Goal: Task Accomplishment & Management: Manage account settings

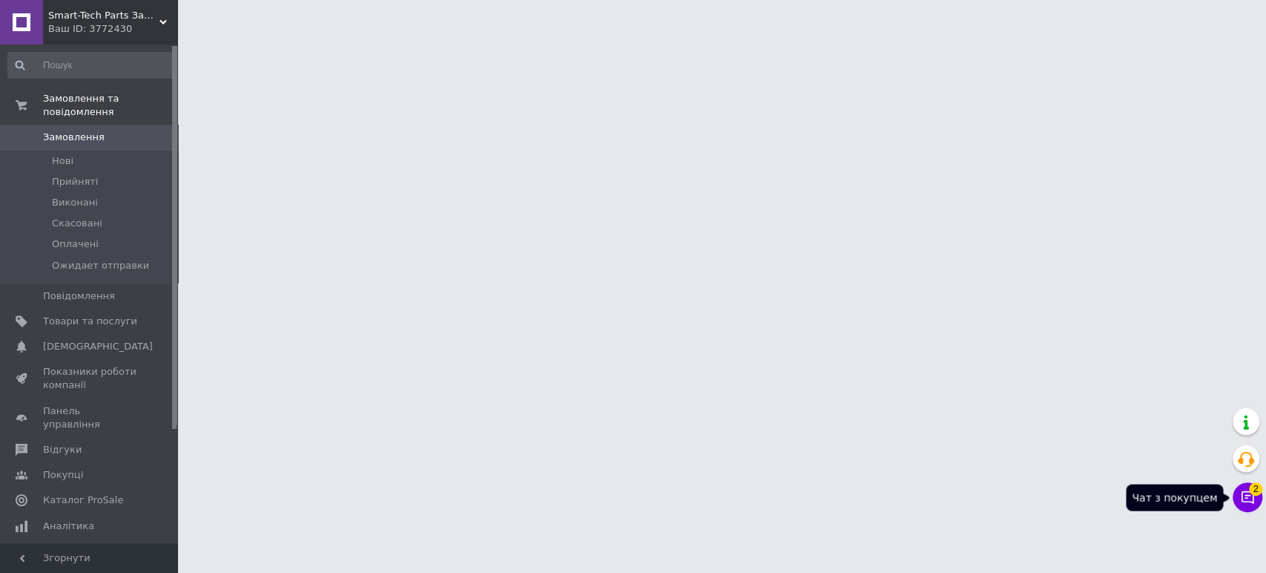
click at [1242, 500] on icon at bounding box center [1248, 497] width 13 height 13
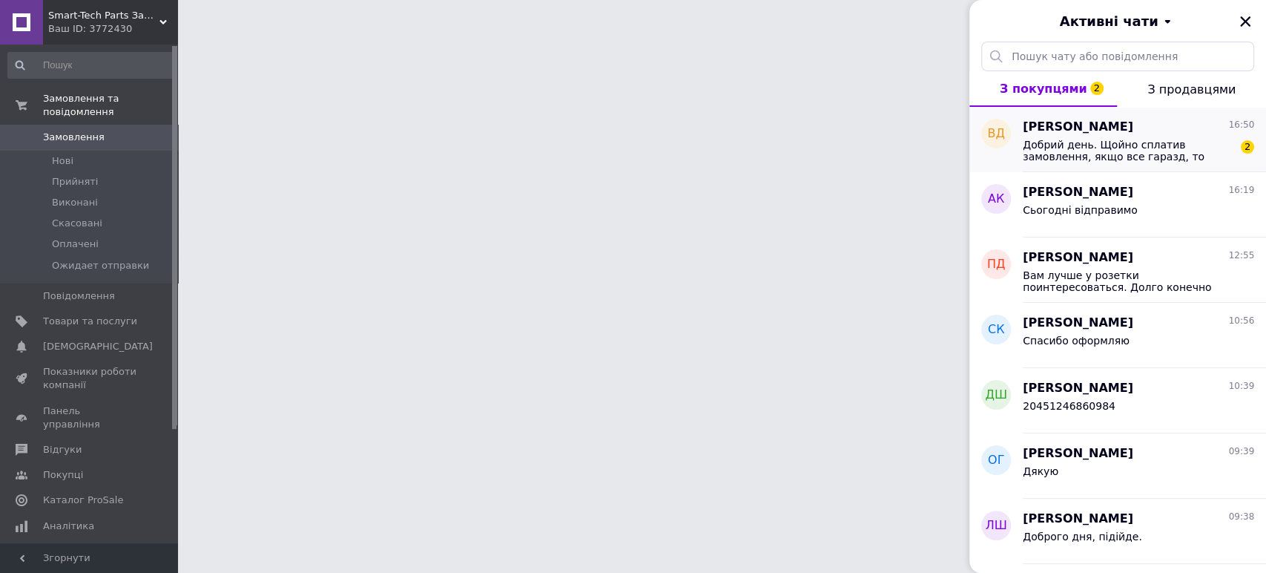
click at [1150, 141] on span "Добрий день. Щойно сплатив замовлення, якщо все гаразд, то висилайте. Якщо потр…" at bounding box center [1128, 151] width 211 height 24
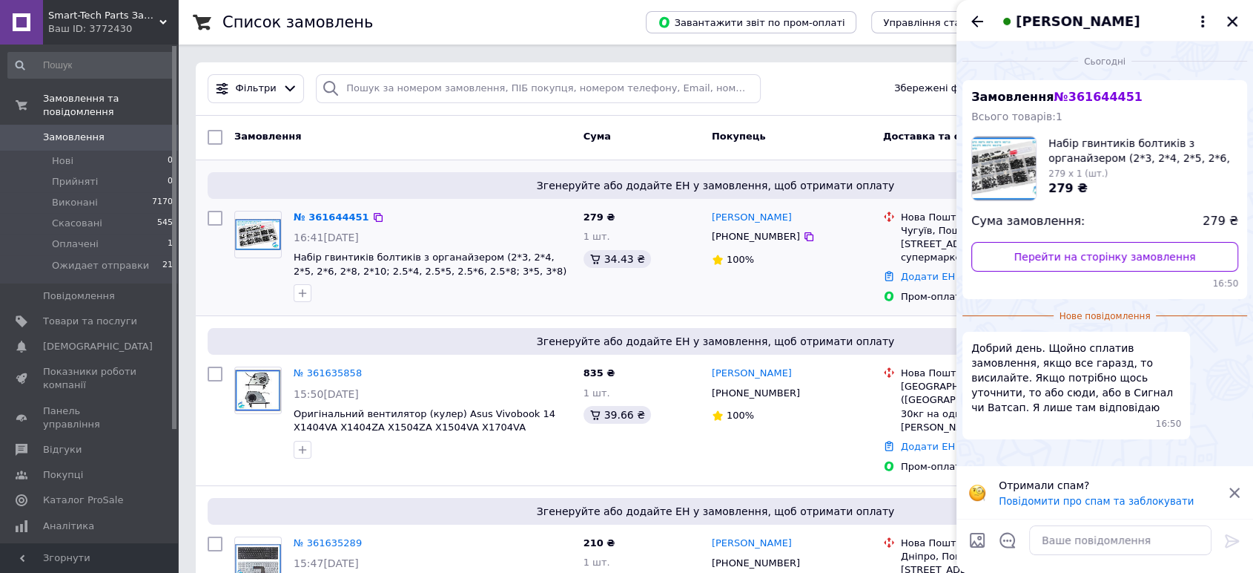
click at [754, 277] on div "Владислав Діброва +380669240103 100%" at bounding box center [791, 257] width 171 height 105
click at [1236, 24] on icon "Закрити" at bounding box center [1232, 21] width 13 height 13
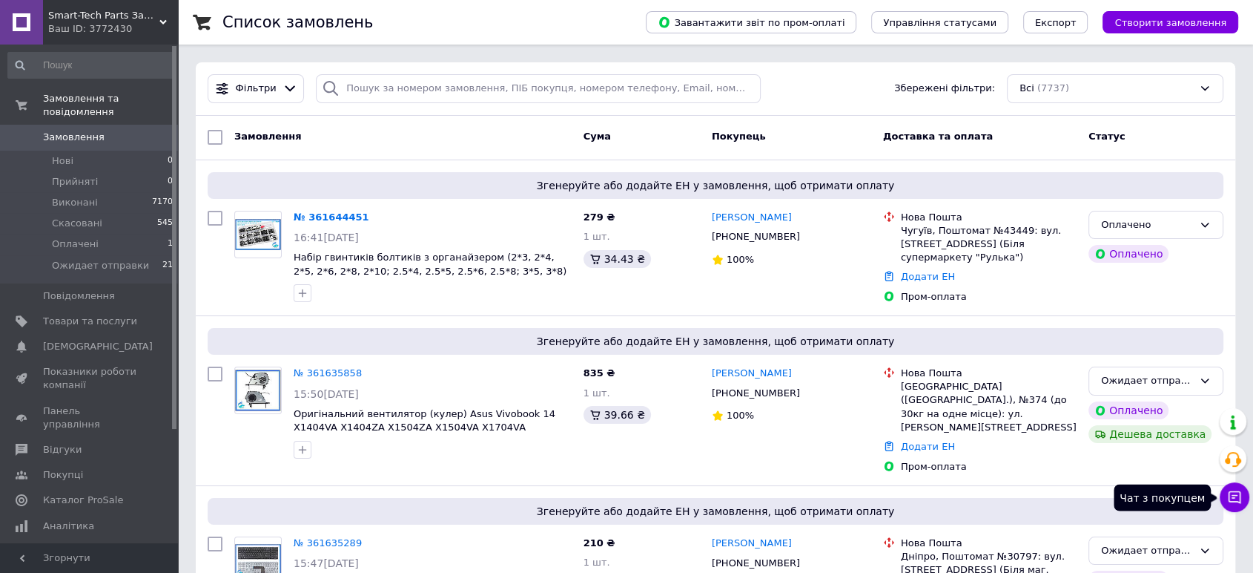
click at [1239, 497] on icon at bounding box center [1235, 497] width 15 height 15
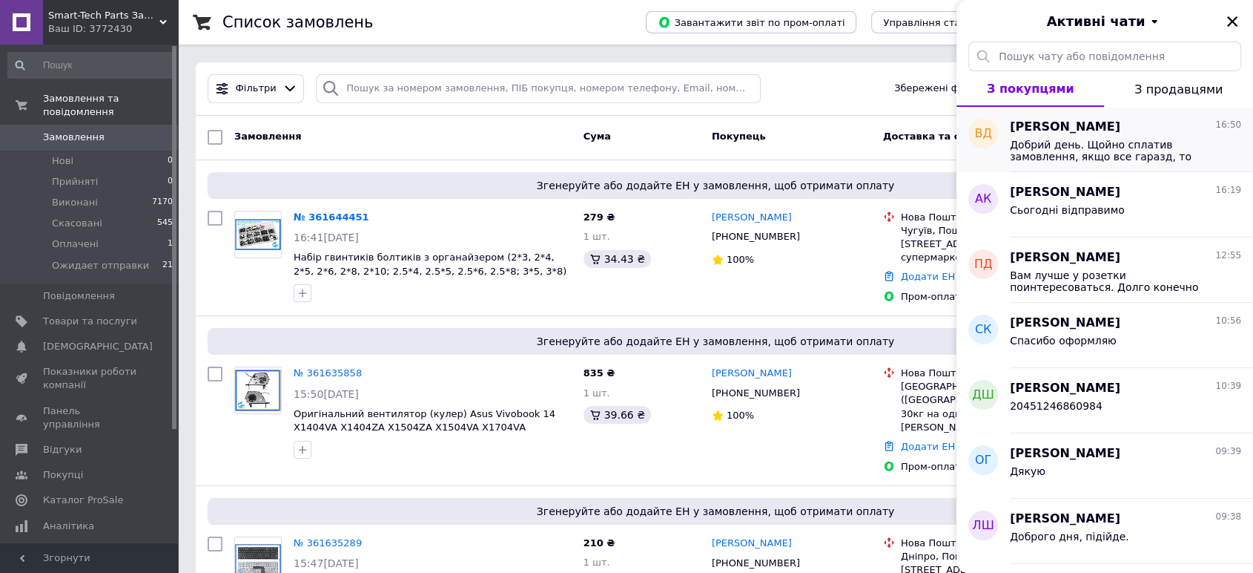
click at [1106, 141] on span "Добрий день. Щойно сплатив замовлення, якщо все гаразд, то висилайте. Якщо потр…" at bounding box center [1115, 151] width 211 height 24
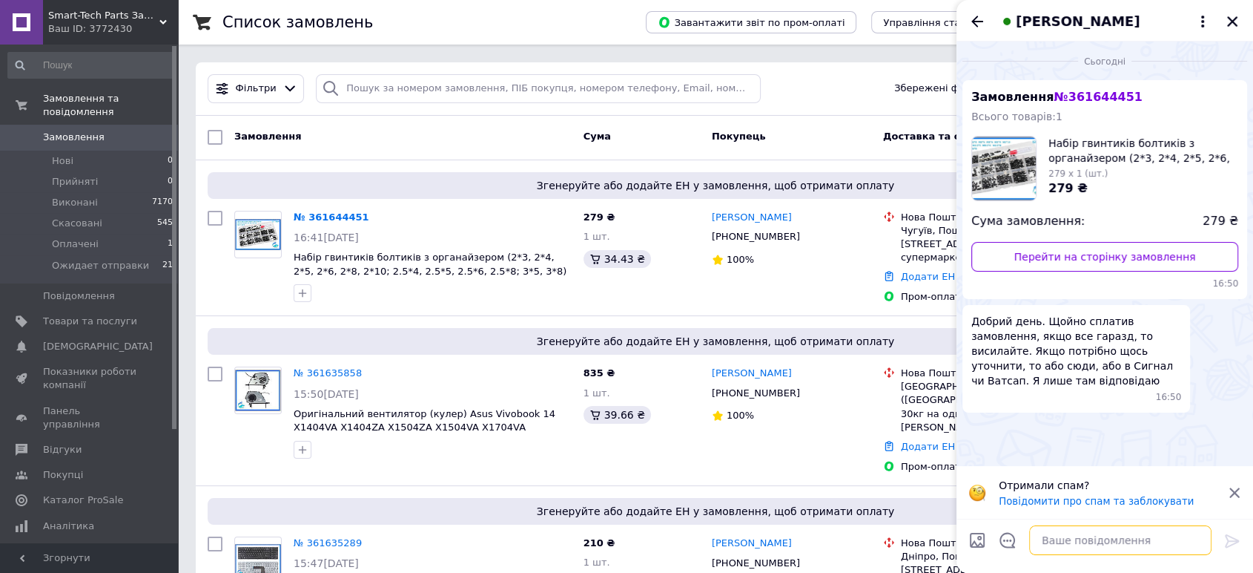
click at [1094, 532] on textarea at bounding box center [1120, 540] width 182 height 30
type textarea "l"
type textarea "добрий, дякую, відправимо"
click at [1230, 539] on icon at bounding box center [1233, 541] width 18 height 18
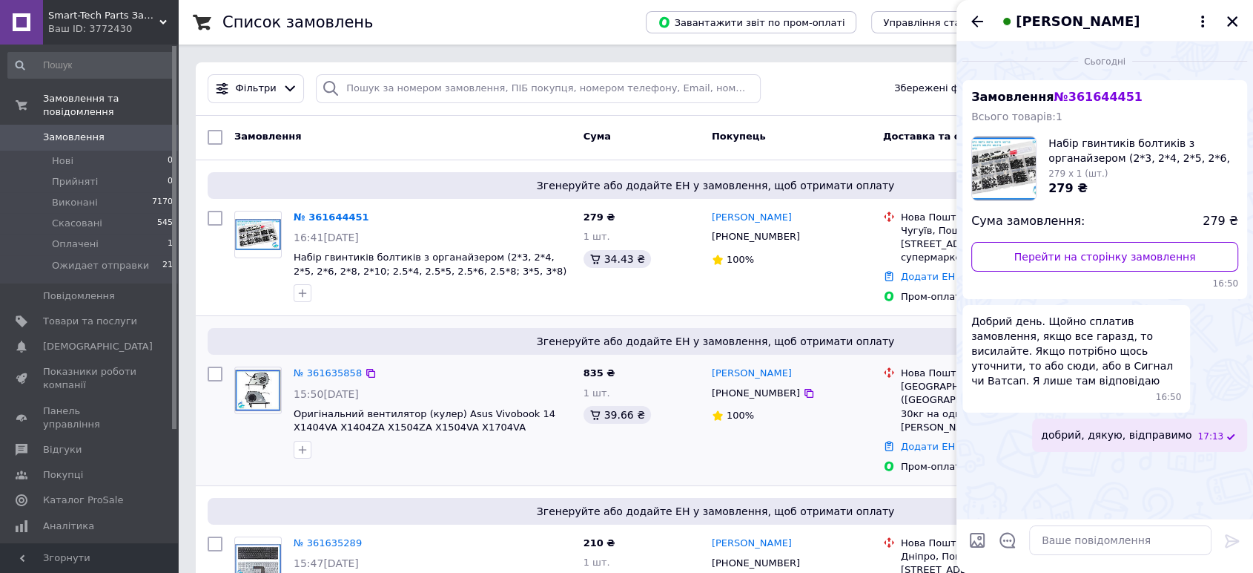
click at [831, 436] on div "Владимир Удовенко +380507511249 100%" at bounding box center [791, 419] width 171 height 119
click at [1230, 16] on icon "Закрити" at bounding box center [1232, 21] width 13 height 13
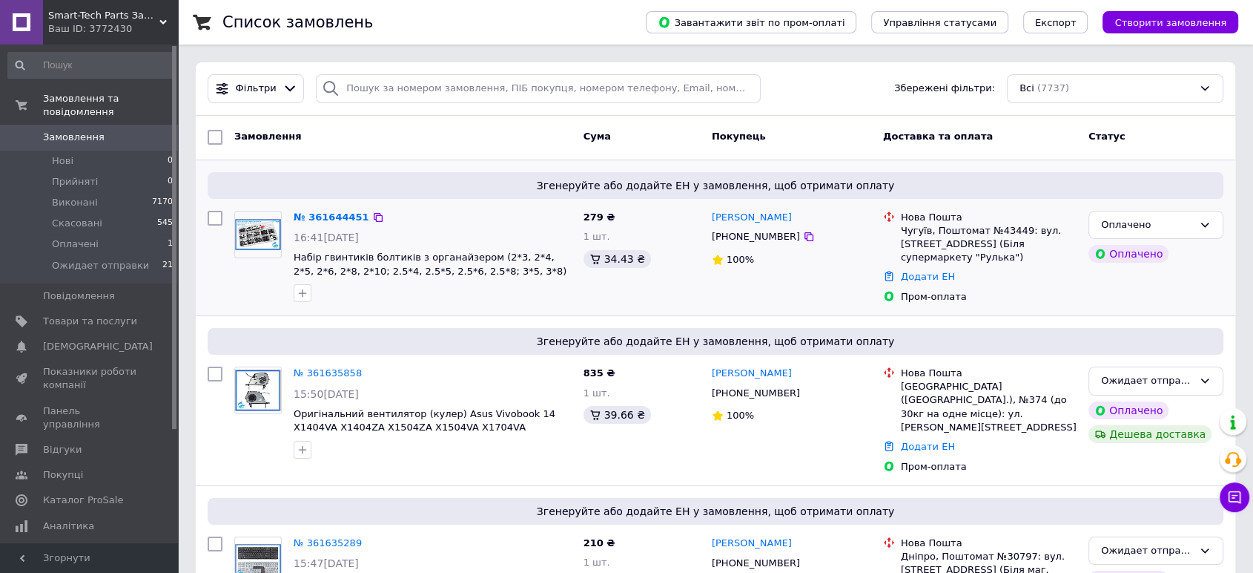
click at [1167, 239] on div "Оплачено Оплачено" at bounding box center [1156, 257] width 147 height 105
click at [1166, 218] on div "Оплачено" at bounding box center [1147, 225] width 92 height 16
click at [1191, 340] on li "Ожидает отправки" at bounding box center [1157, 336] width 134 height 27
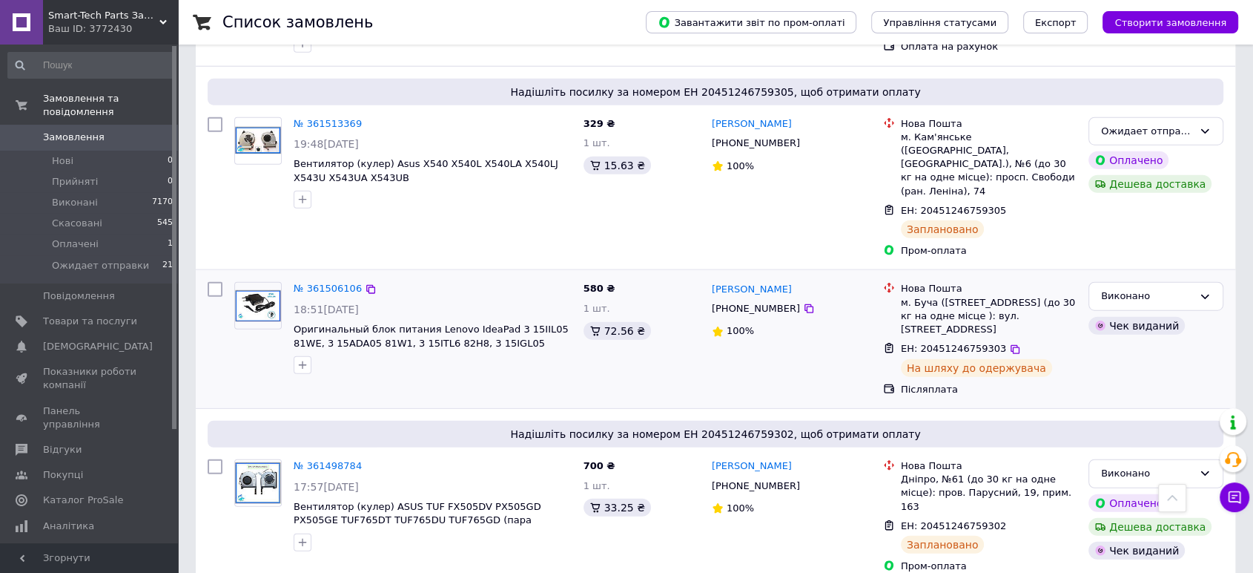
scroll to position [3709, 0]
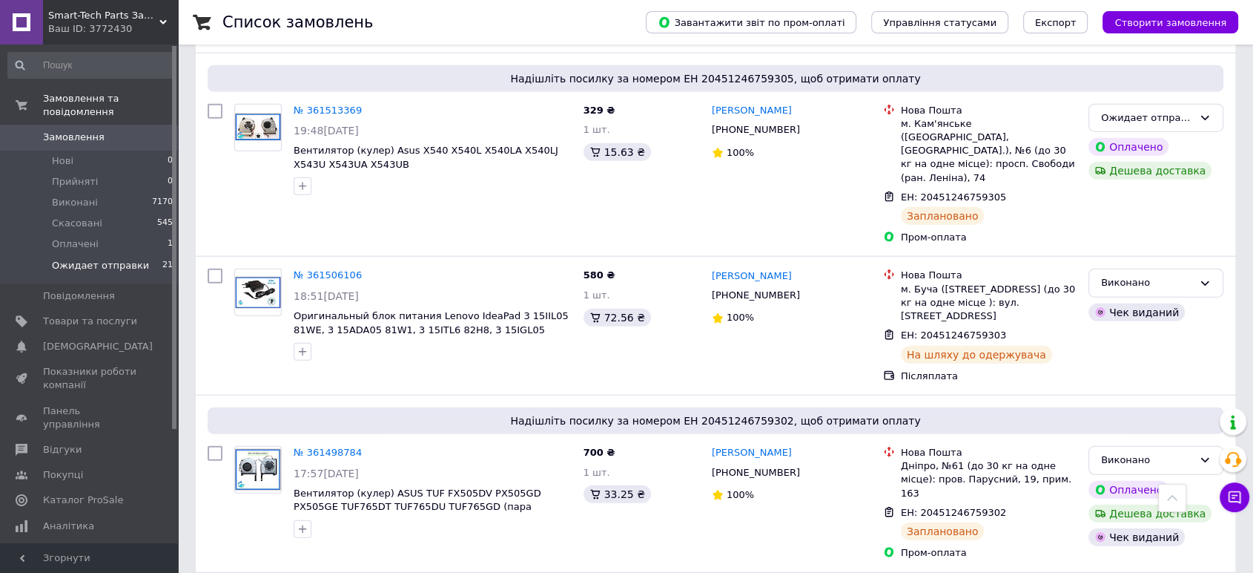
click at [165, 259] on span "21" at bounding box center [167, 265] width 10 height 13
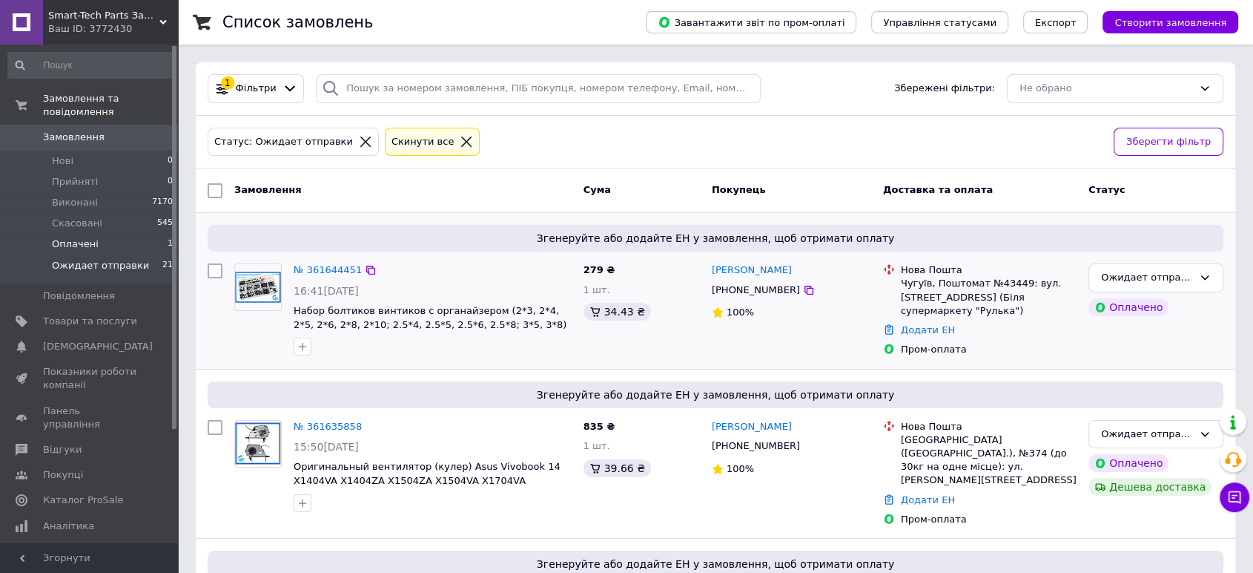
click at [125, 234] on li "Оплачені 1" at bounding box center [91, 244] width 182 height 21
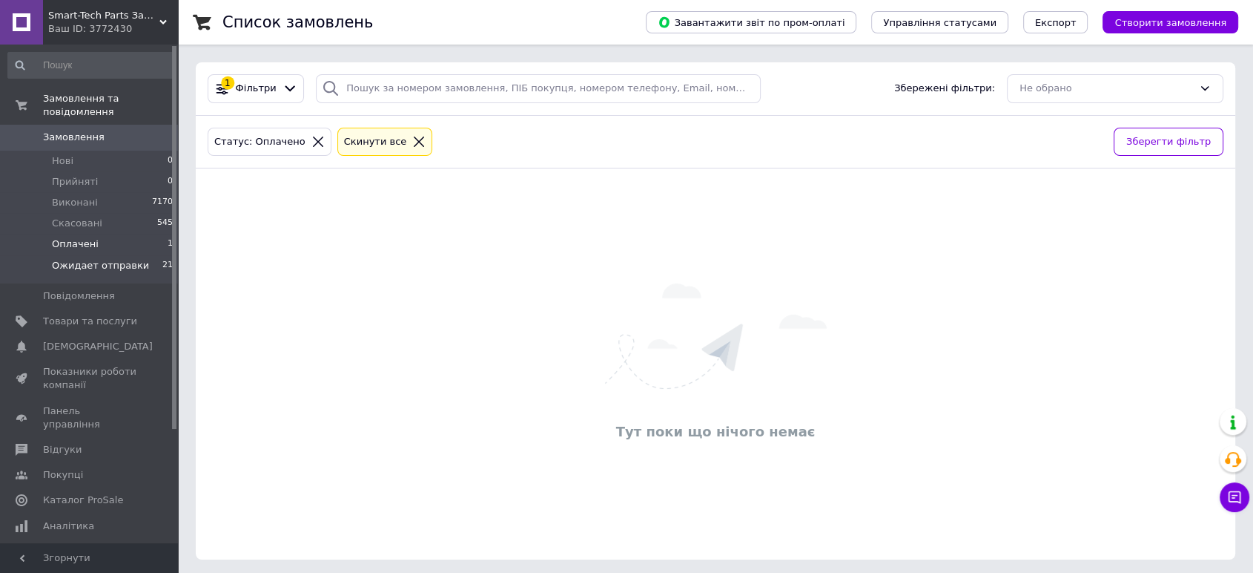
click at [118, 259] on span "Ожидает отправки" at bounding box center [100, 265] width 97 height 13
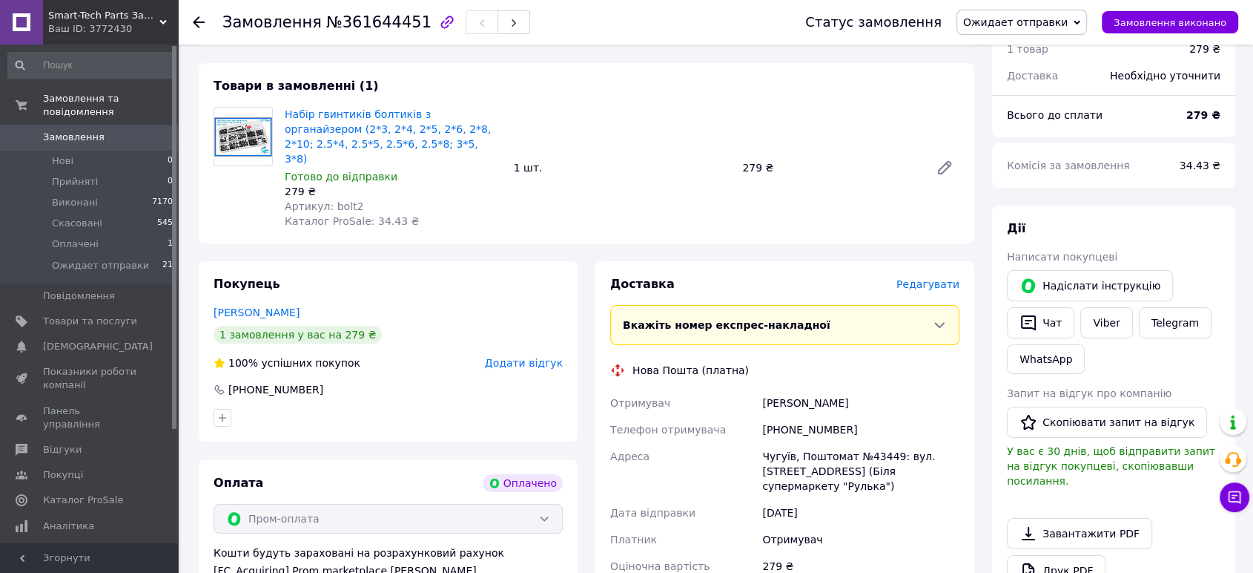
scroll to position [329, 0]
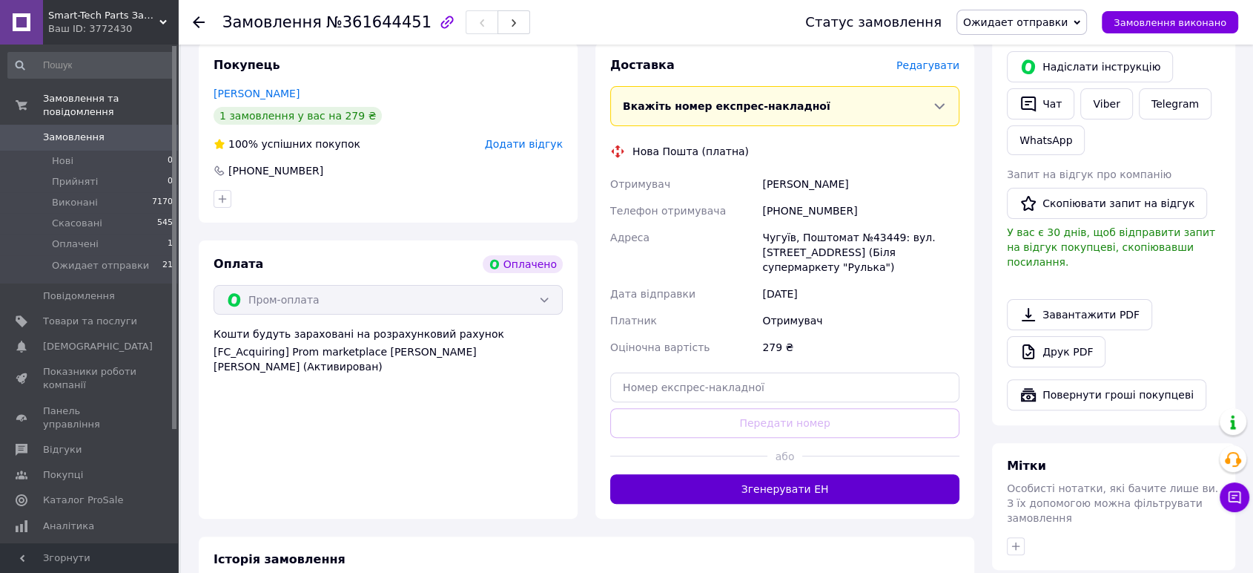
click at [719, 487] on button "Згенерувати ЕН" at bounding box center [784, 489] width 349 height 30
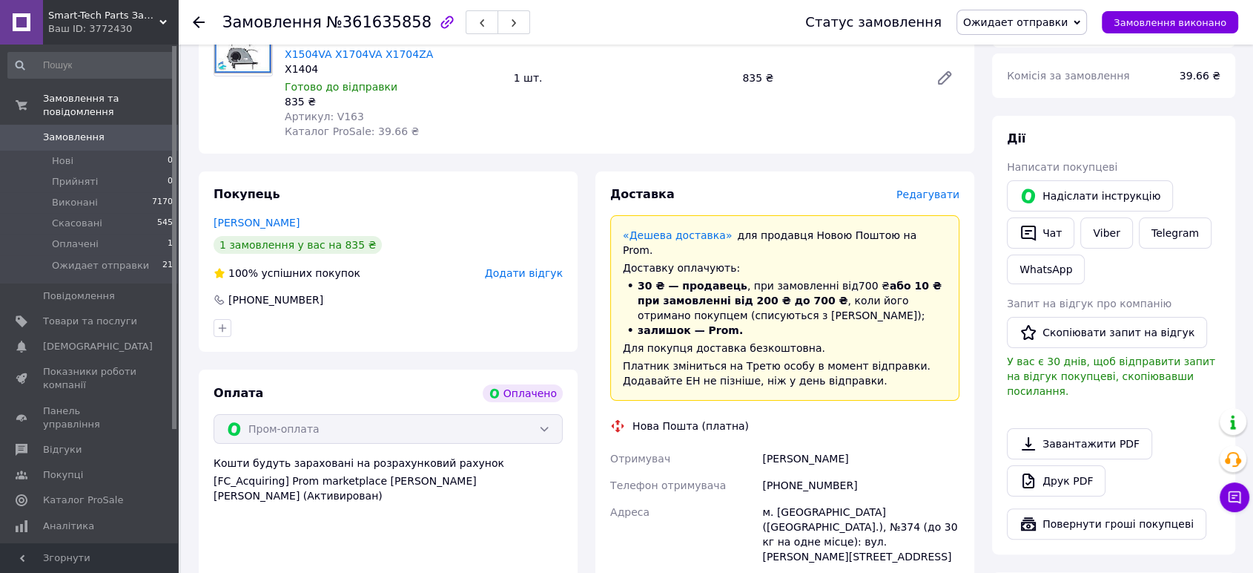
scroll to position [412, 0]
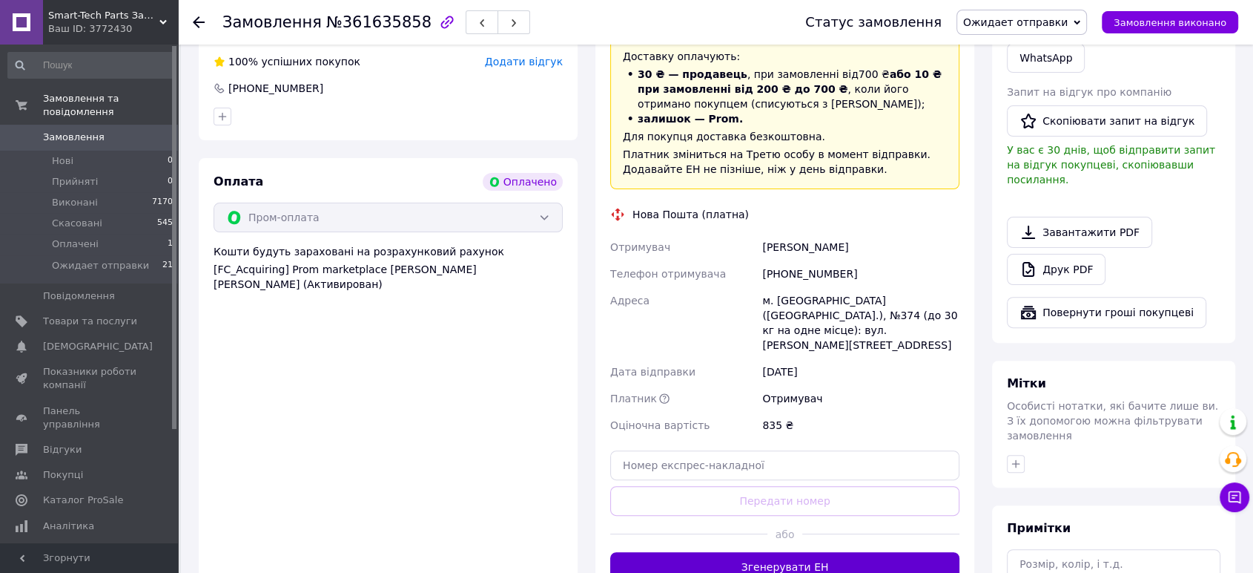
click at [732, 552] on button "Згенерувати ЕН" at bounding box center [784, 567] width 349 height 30
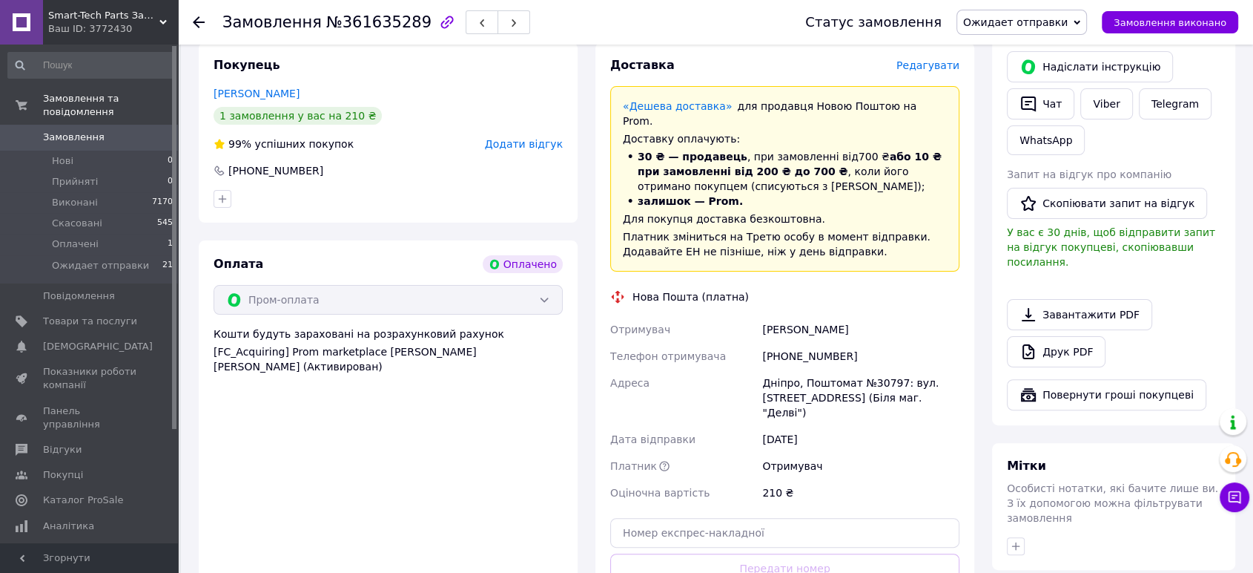
scroll to position [494, 0]
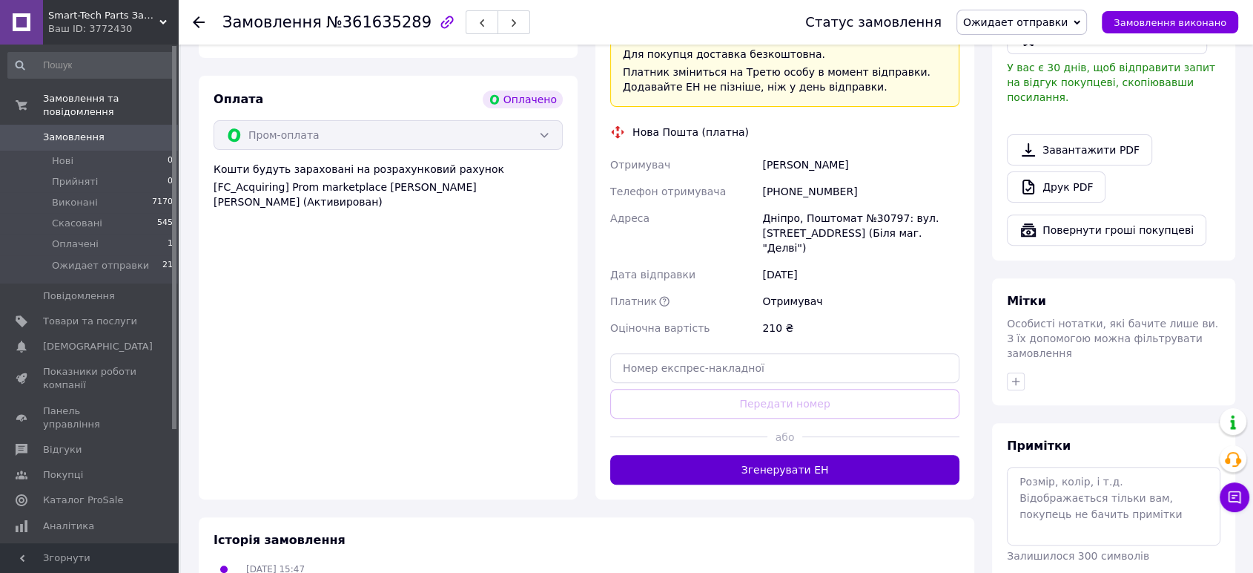
click at [739, 455] on button "Згенерувати ЕН" at bounding box center [784, 470] width 349 height 30
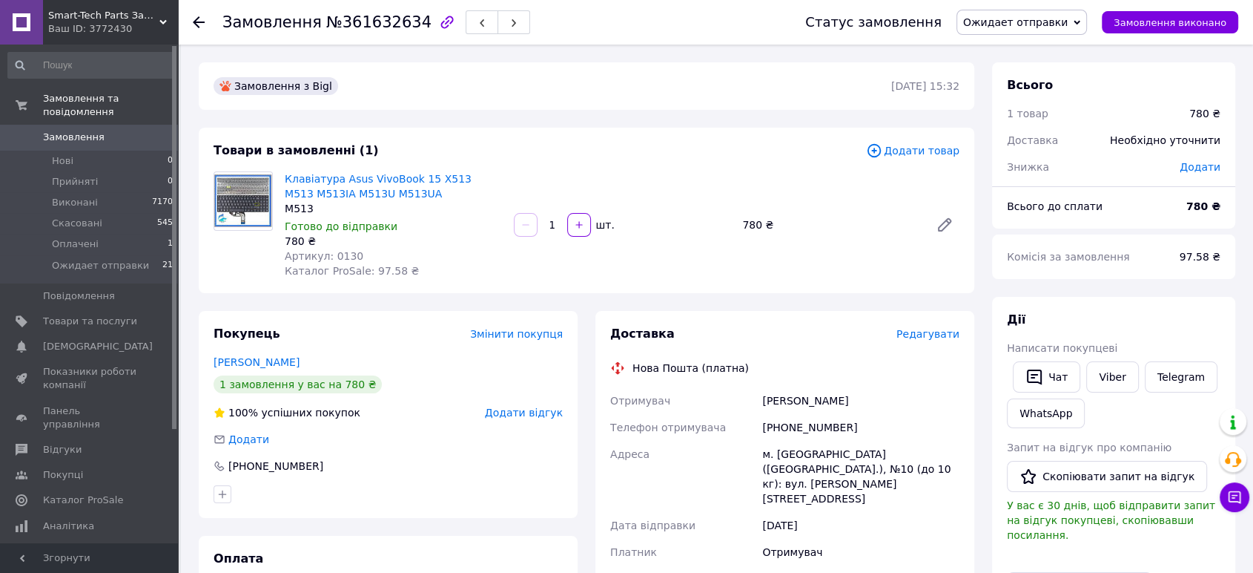
scroll to position [412, 0]
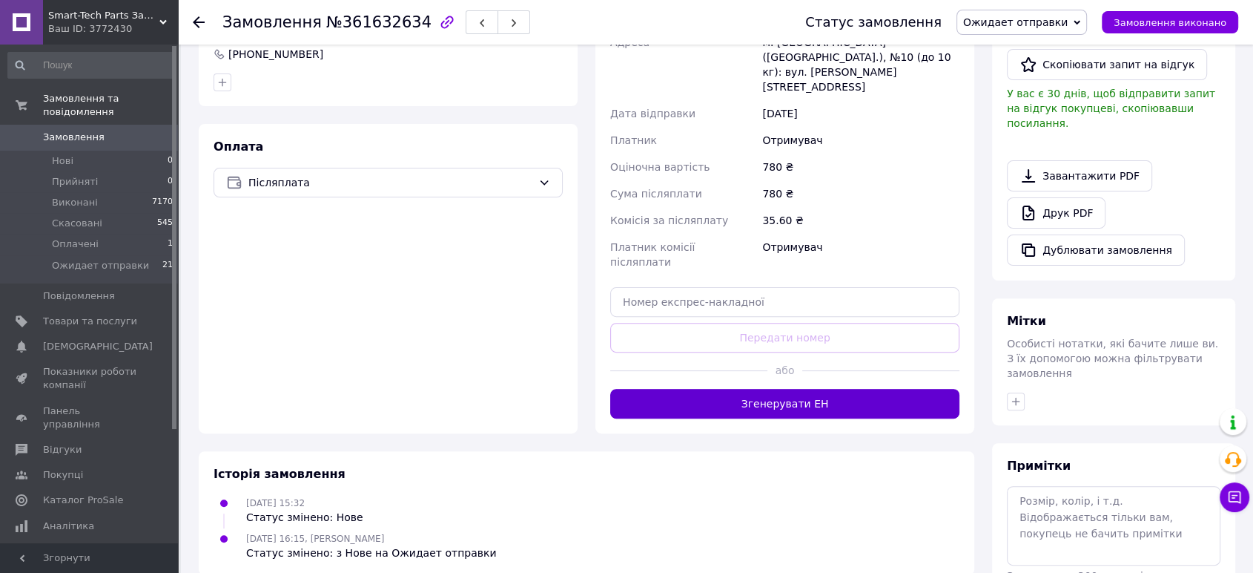
click at [748, 389] on button "Згенерувати ЕН" at bounding box center [784, 404] width 349 height 30
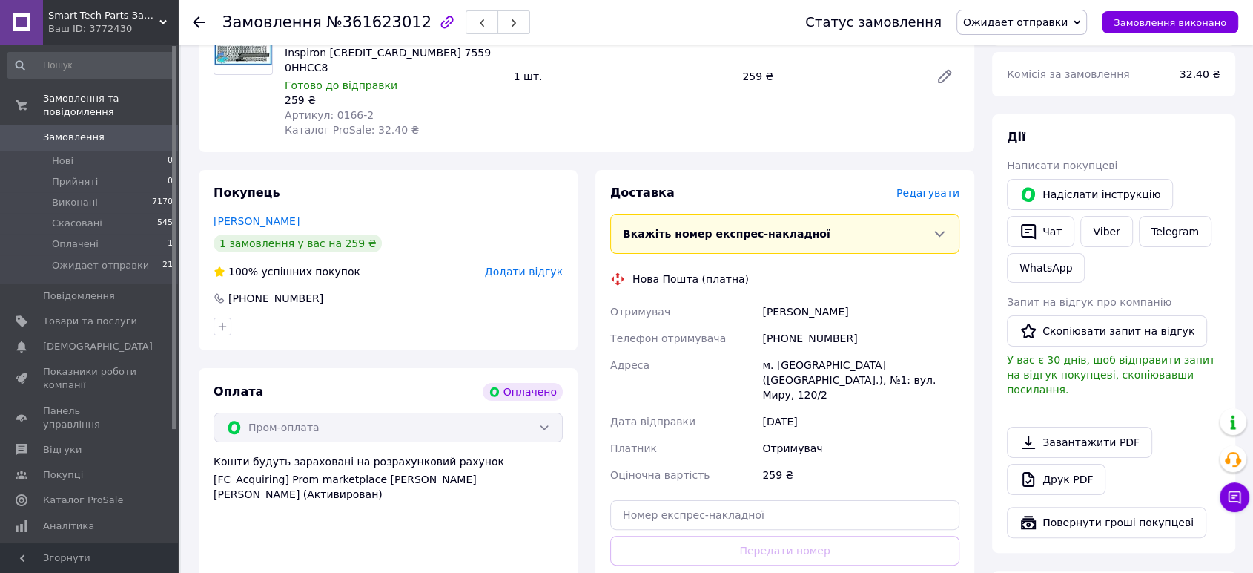
scroll to position [329, 0]
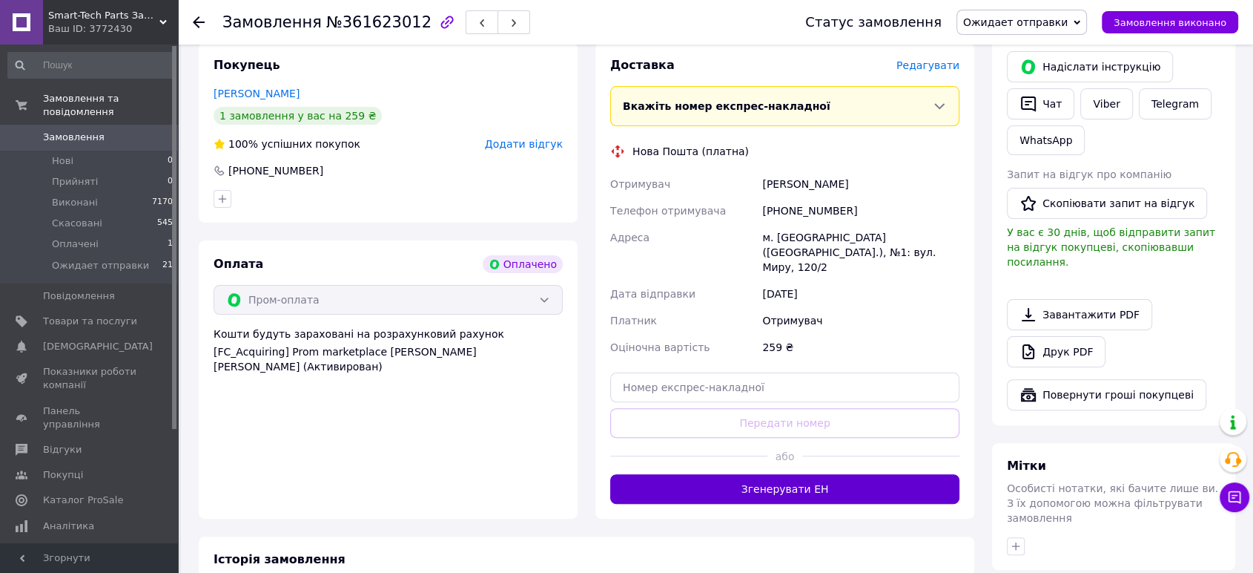
click at [723, 474] on button "Згенерувати ЕН" at bounding box center [784, 489] width 349 height 30
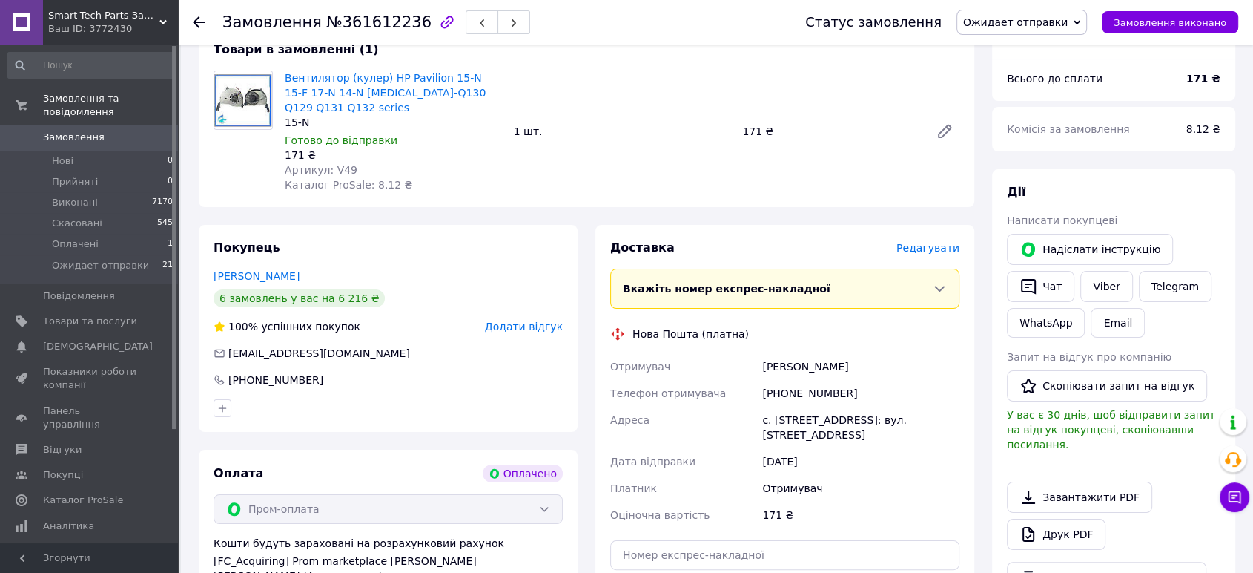
scroll to position [329, 0]
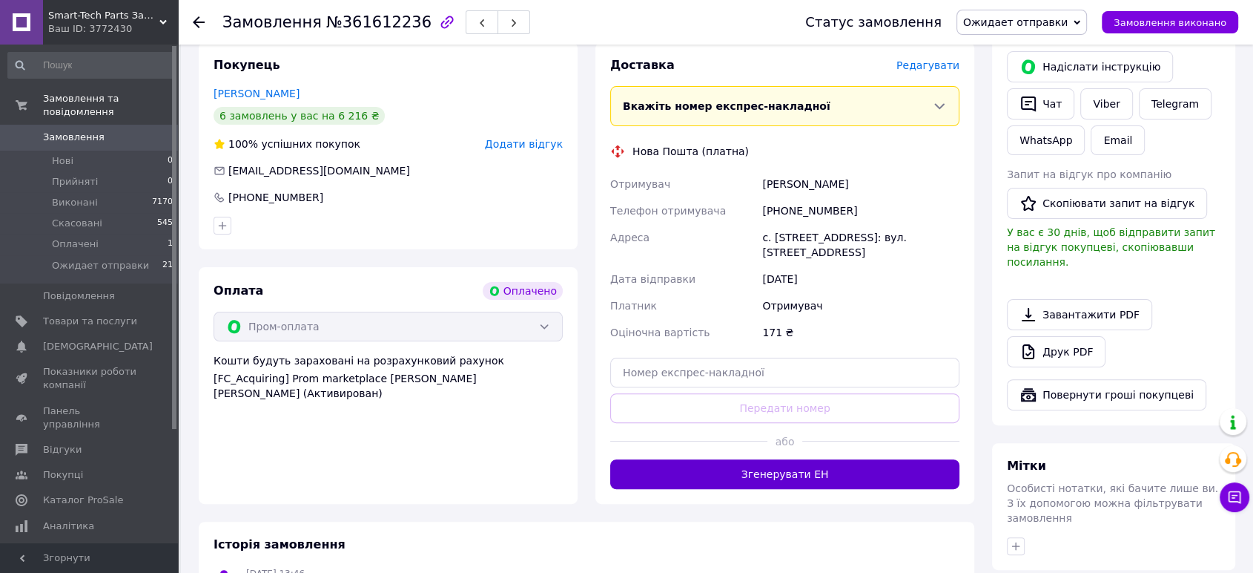
click at [766, 459] on button "Згенерувати ЕН" at bounding box center [784, 474] width 349 height 30
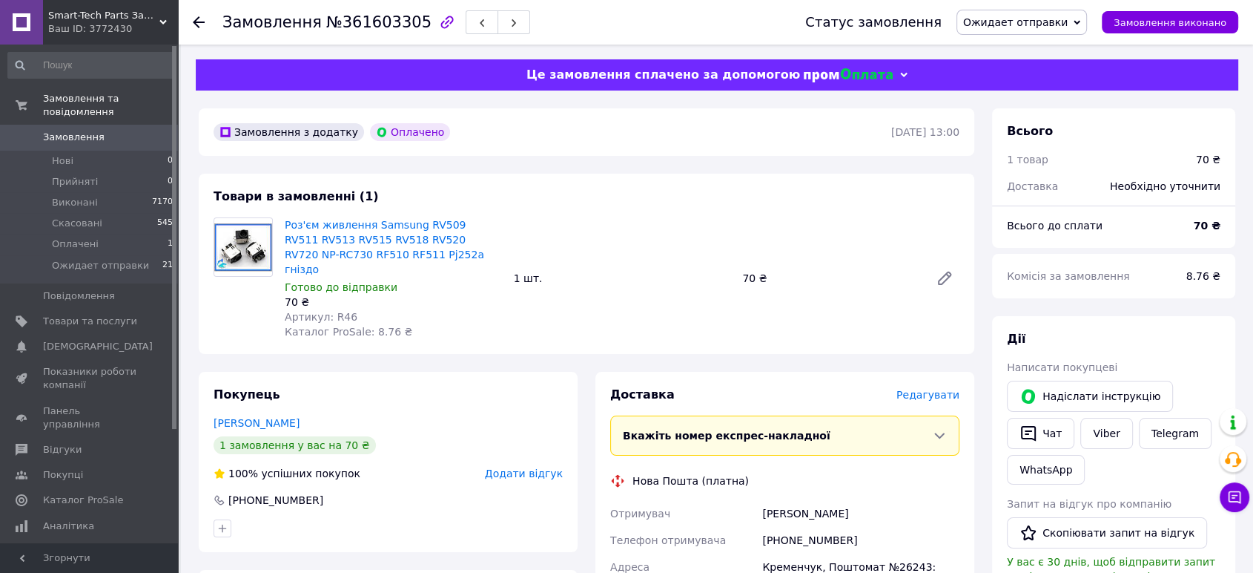
scroll to position [412, 0]
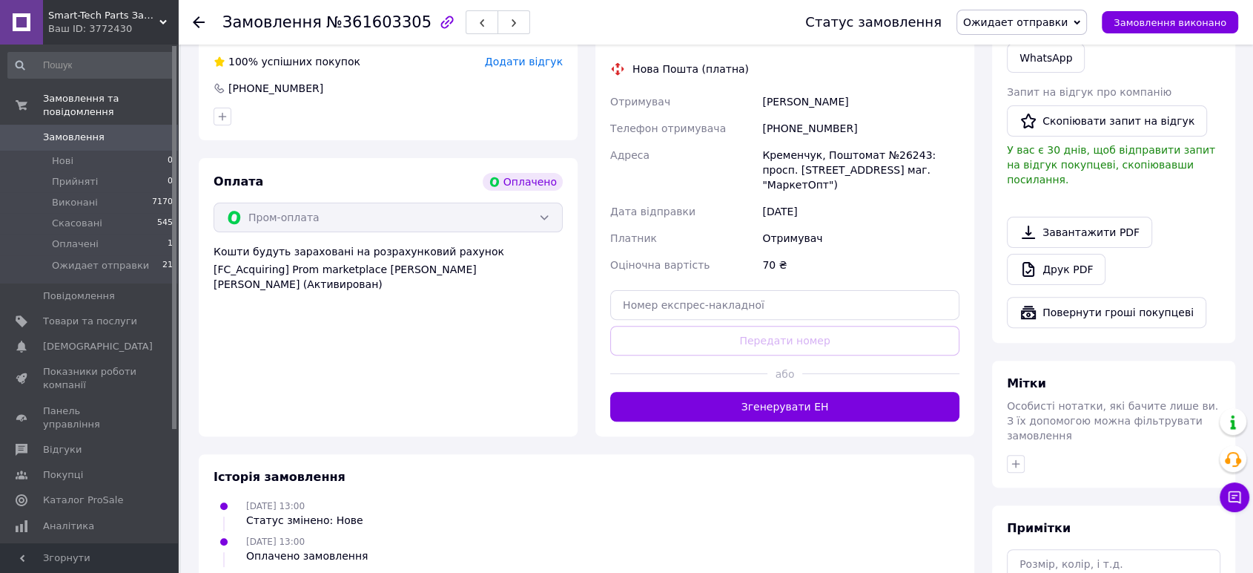
click at [748, 408] on div "Доставка Редагувати Вкажіть номер експрес-накладної Обов'язково введіть номер е…" at bounding box center [785, 198] width 379 height 476
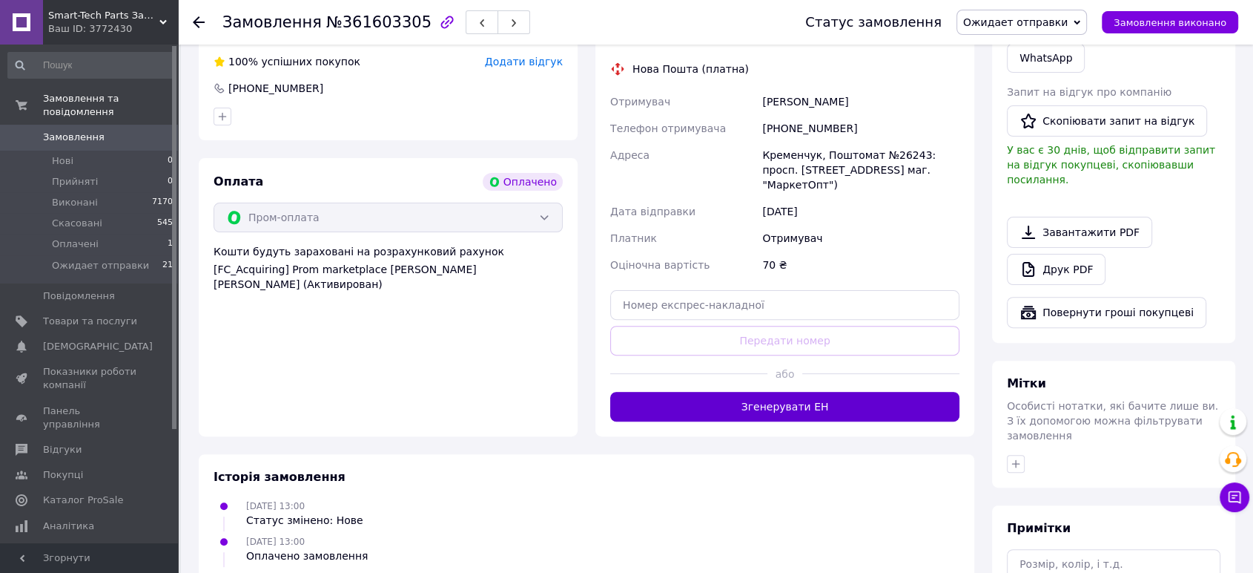
click at [748, 402] on button "Згенерувати ЕН" at bounding box center [784, 407] width 349 height 30
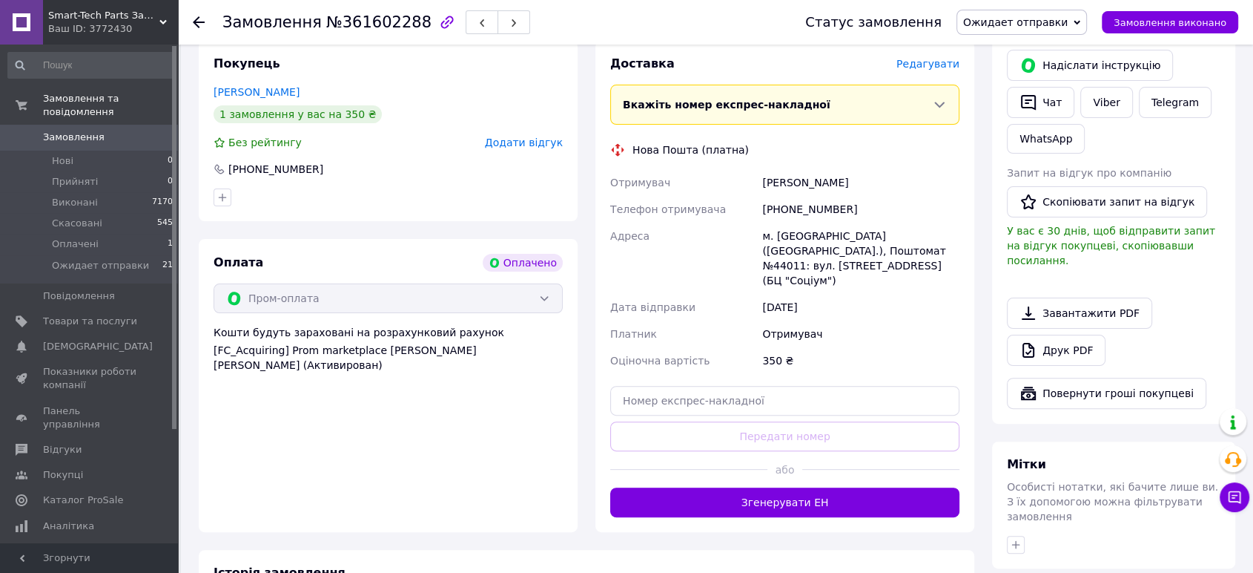
scroll to position [412, 0]
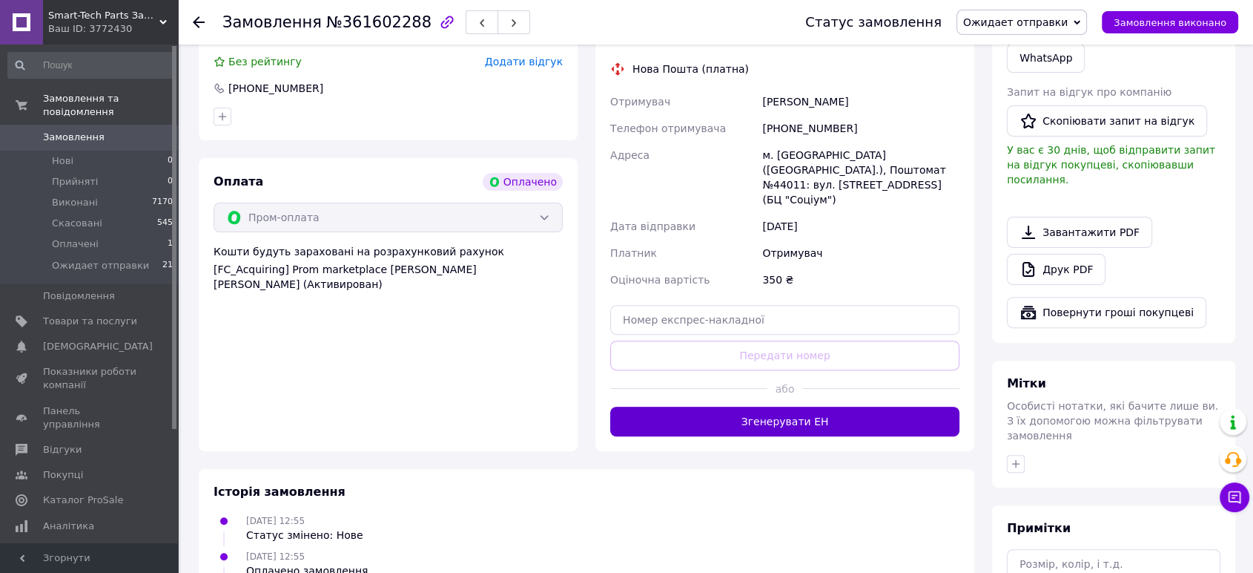
click at [719, 406] on button "Згенерувати ЕН" at bounding box center [784, 421] width 349 height 30
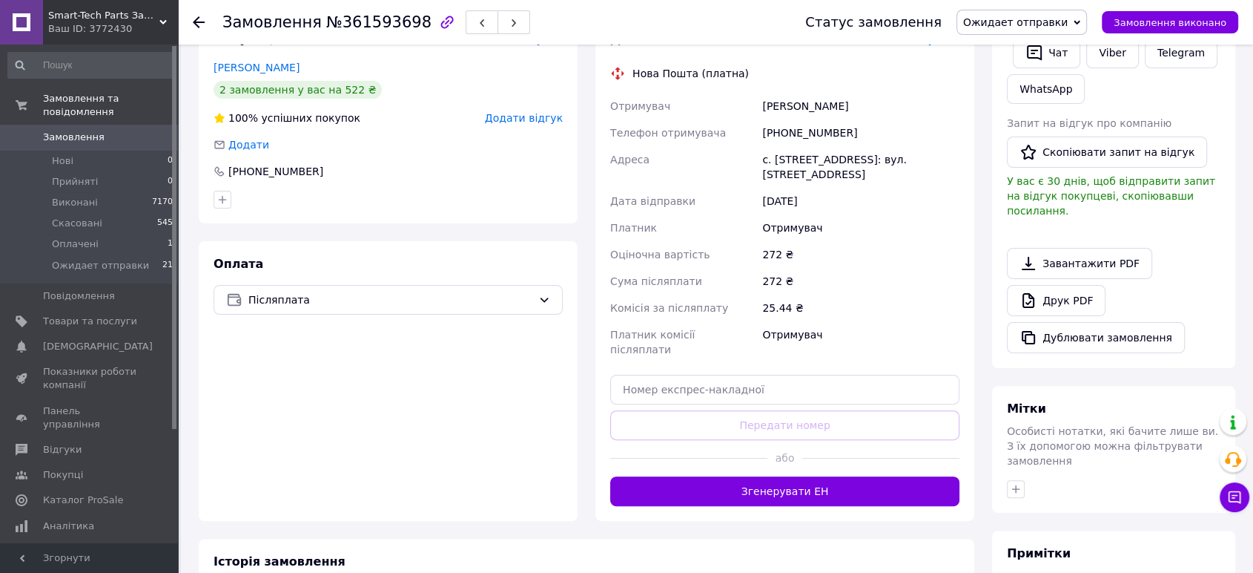
scroll to position [329, 0]
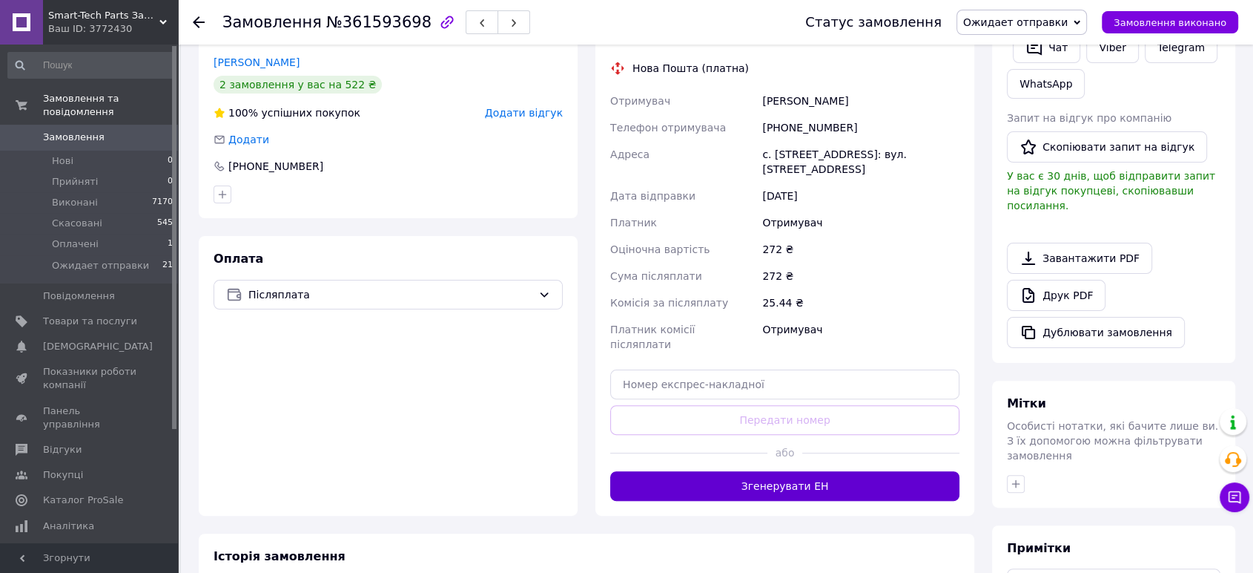
click at [805, 471] on button "Згенерувати ЕН" at bounding box center [784, 486] width 349 height 30
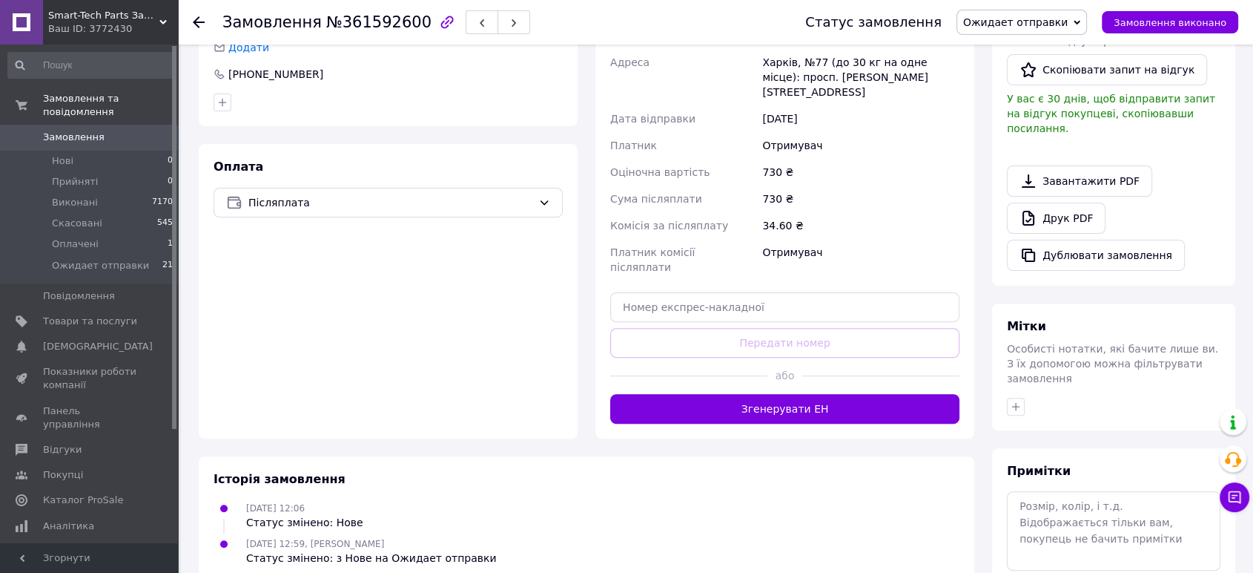
scroll to position [412, 0]
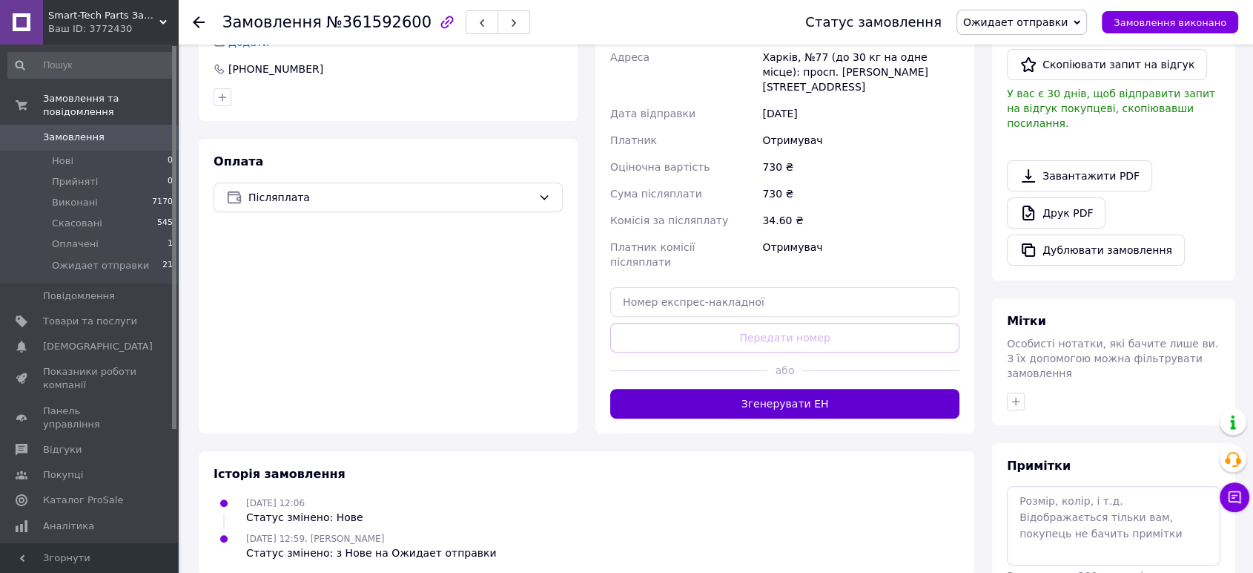
click at [755, 389] on button "Згенерувати ЕН" at bounding box center [784, 404] width 349 height 30
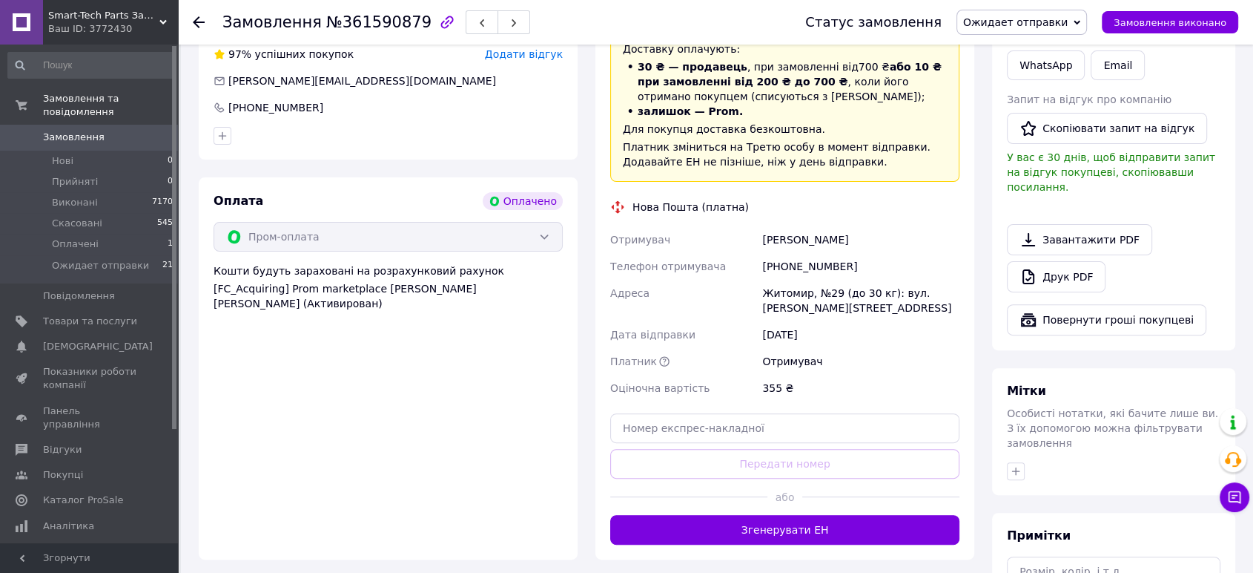
scroll to position [494, 0]
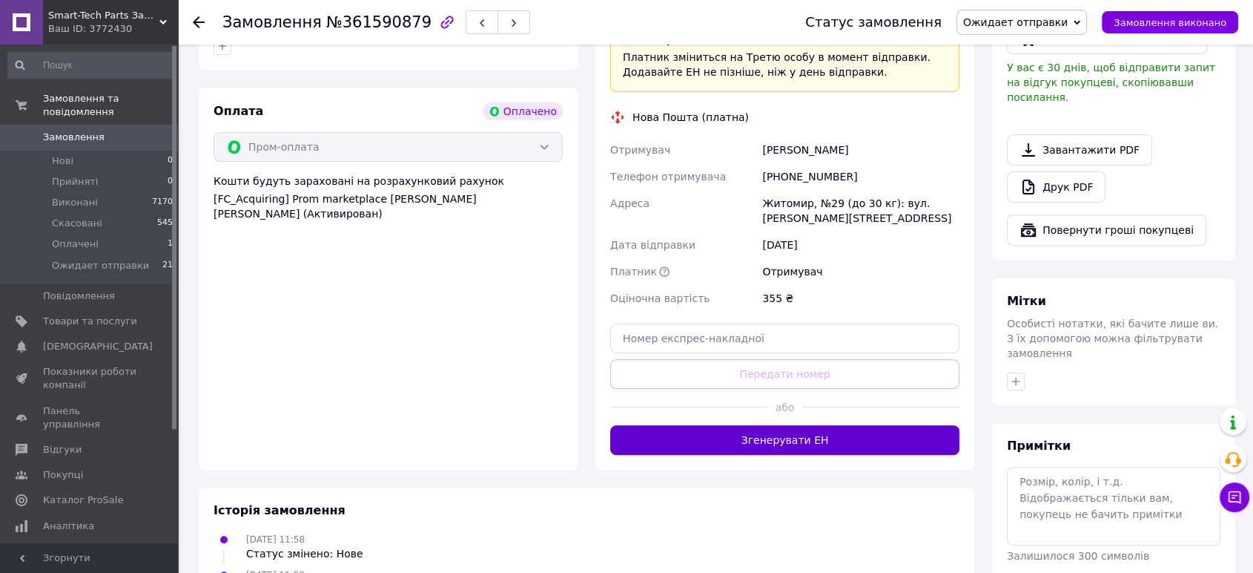
click at [778, 432] on button "Згенерувати ЕН" at bounding box center [784, 440] width 349 height 30
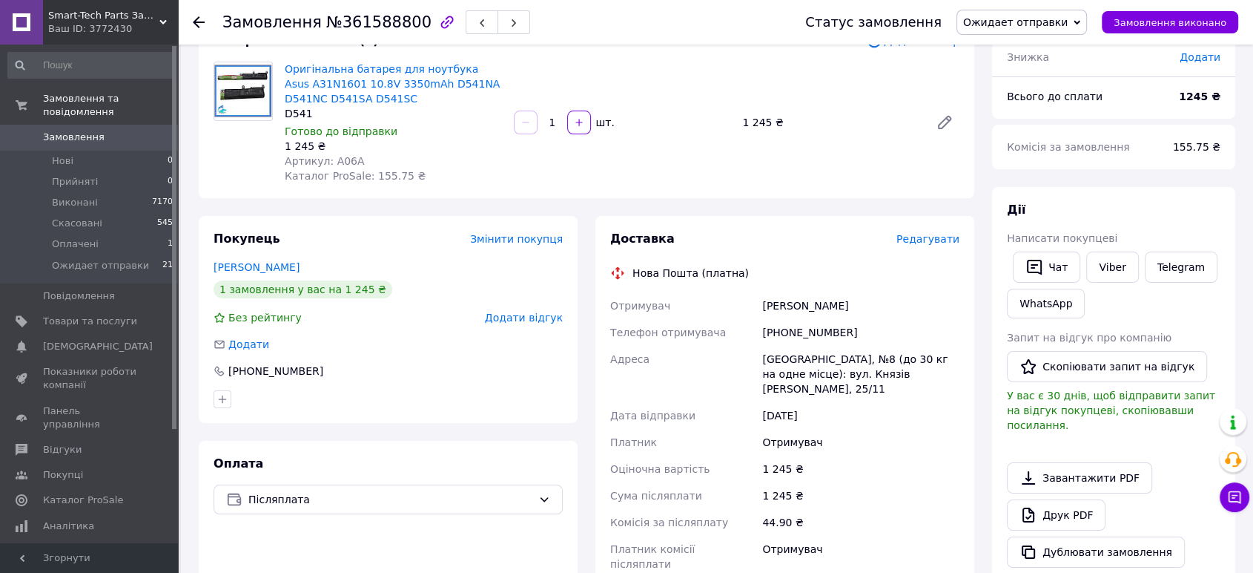
scroll to position [329, 0]
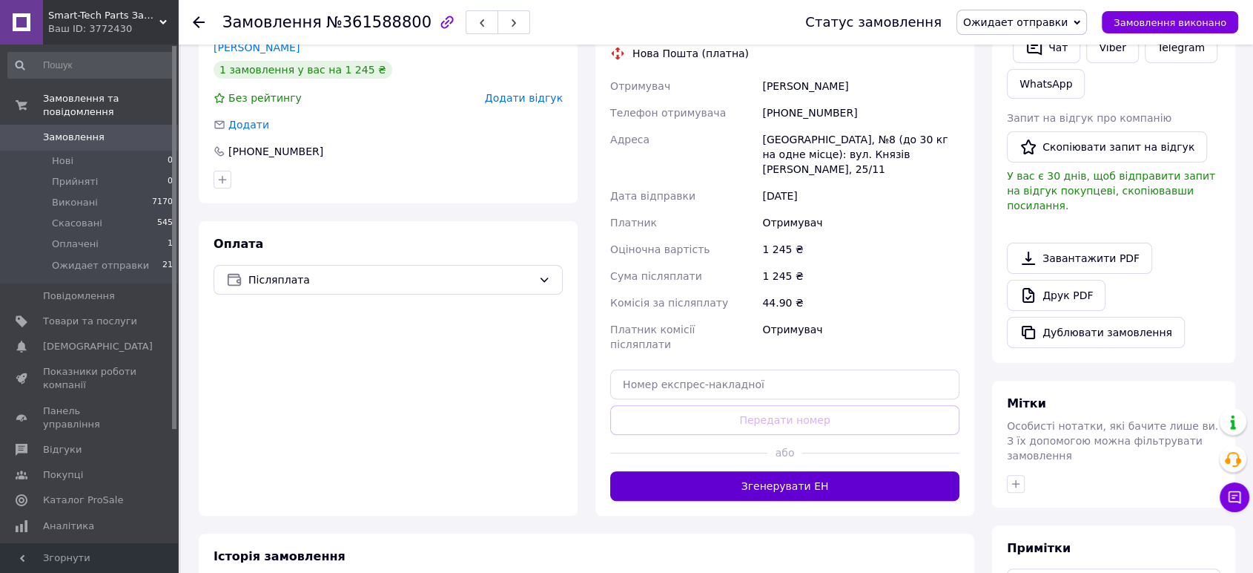
click at [844, 477] on button "Згенерувати ЕН" at bounding box center [784, 486] width 349 height 30
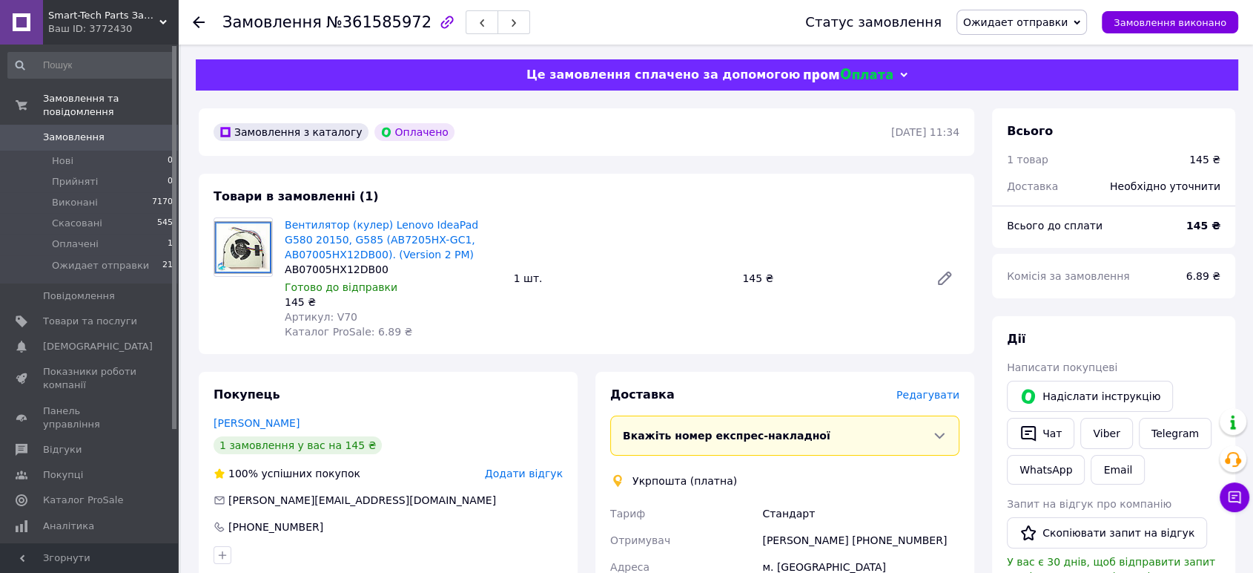
scroll to position [329, 0]
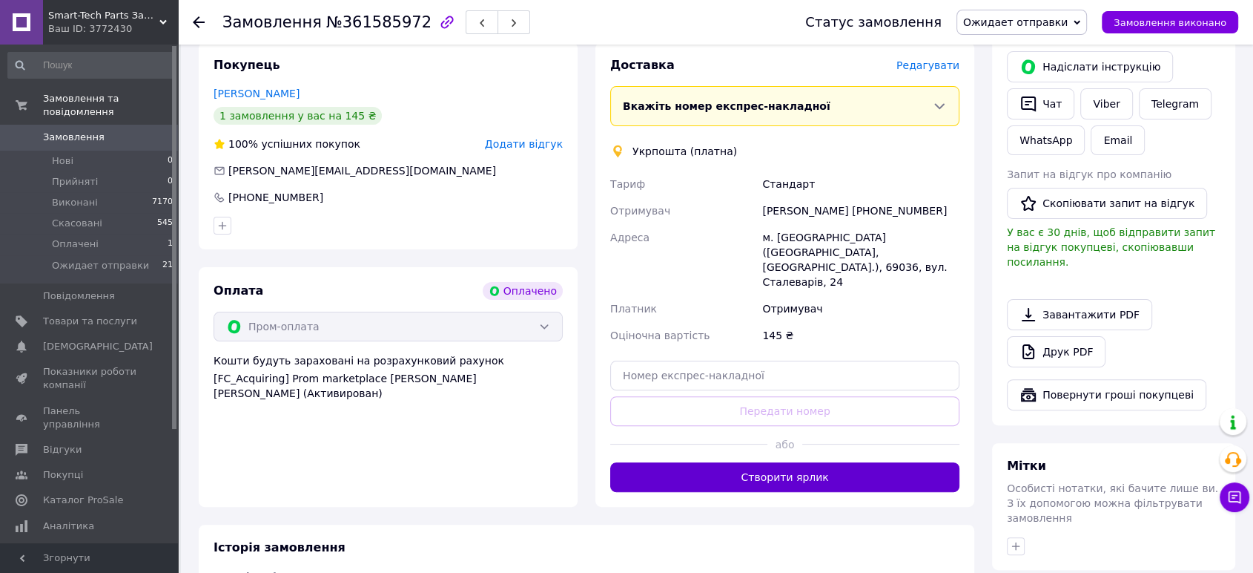
click at [800, 462] on button "Створити ярлик" at bounding box center [784, 477] width 349 height 30
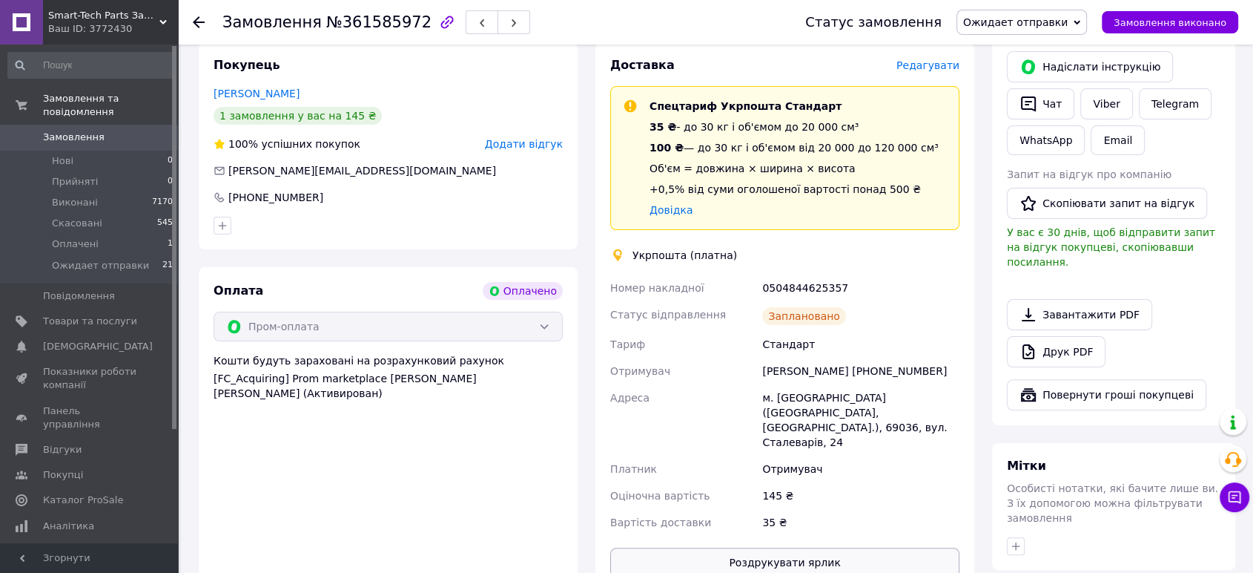
click at [866, 549] on button "Роздрукувати ярлик" at bounding box center [784, 562] width 349 height 30
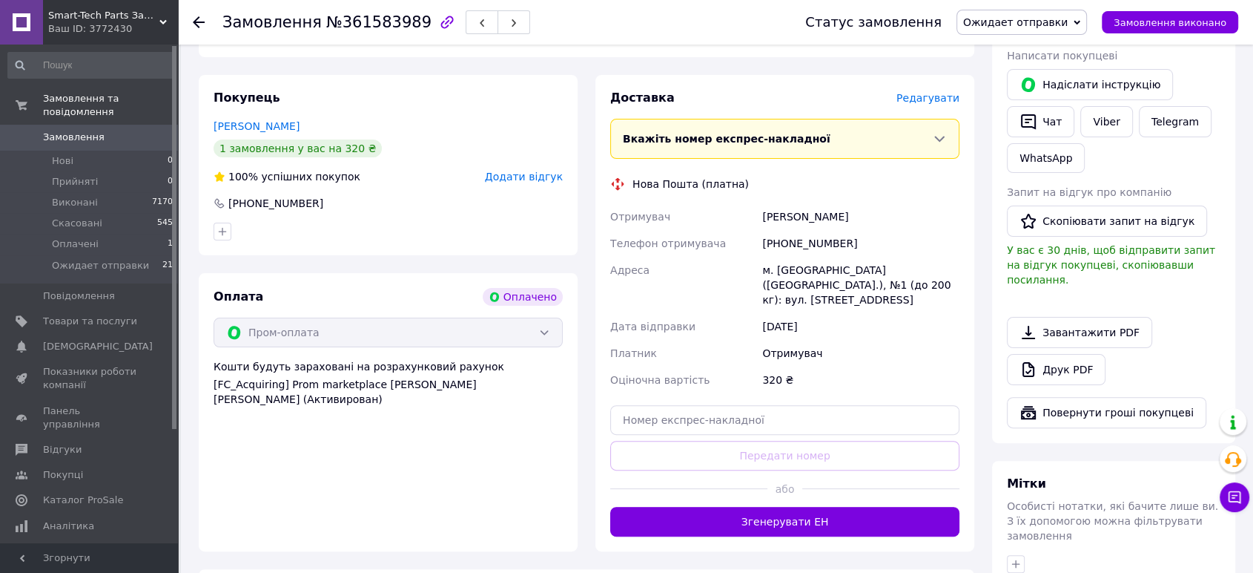
scroll to position [412, 0]
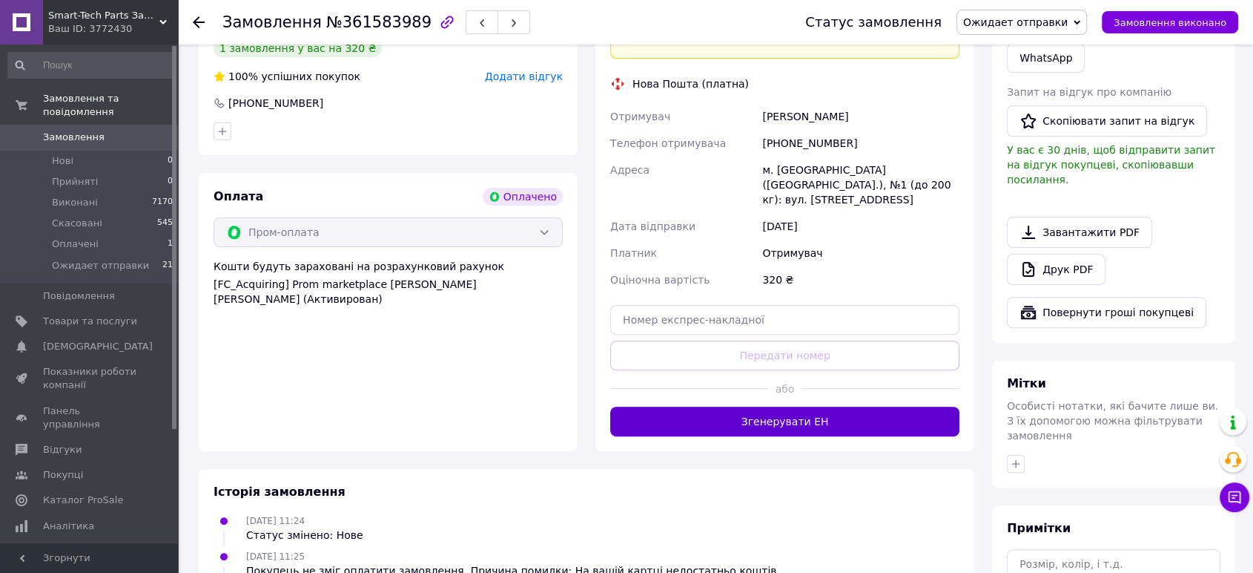
click at [810, 406] on button "Згенерувати ЕН" at bounding box center [784, 421] width 349 height 30
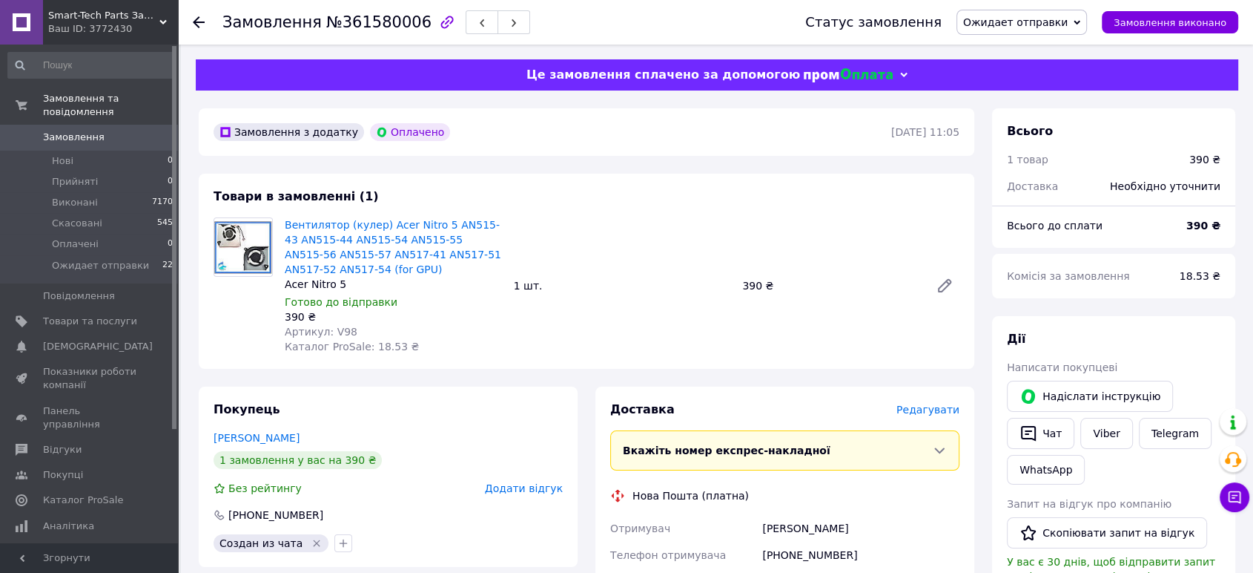
scroll to position [329, 0]
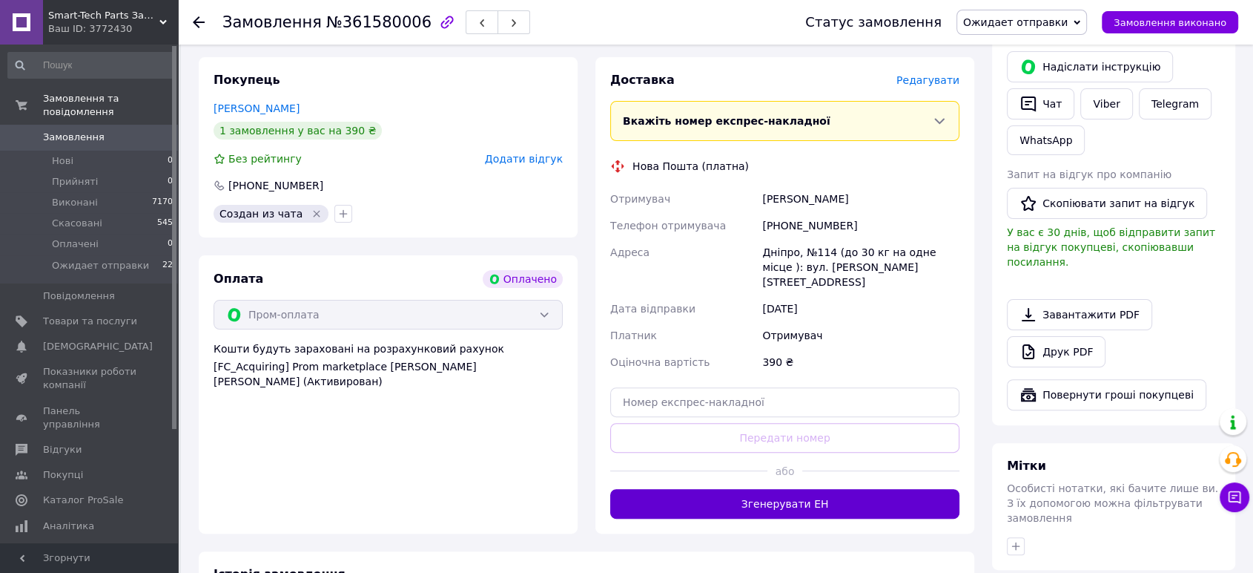
click at [803, 489] on button "Згенерувати ЕН" at bounding box center [784, 504] width 349 height 30
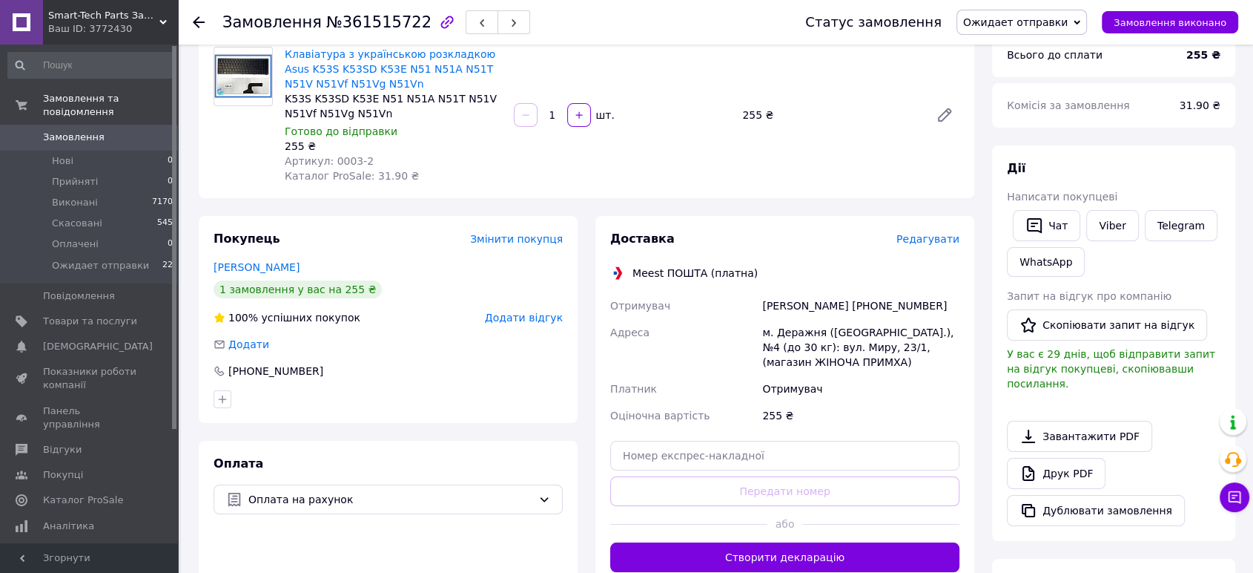
scroll to position [329, 0]
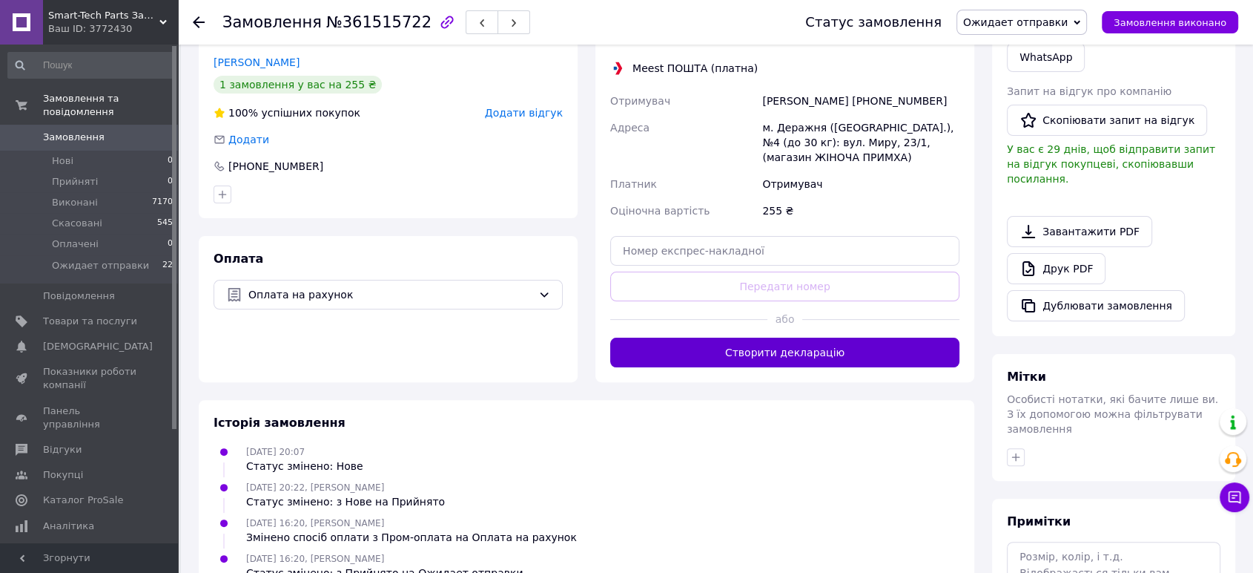
click at [787, 351] on button "Створити декларацію" at bounding box center [784, 352] width 349 height 30
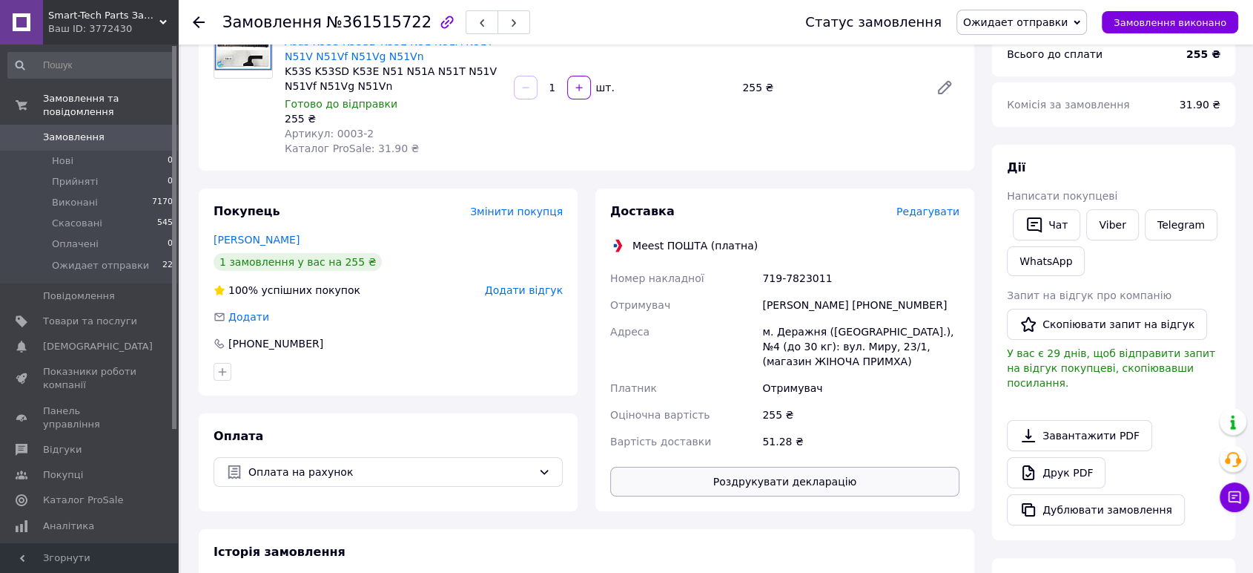
scroll to position [247, 0]
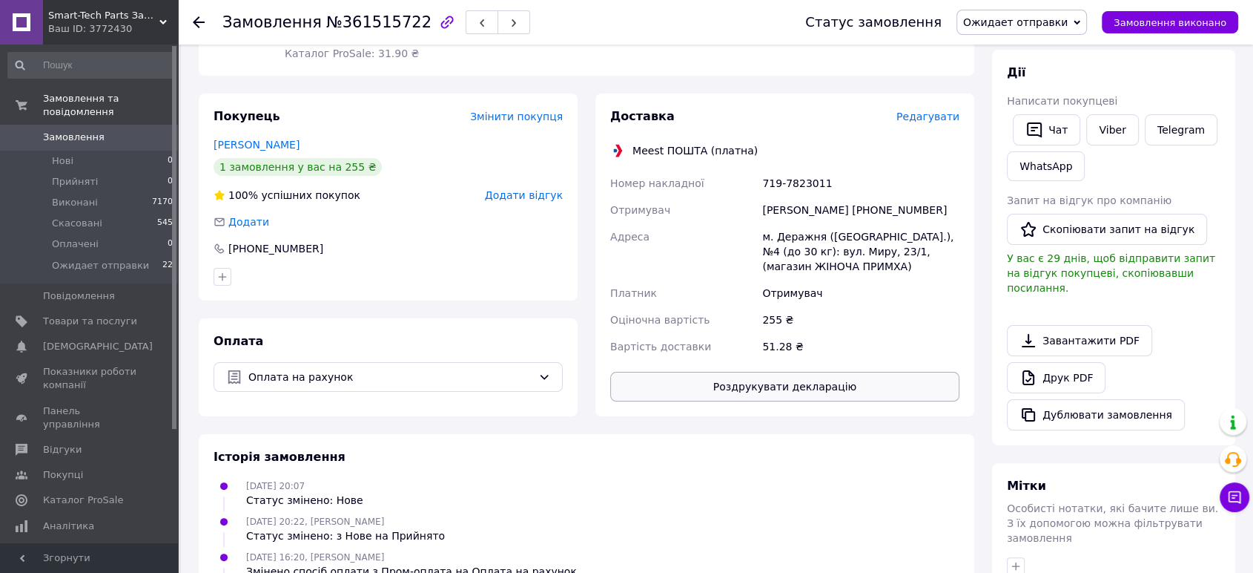
click at [805, 388] on button "Роздрукувати декларацію" at bounding box center [784, 387] width 349 height 30
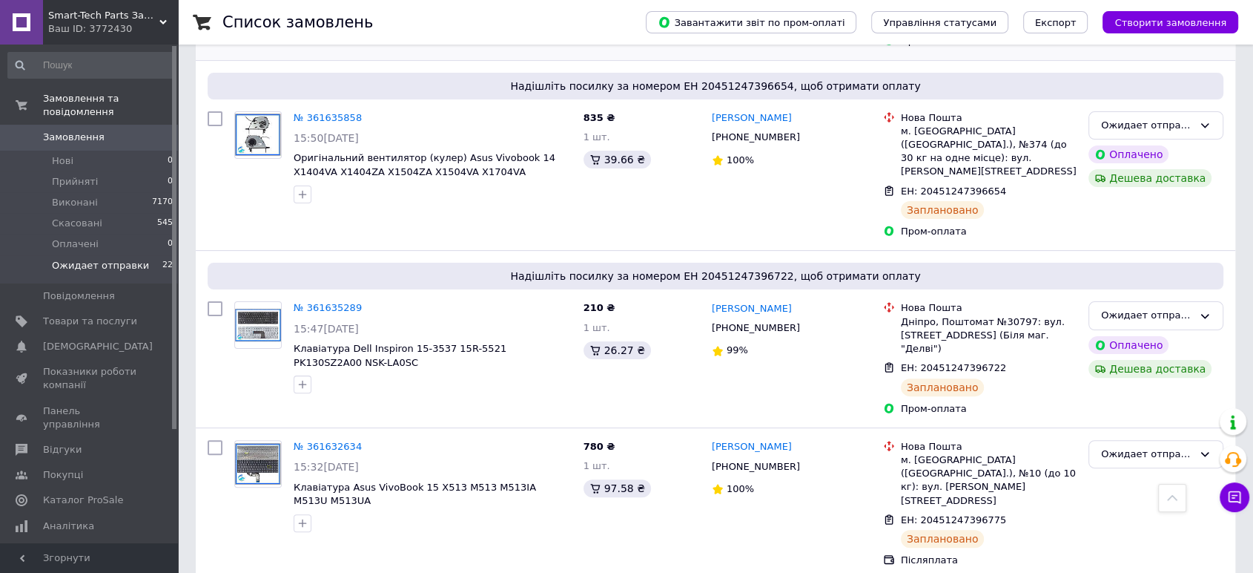
scroll to position [576, 0]
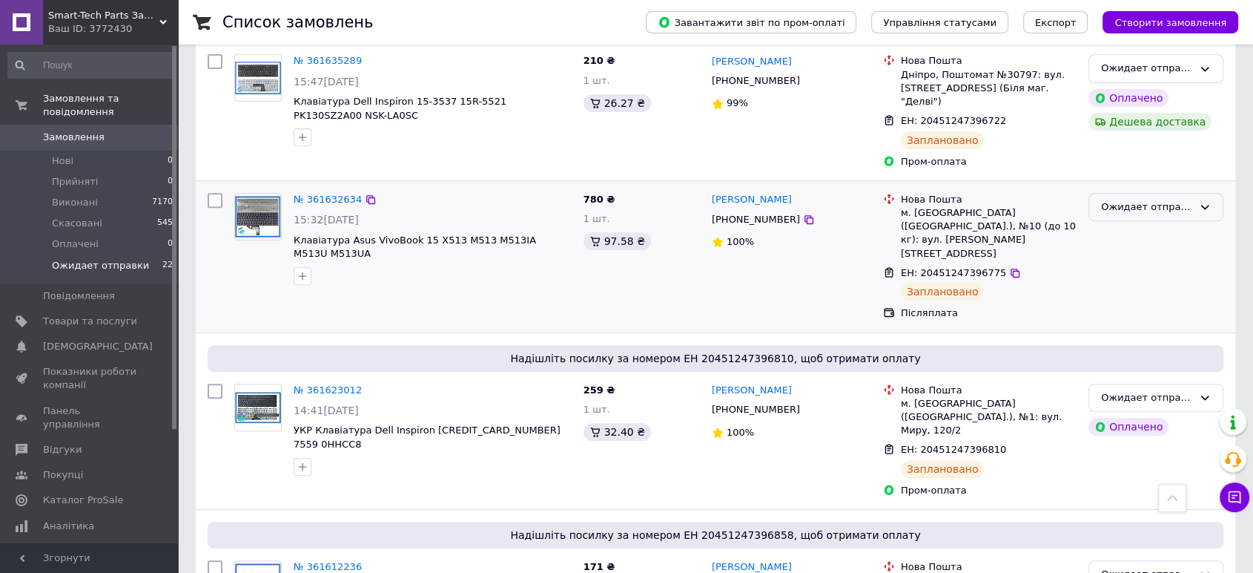
click at [1163, 200] on div "Ожидает отправки" at bounding box center [1147, 208] width 92 height 16
click at [1169, 251] on li "Виконано" at bounding box center [1157, 264] width 134 height 27
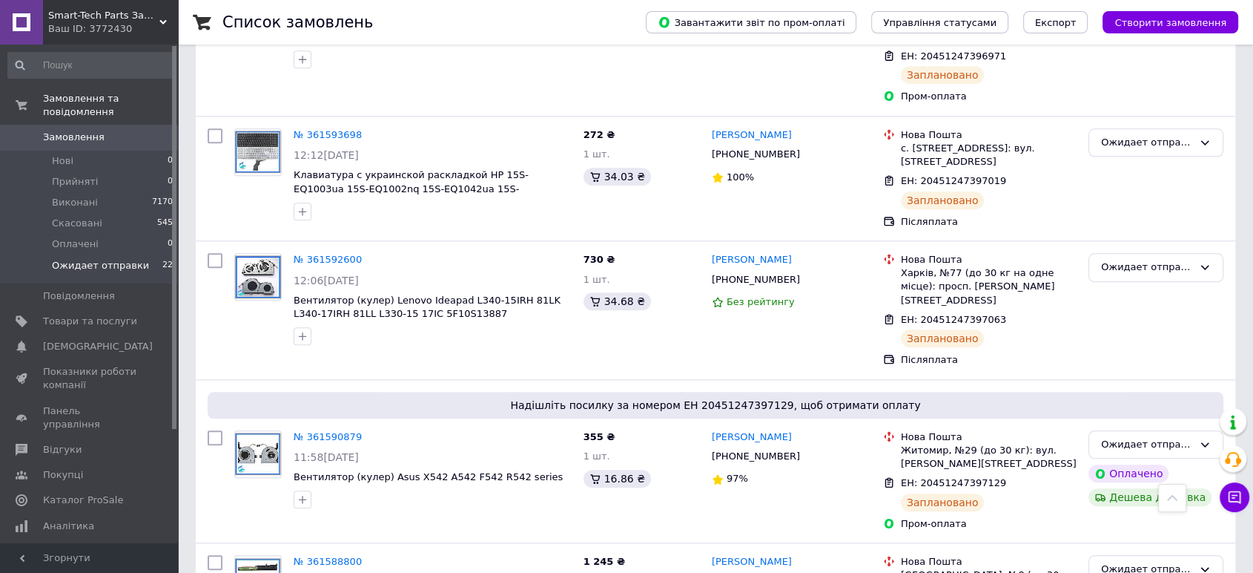
scroll to position [1318, 0]
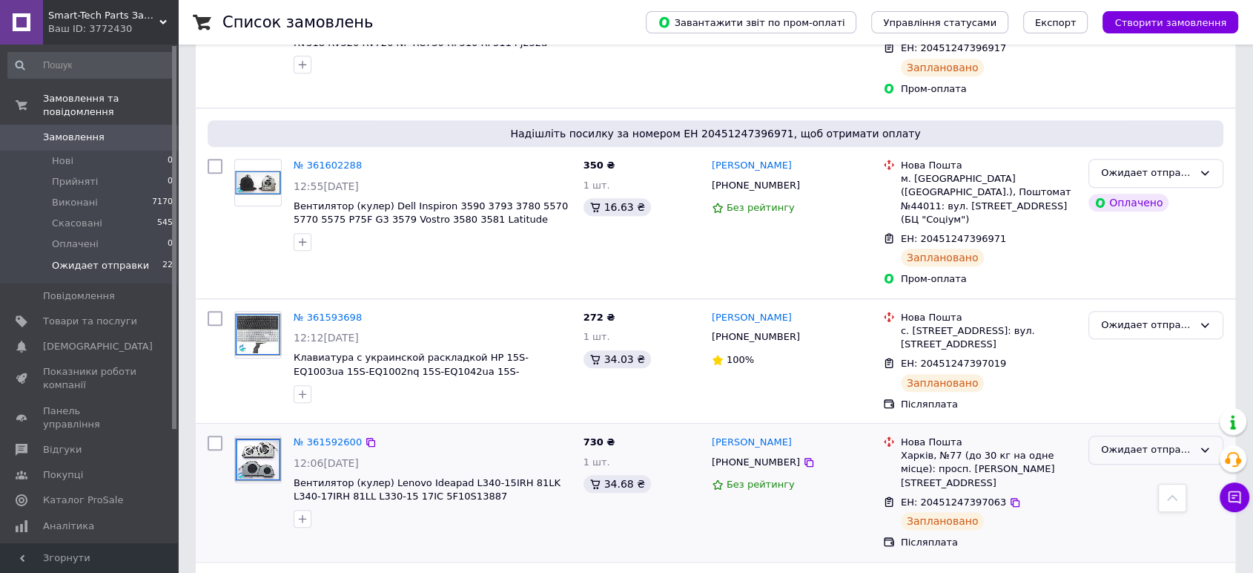
click at [1111, 442] on div "Ожидает отправки" at bounding box center [1147, 450] width 92 height 16
click at [1110, 494] on li "Виконано" at bounding box center [1157, 507] width 134 height 27
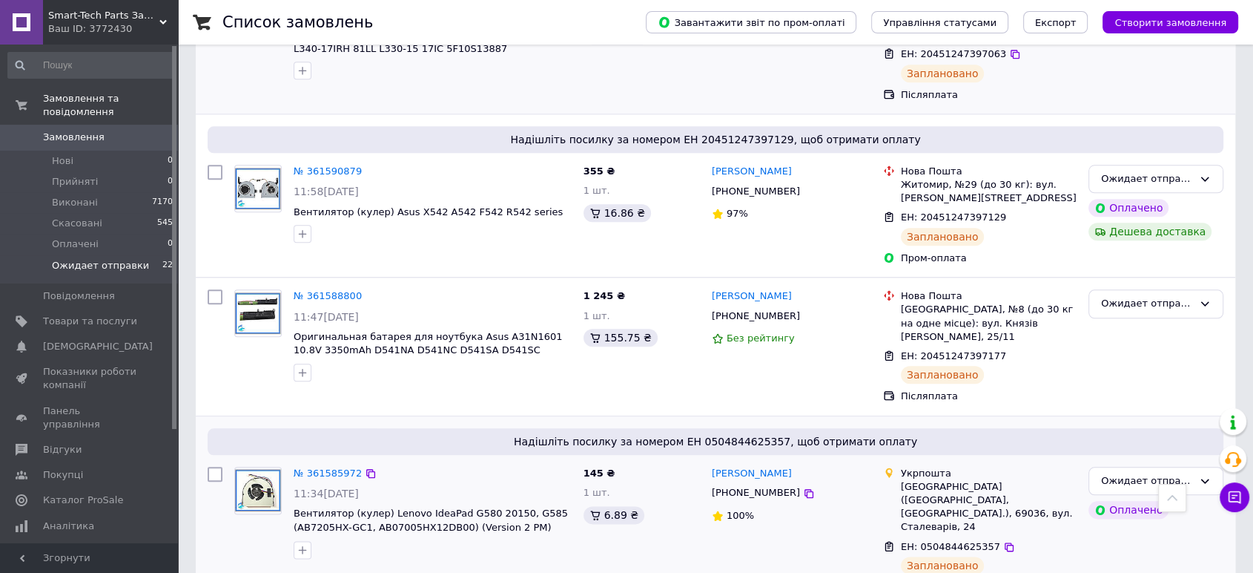
scroll to position [1770, 0]
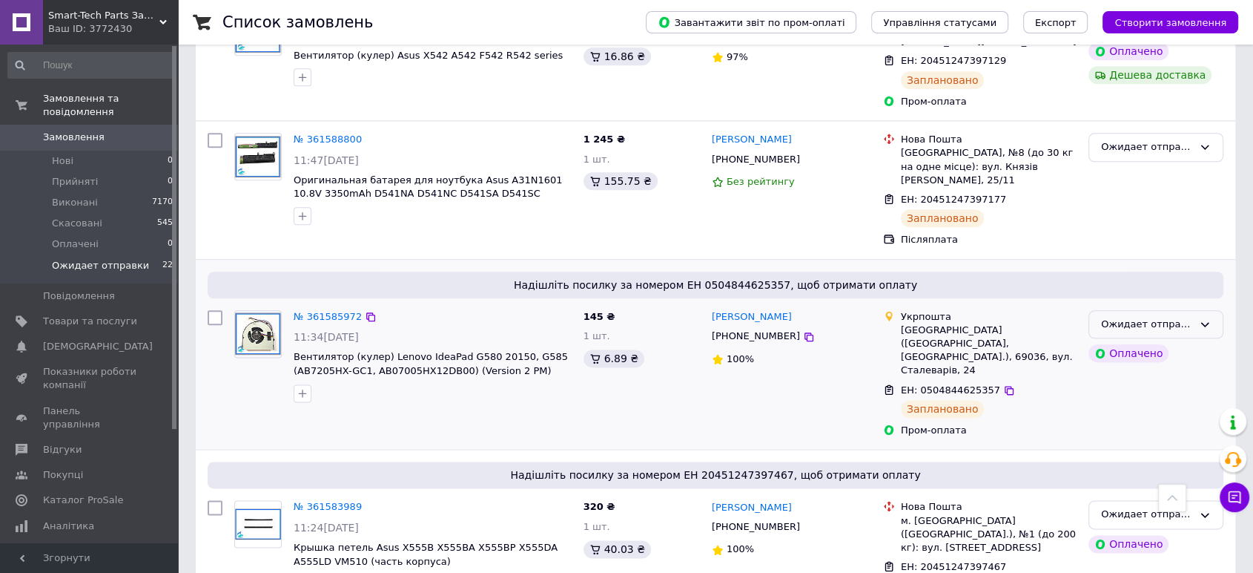
click at [1179, 317] on div "Ожидает отправки" at bounding box center [1147, 325] width 92 height 16
click at [1145, 369] on li "Виконано" at bounding box center [1157, 382] width 134 height 27
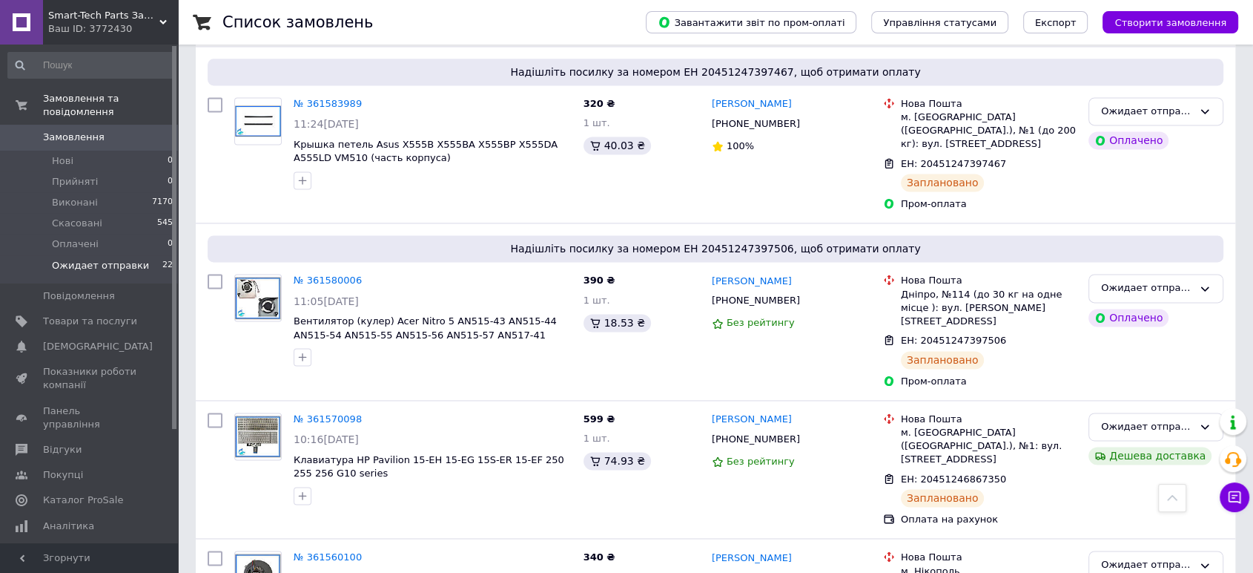
scroll to position [2222, 0]
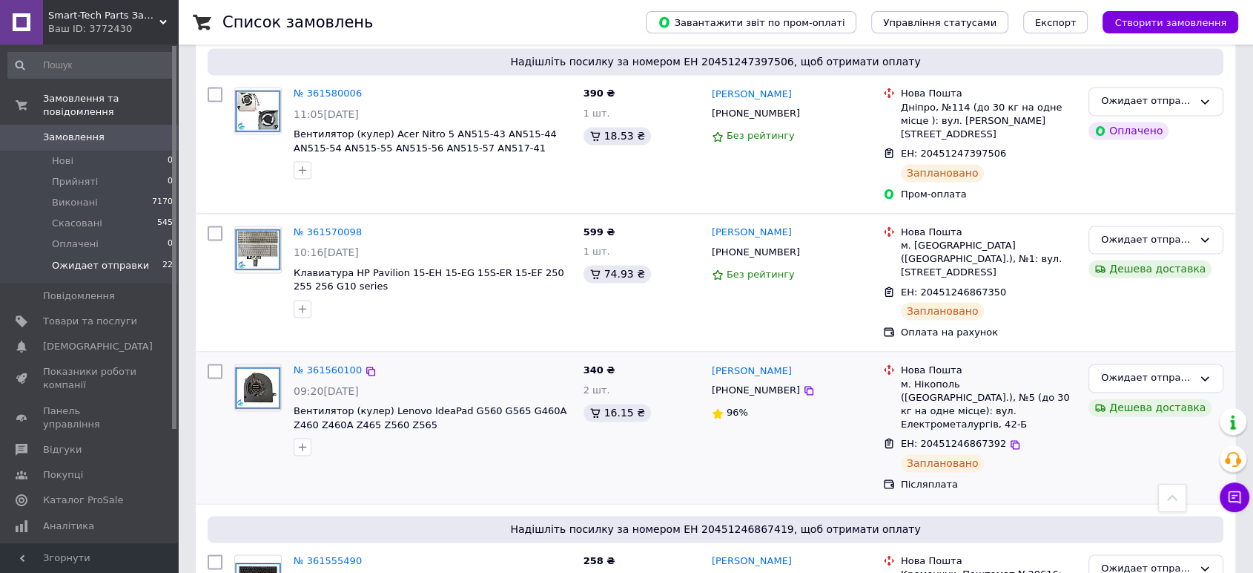
click at [1121, 358] on div "Ожидает отправки Дешева доставка" at bounding box center [1156, 427] width 147 height 139
click at [1124, 370] on div "Ожидает отправки" at bounding box center [1147, 378] width 92 height 16
click at [1127, 423] on li "Виконано" at bounding box center [1157, 436] width 134 height 27
drag, startPoint x: 1166, startPoint y: 444, endPoint x: 1157, endPoint y: 451, distance: 11.6
click at [1164, 561] on div "Ожидает отправки" at bounding box center [1147, 569] width 92 height 16
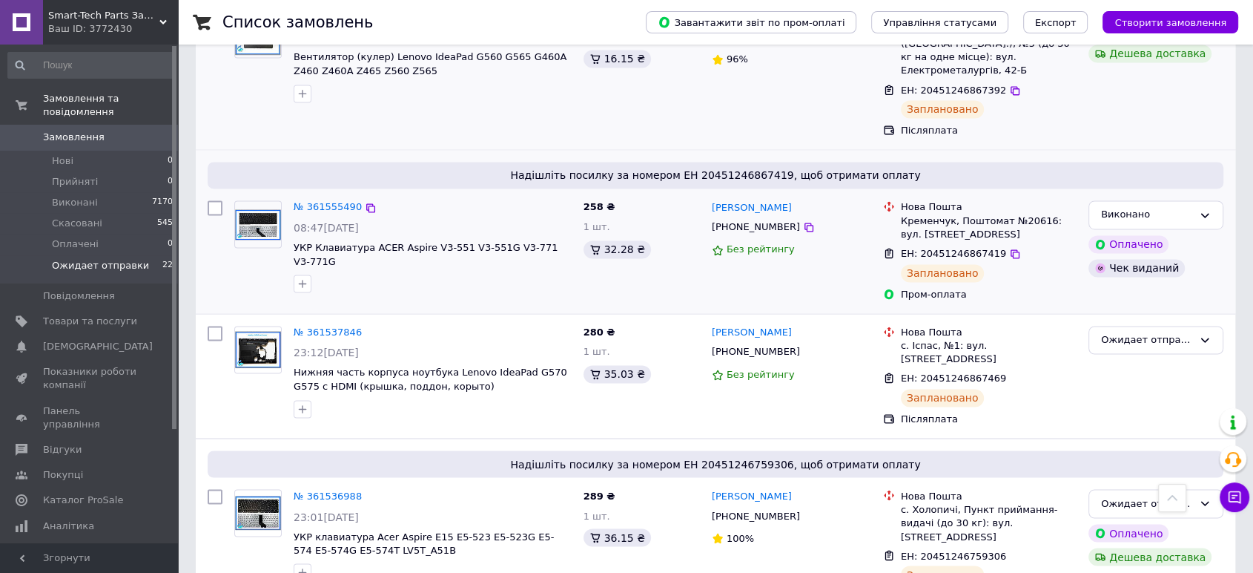
scroll to position [2633, 0]
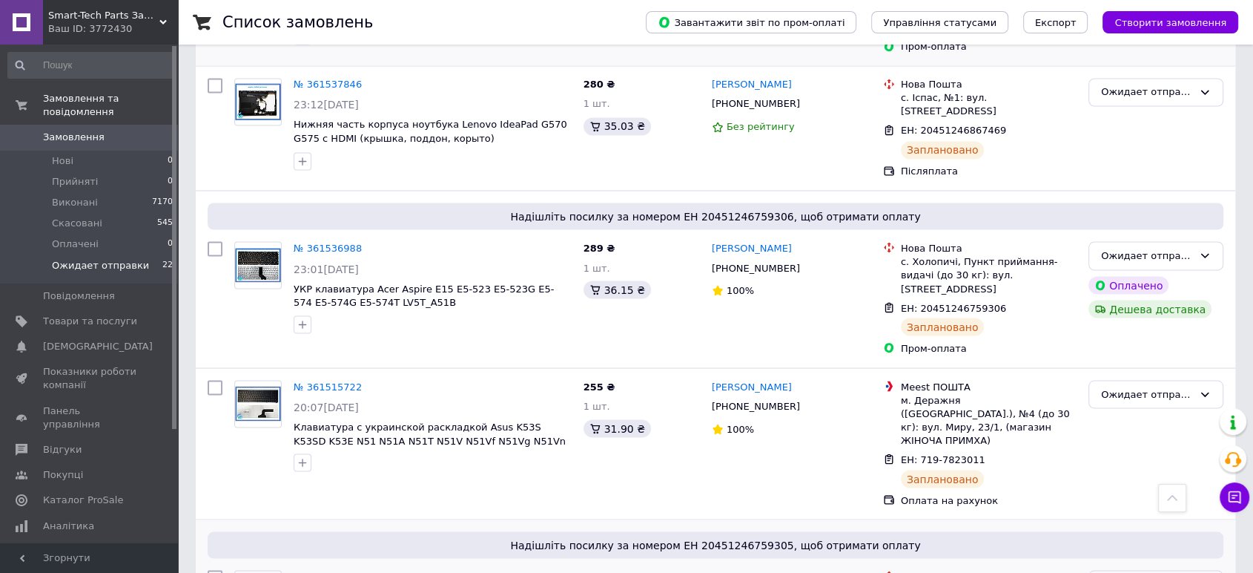
click at [1174, 572] on div "Ожидает отправки" at bounding box center [1147, 584] width 92 height 16
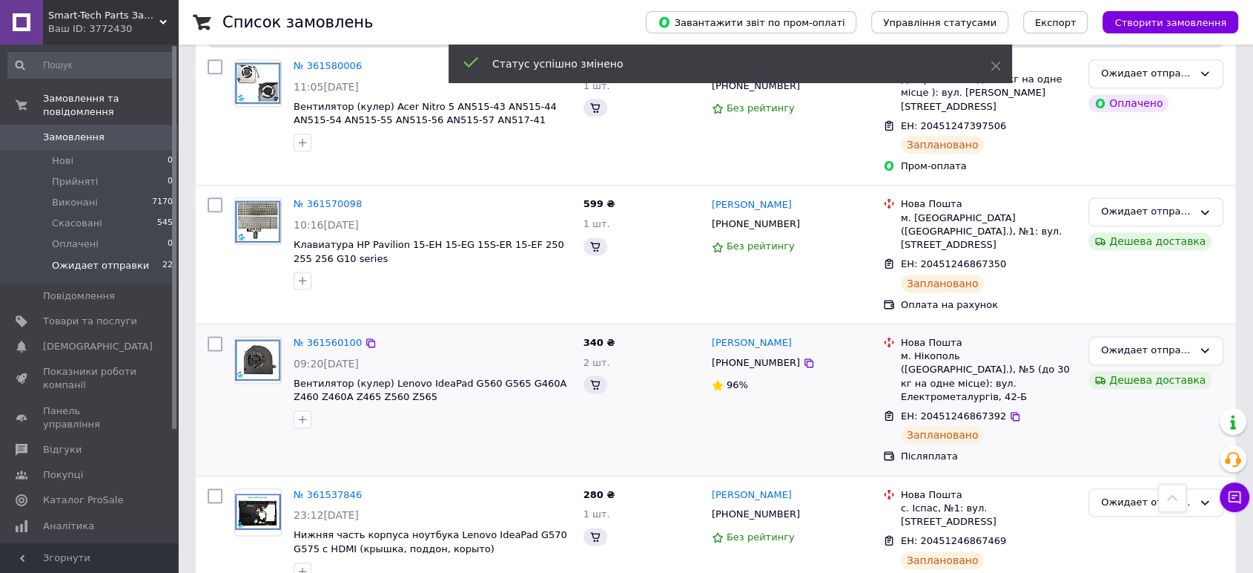
scroll to position [2293, 0]
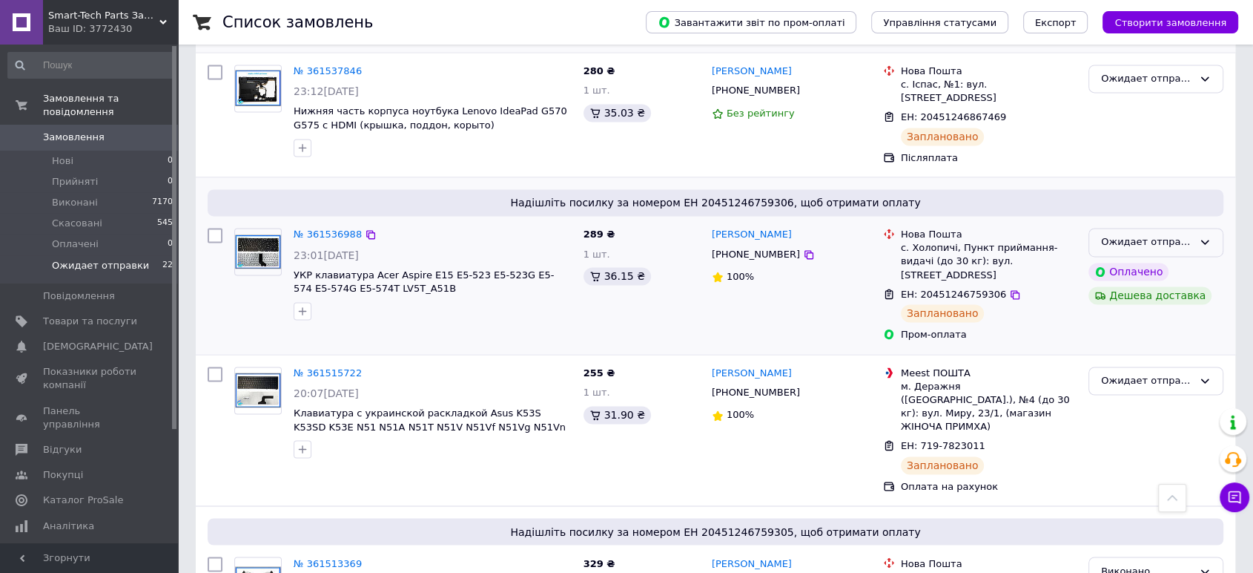
click at [1188, 234] on div "Ожидает отправки" at bounding box center [1147, 242] width 92 height 16
click at [1159, 286] on li "Виконано" at bounding box center [1157, 299] width 134 height 27
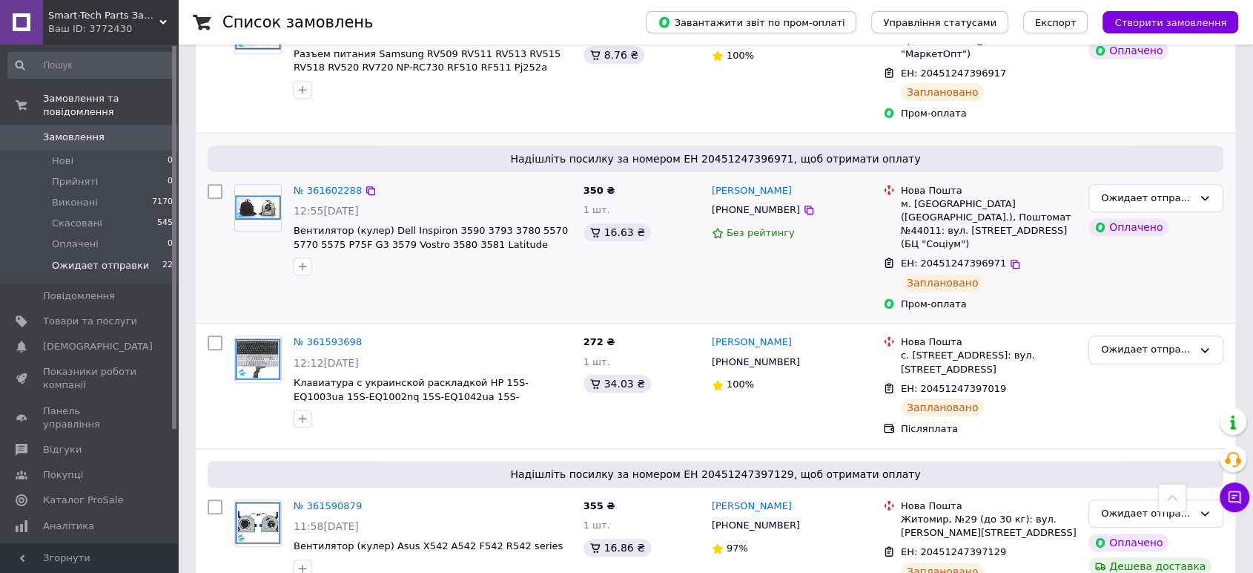
scroll to position [1031, 0]
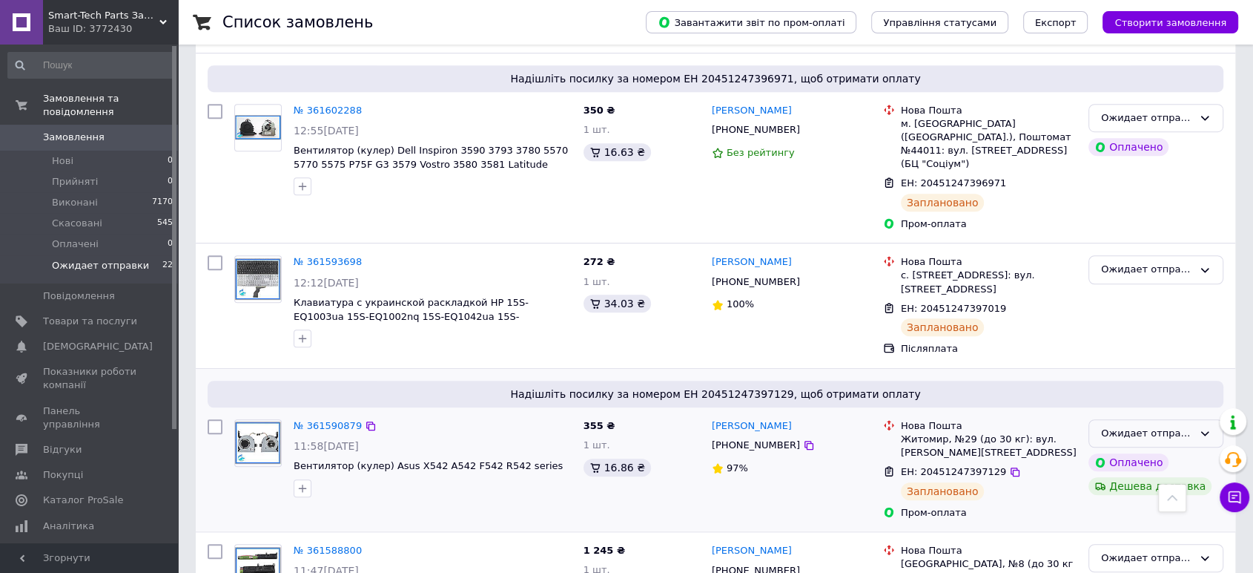
click at [1185, 426] on div "Ожидает отправки" at bounding box center [1147, 434] width 92 height 16
click at [1122, 478] on li "Виконано" at bounding box center [1157, 491] width 134 height 27
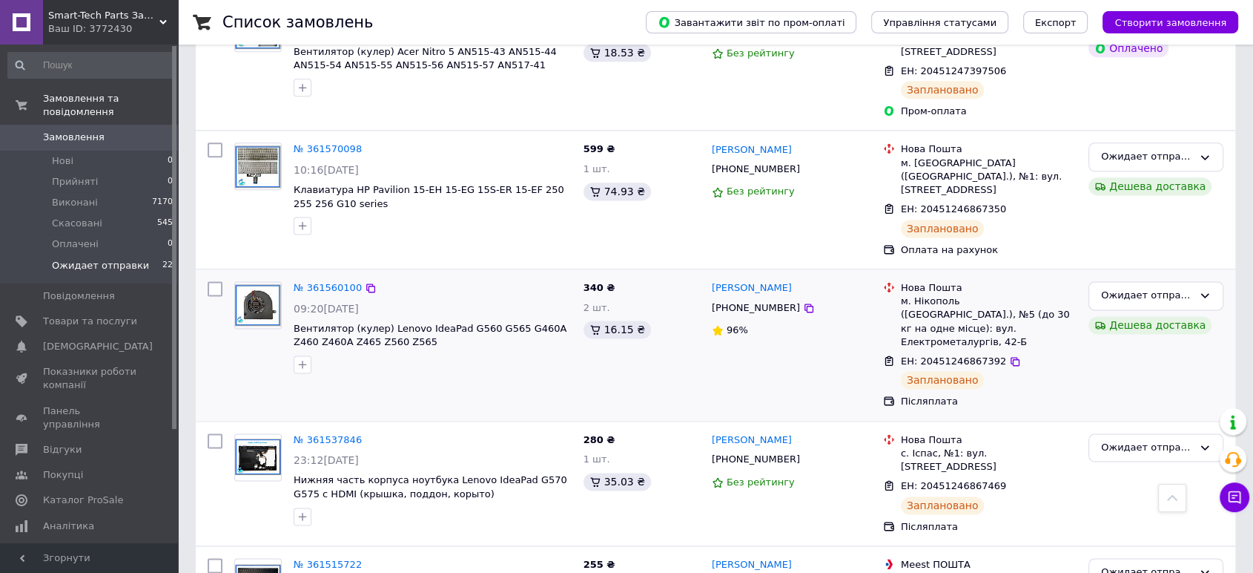
scroll to position [1940, 0]
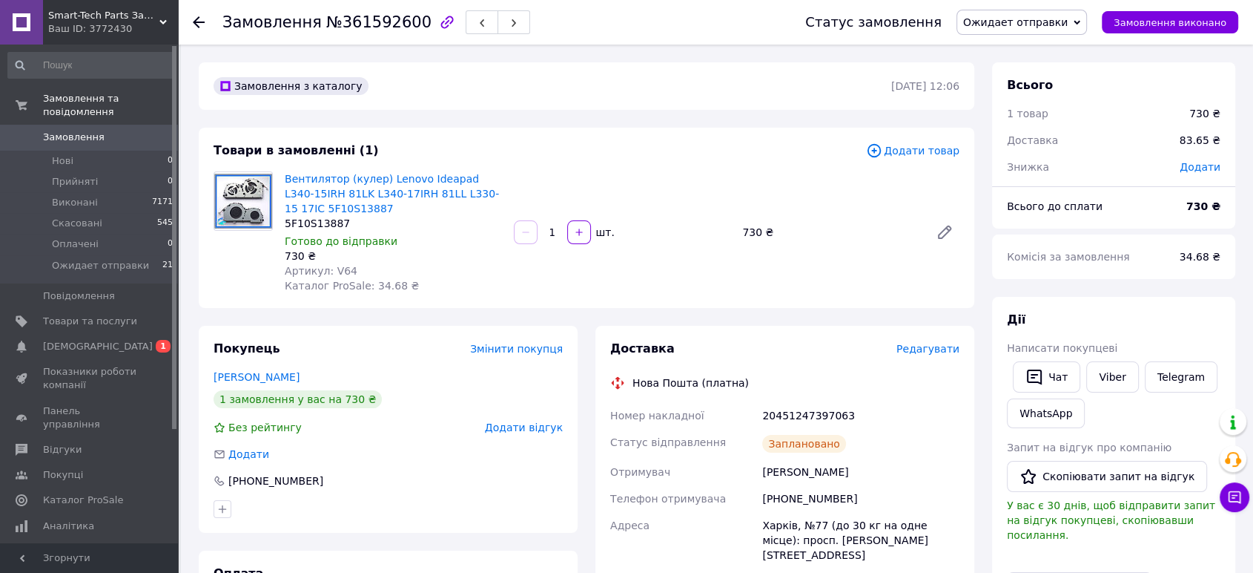
click at [383, 280] on span "Каталог ProSale: 34.68 ₴" at bounding box center [352, 286] width 134 height 12
click at [1173, 185] on div "Всього 1 товар 730 ₴ Доставка 83.65 ₴ Знижка Додати Всього до сплати 730 ₴" at bounding box center [1113, 145] width 243 height 166
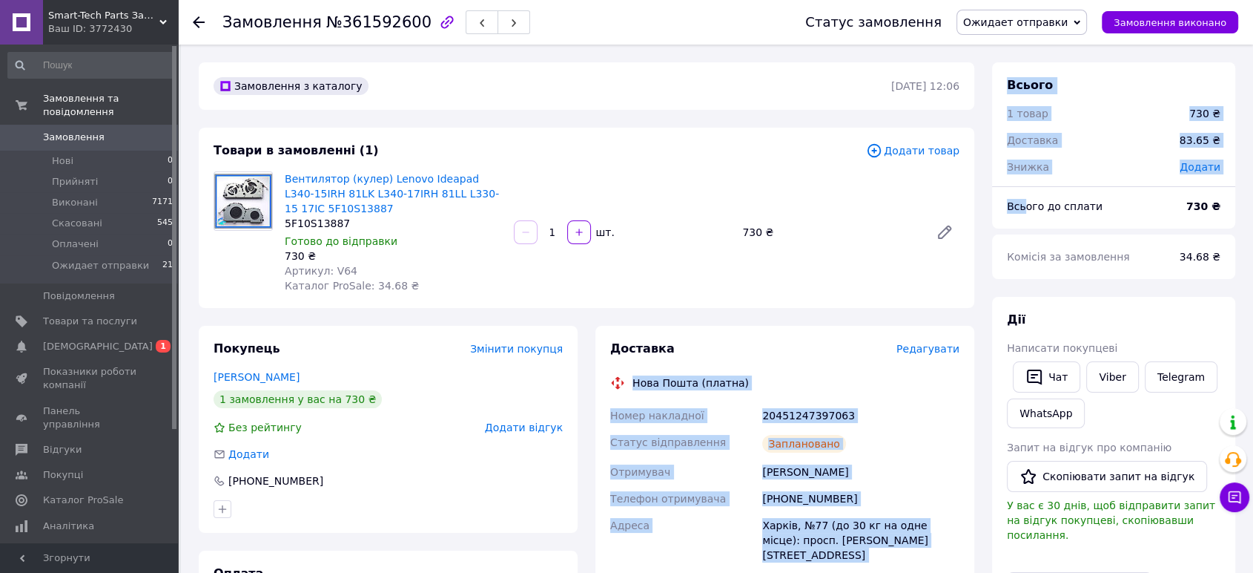
click at [977, 318] on div "Замовлення з каталогу [DATE] 12:06 Товари в замовленні (1) Додати товар Вентиля…" at bounding box center [717, 556] width 1055 height 989
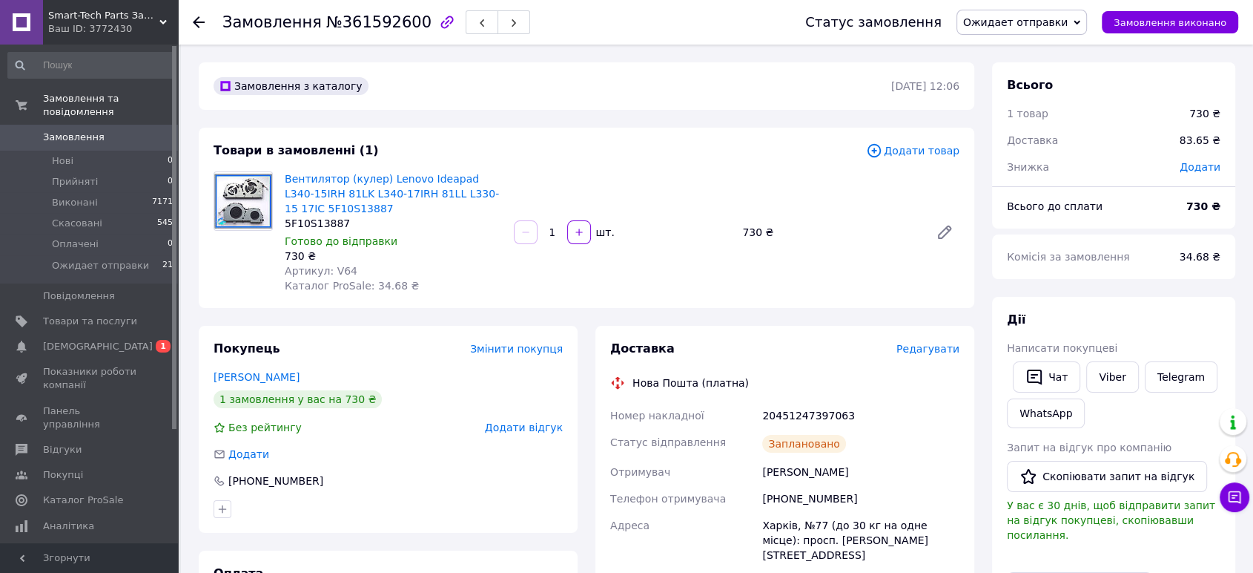
click at [1107, 289] on div "Всього 1 товар 730 ₴ Доставка 83.65 ₴ Знижка Додати Всього до сплати 730 ₴ Комі…" at bounding box center [1113, 556] width 243 height 989
click at [859, 168] on div "Вентилятор (кулер) Lenovo Ideapad L340-15IRH 81LK L340-17IRH 81LL L330-15 17IC …" at bounding box center [622, 232] width 687 height 128
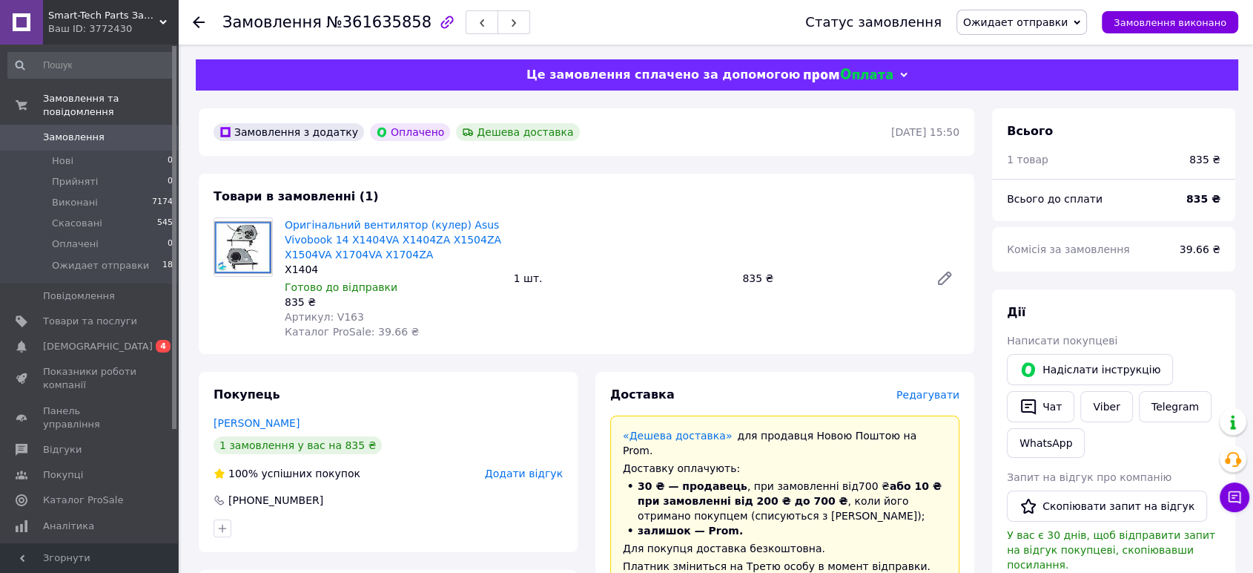
click at [1052, 22] on span "Ожидает отправки" at bounding box center [1015, 22] width 105 height 12
click at [1044, 67] on li "Виконано" at bounding box center [1022, 74] width 129 height 22
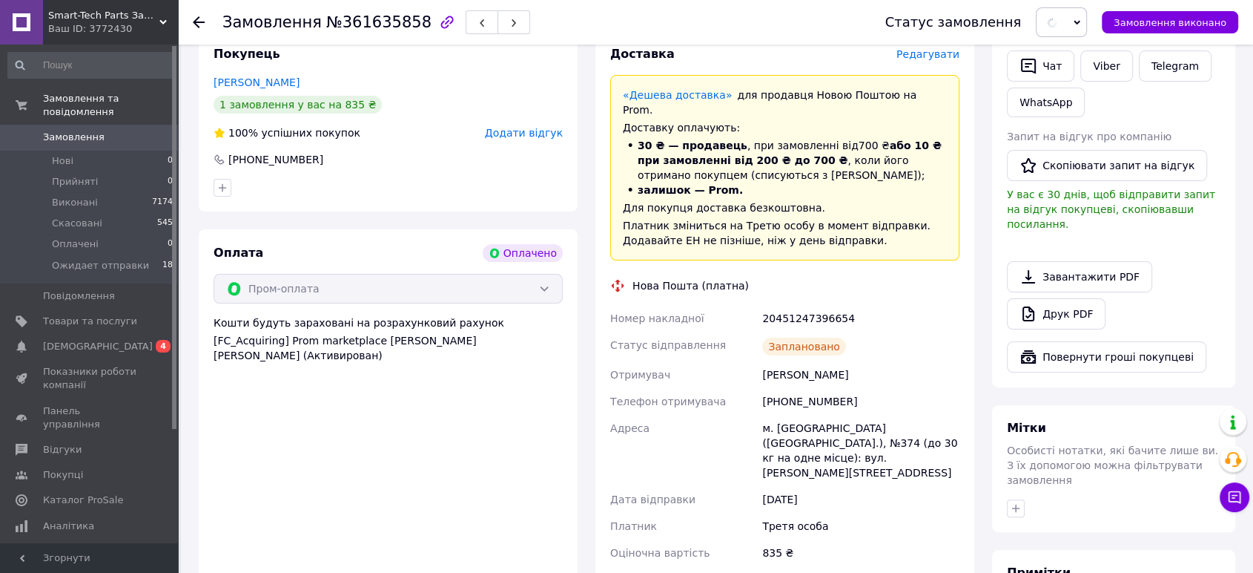
scroll to position [412, 0]
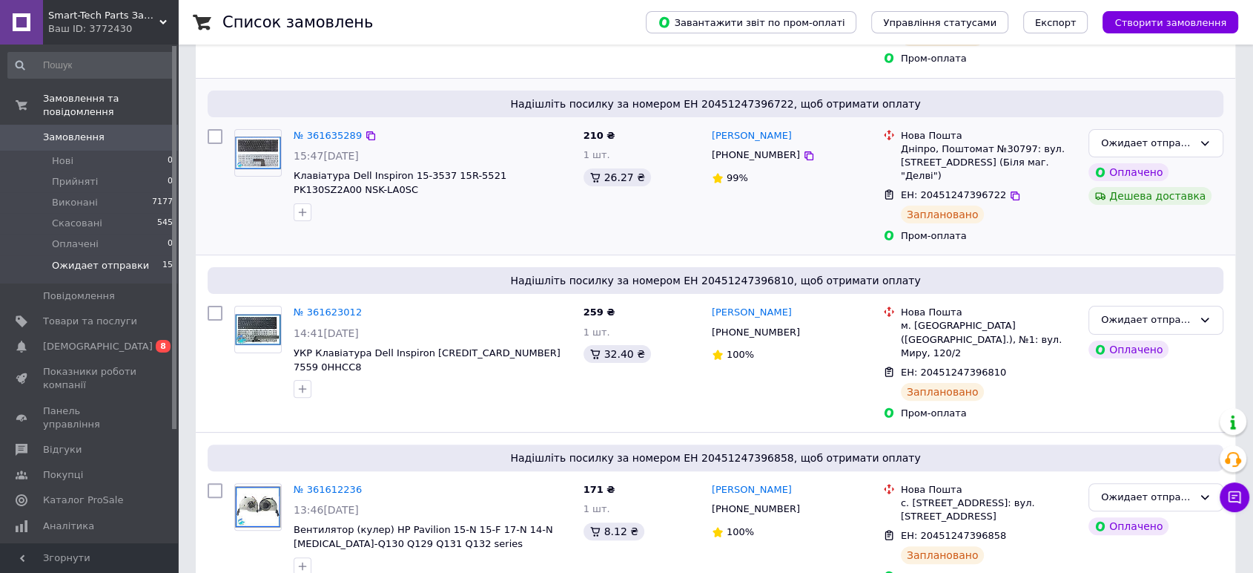
scroll to position [494, 0]
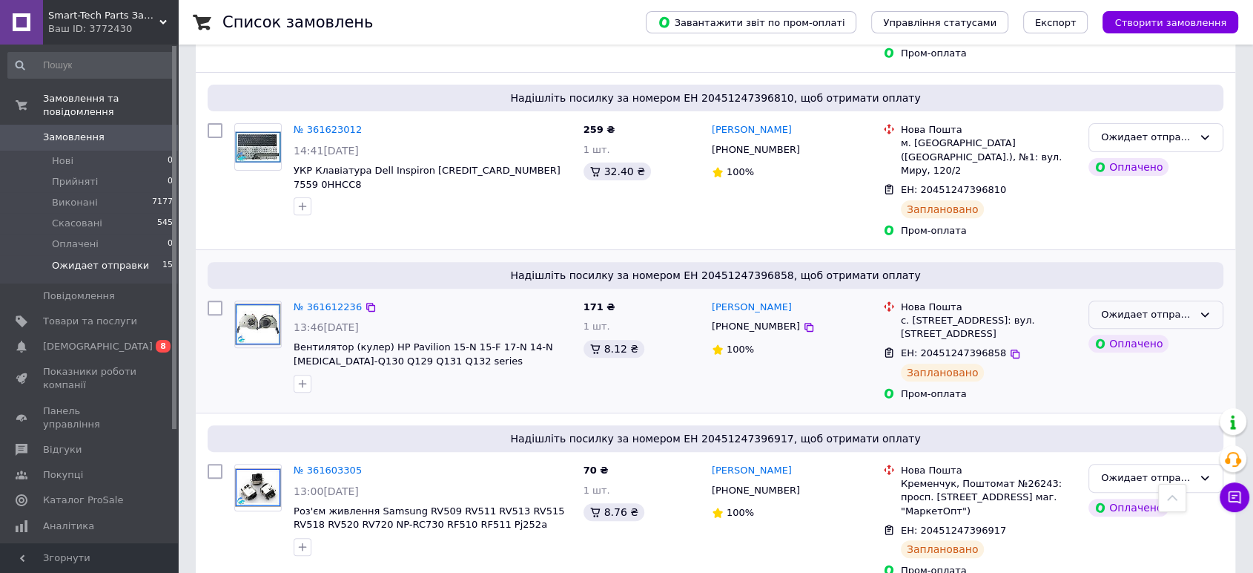
click at [1133, 307] on div "Ожидает отправки" at bounding box center [1147, 315] width 92 height 16
click at [1111, 359] on li "Виконано" at bounding box center [1157, 372] width 134 height 27
click at [974, 343] on div "ЕН: 20451247396858 Заплановано" at bounding box center [989, 363] width 182 height 41
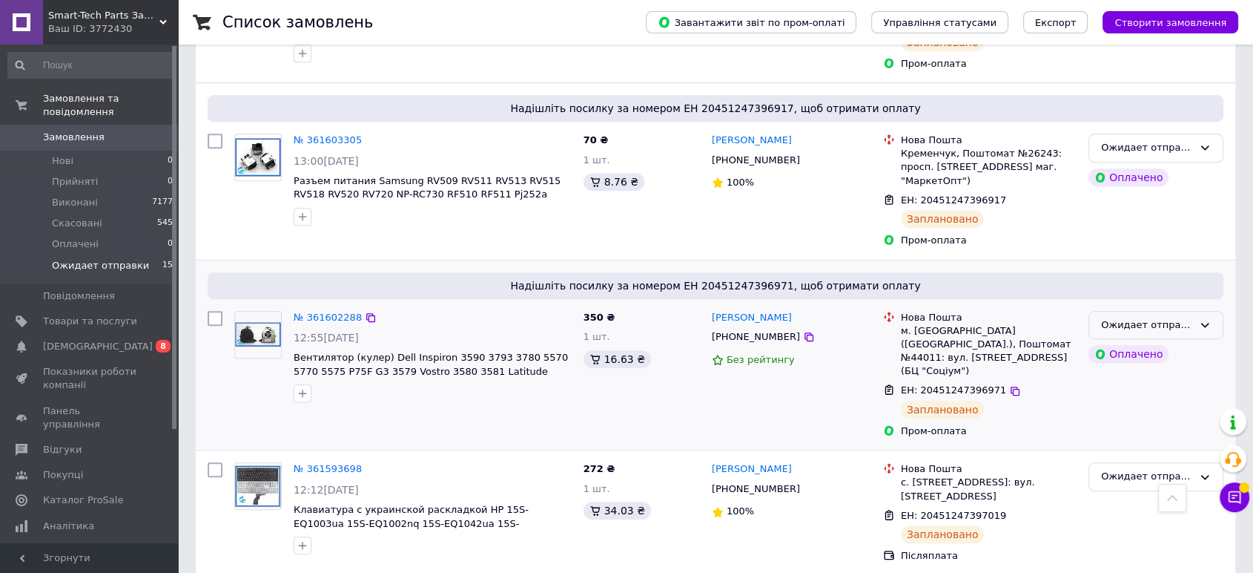
drag, startPoint x: 1175, startPoint y: 278, endPoint x: 1167, endPoint y: 289, distance: 13.2
click at [1175, 311] on div "Ожидает отправки" at bounding box center [1156, 325] width 135 height 29
click at [1127, 369] on li "Виконано" at bounding box center [1157, 382] width 134 height 27
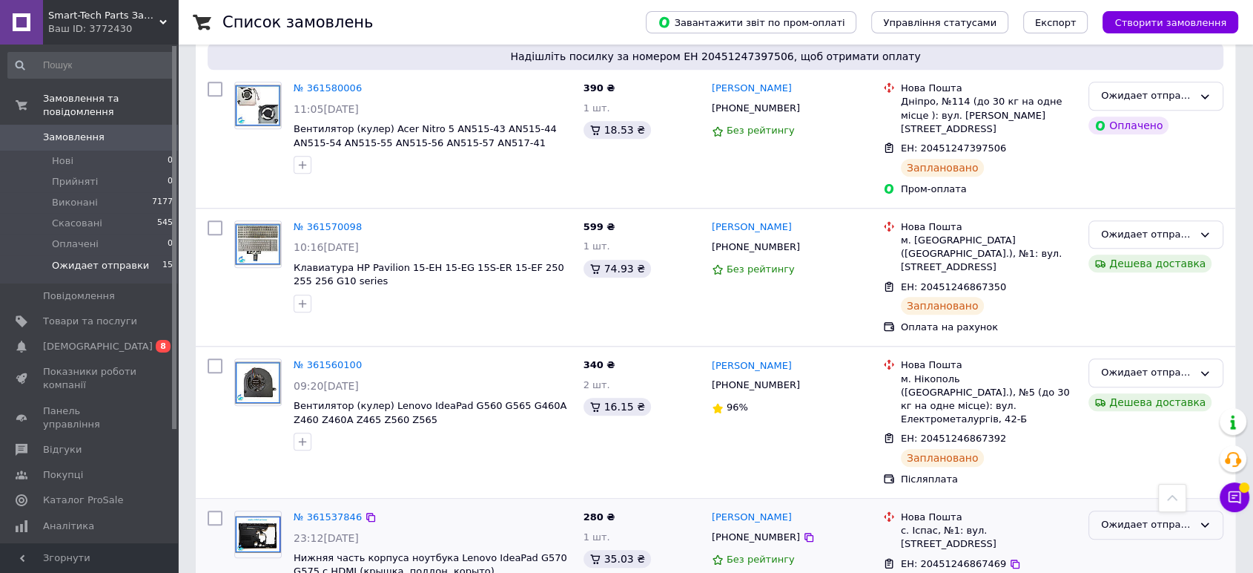
scroll to position [1621, 0]
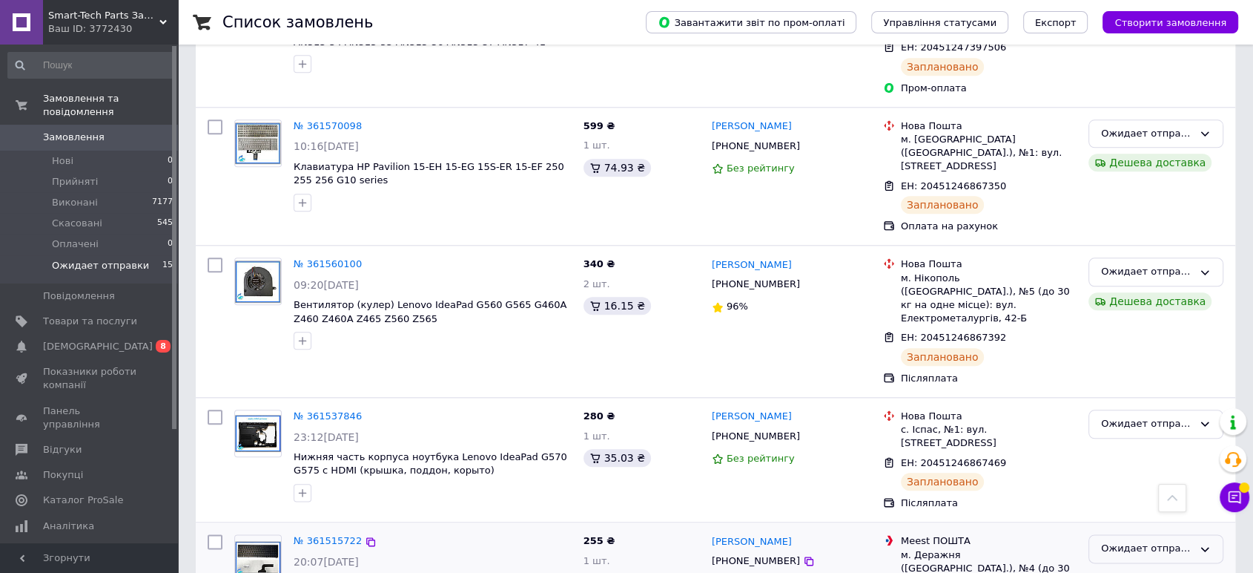
click at [1150, 541] on div "Ожидает отправки" at bounding box center [1147, 549] width 92 height 16
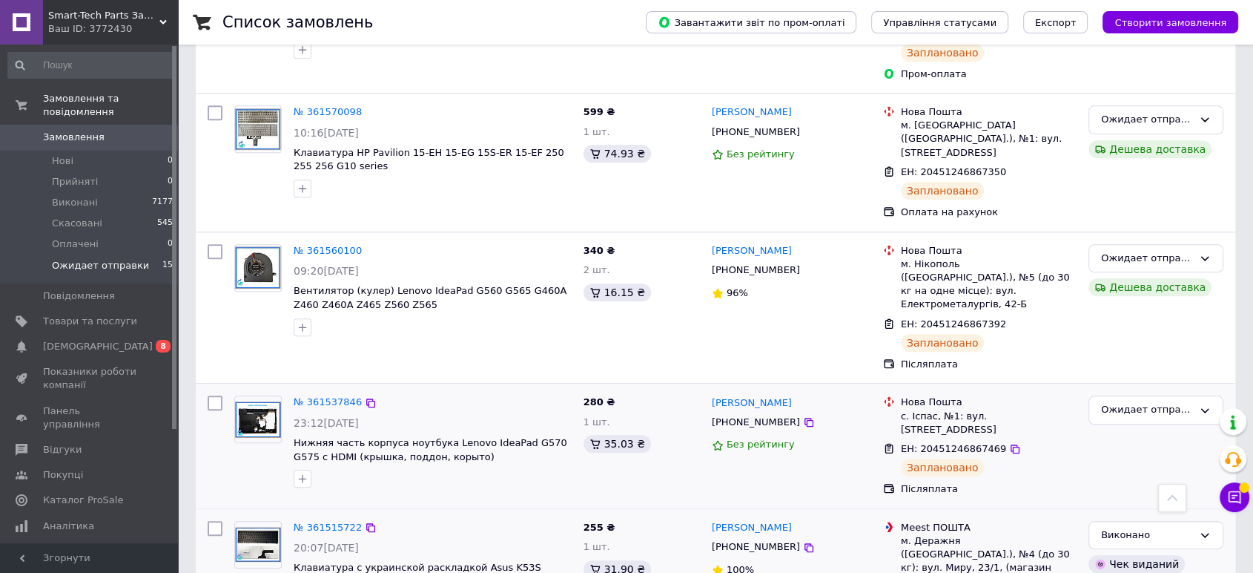
scroll to position [1362, 0]
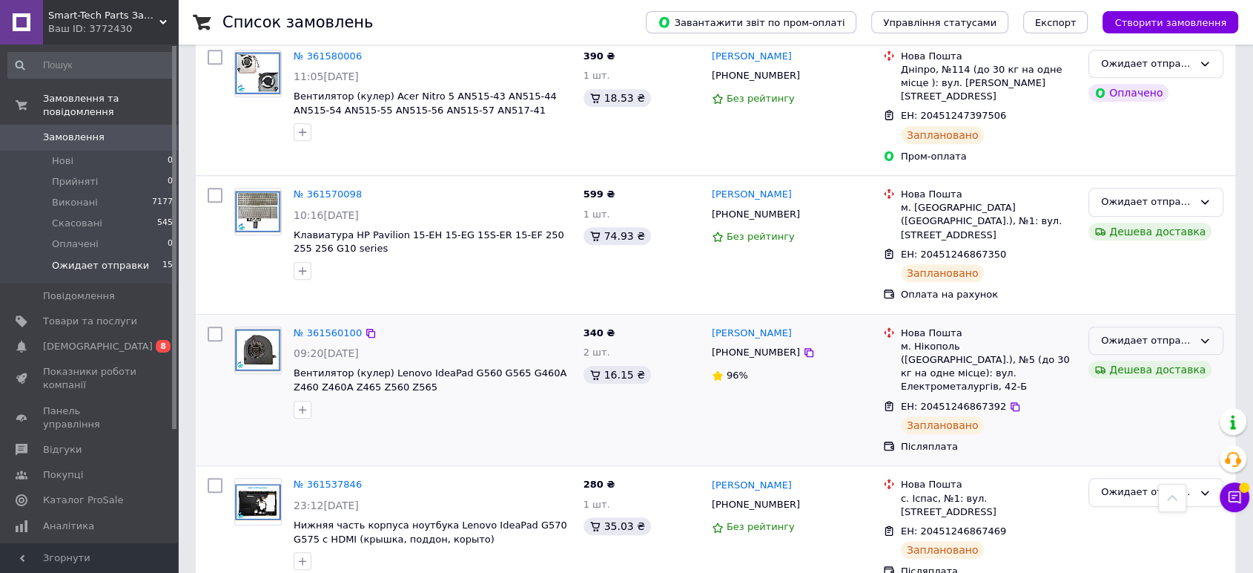
click at [1186, 333] on div "Ожидает отправки" at bounding box center [1147, 341] width 92 height 16
click at [1137, 385] on li "Виконано" at bounding box center [1157, 398] width 134 height 27
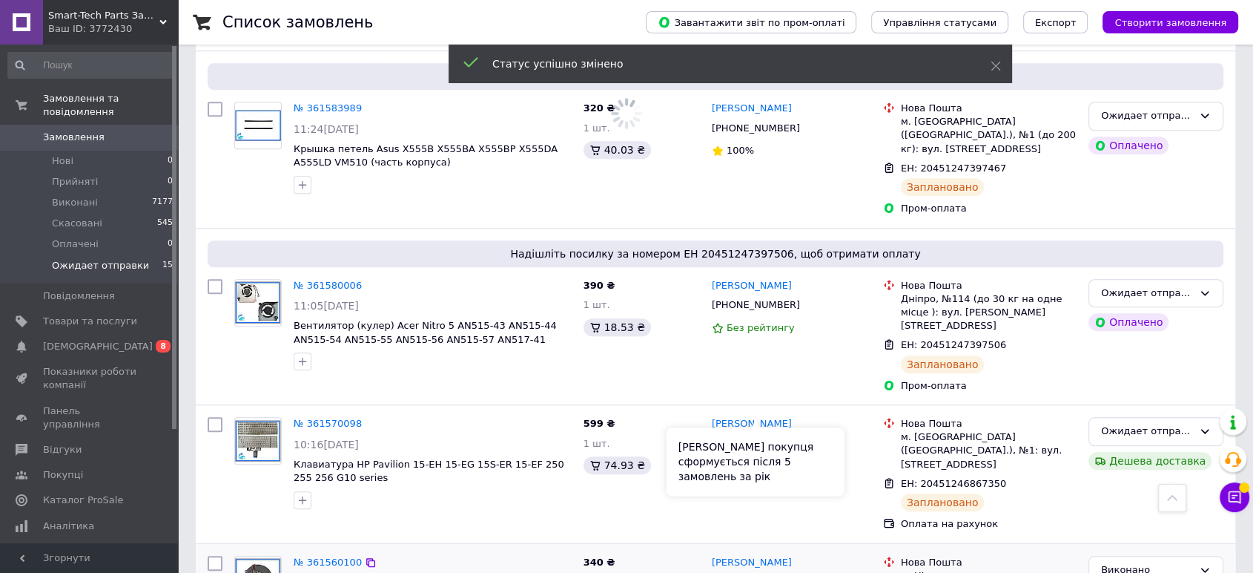
scroll to position [1032, 0]
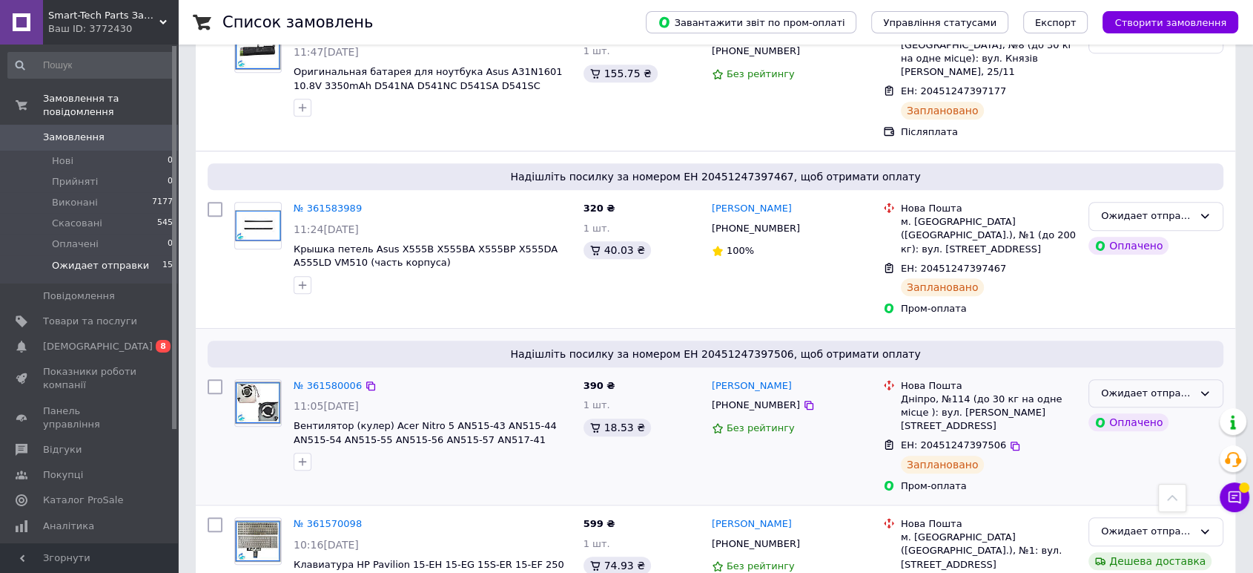
click at [1127, 386] on div "Ожидает отправки" at bounding box center [1147, 394] width 92 height 16
click at [1144, 438] on li "Виконано" at bounding box center [1157, 451] width 134 height 27
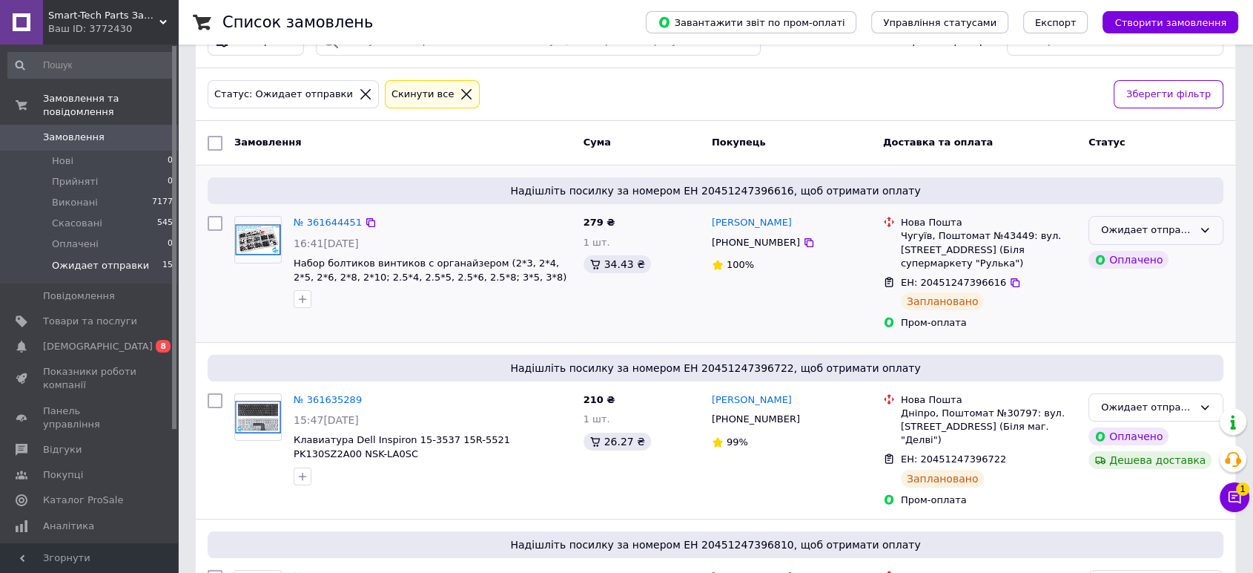
scroll to position [0, 0]
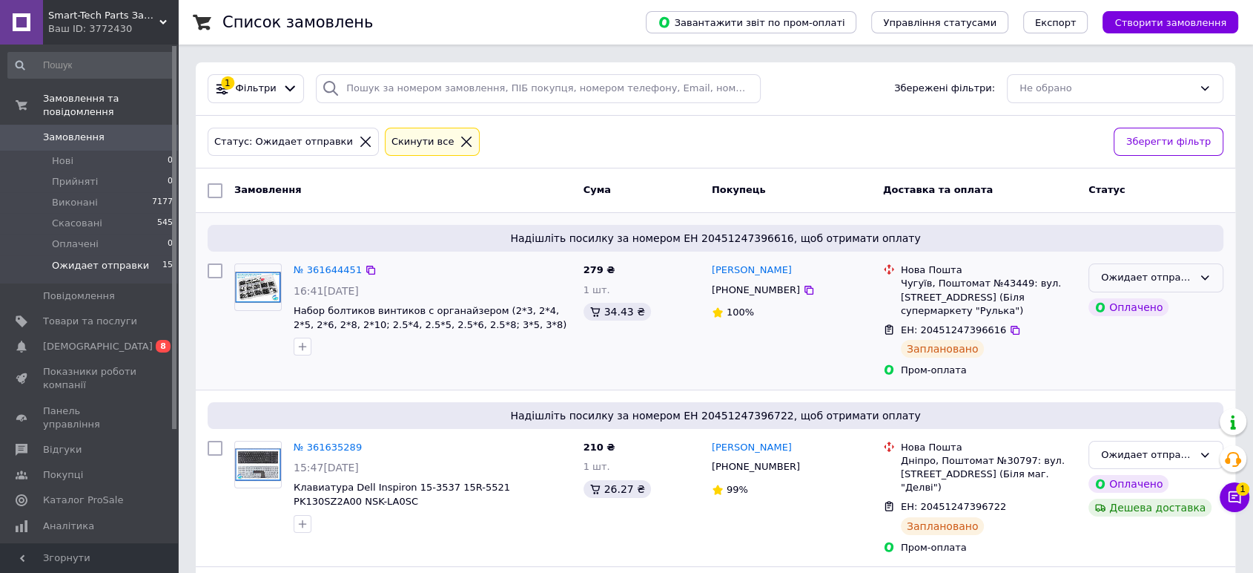
click at [1190, 277] on div "Ожидает отправки" at bounding box center [1147, 278] width 92 height 16
click at [1173, 333] on li "Виконано" at bounding box center [1157, 335] width 134 height 27
click at [1177, 533] on div "Ожидает отправки Оплачено Дешева доставка" at bounding box center [1156, 498] width 147 height 126
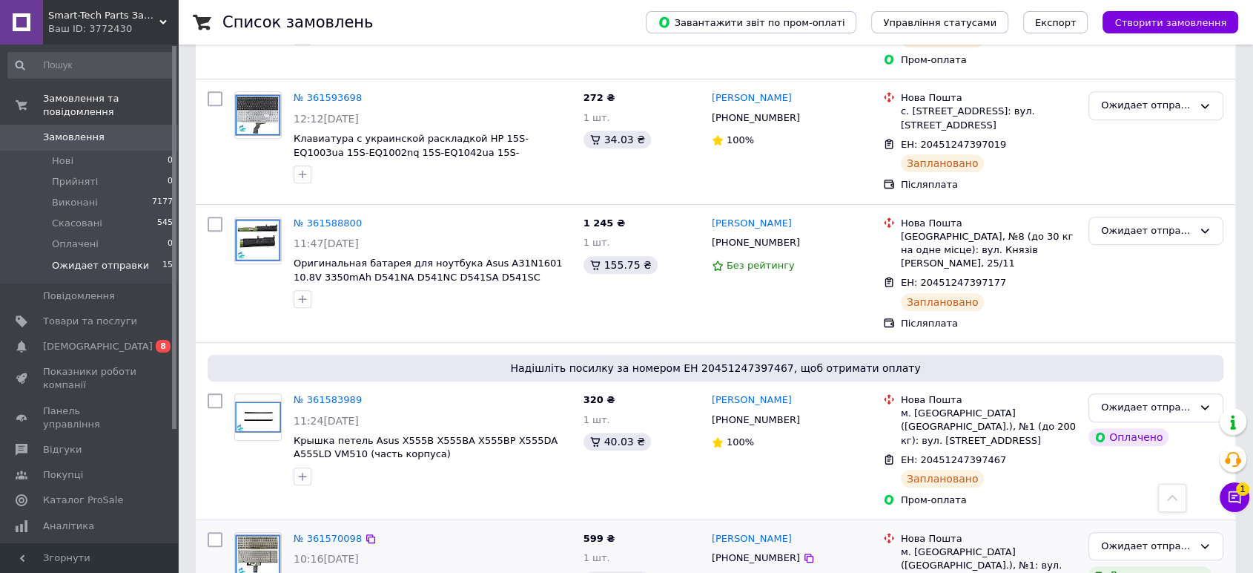
scroll to position [840, 0]
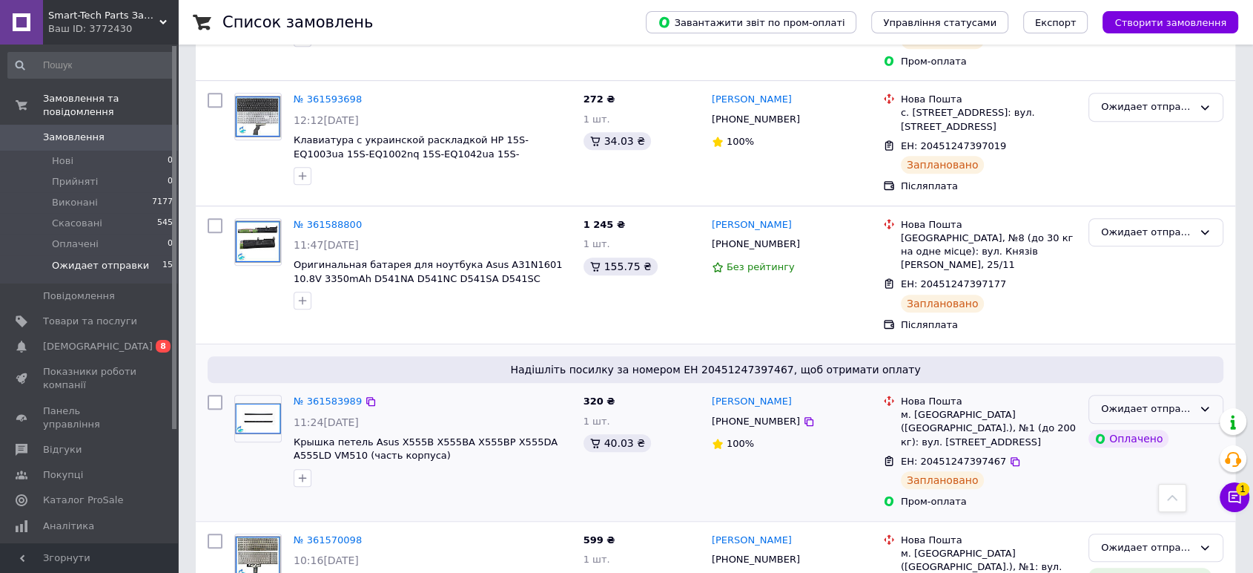
click at [1156, 401] on div "Ожидает отправки" at bounding box center [1147, 409] width 92 height 16
click at [1139, 453] on li "Виконано" at bounding box center [1157, 466] width 134 height 27
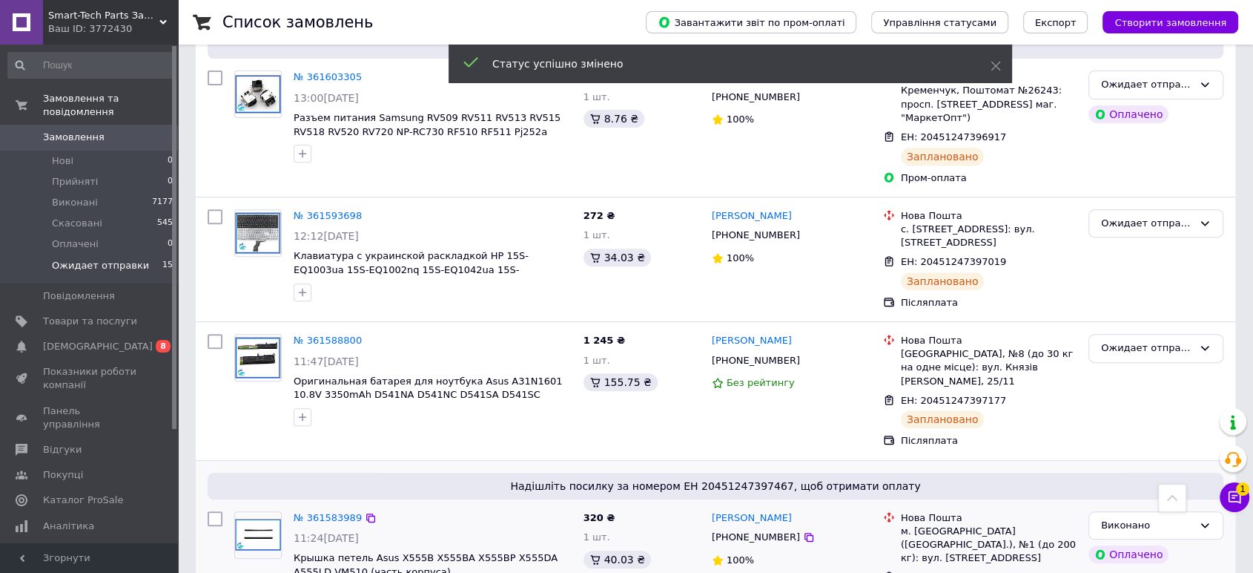
scroll to position [662, 0]
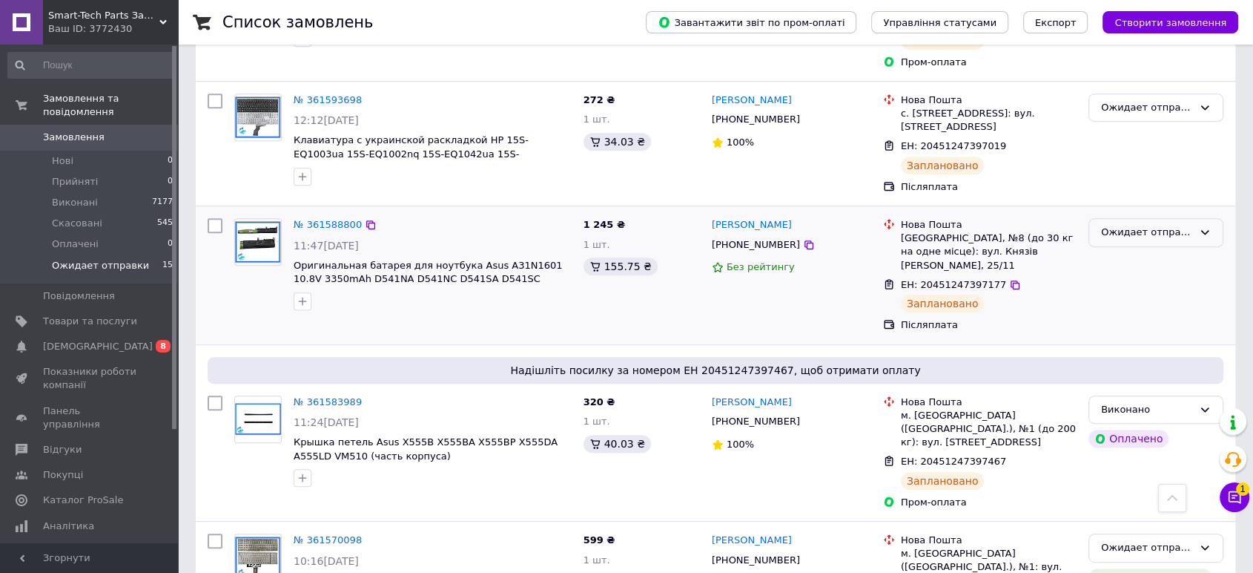
drag, startPoint x: 1117, startPoint y: 197, endPoint x: 1110, endPoint y: 215, distance: 19.3
click at [1117, 225] on div "Ожидает отправки" at bounding box center [1147, 233] width 92 height 16
click at [1124, 277] on li "Виконано" at bounding box center [1157, 290] width 134 height 27
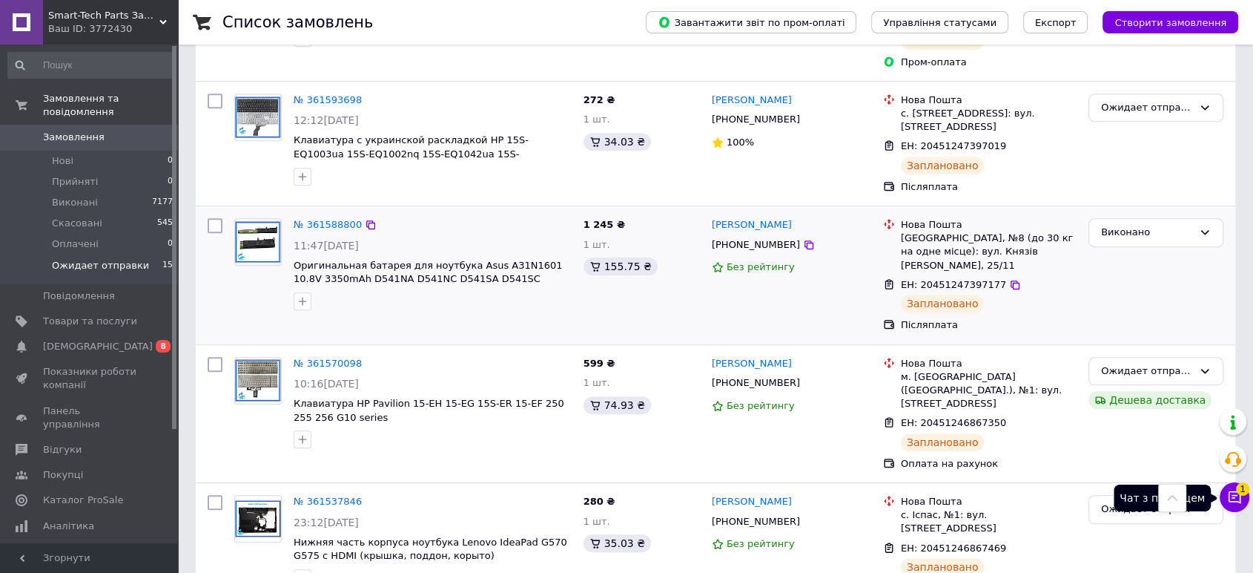
click at [1234, 497] on icon at bounding box center [1235, 497] width 13 height 13
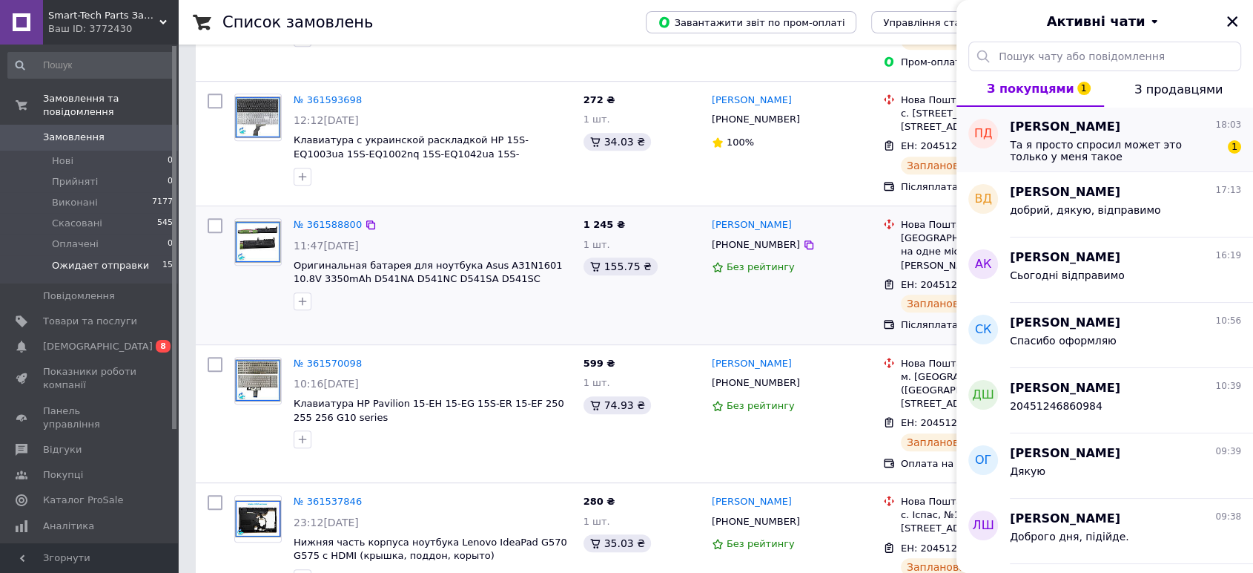
click at [1098, 161] on span "Та я просто спросил может это только у меня такое" at bounding box center [1115, 151] width 211 height 24
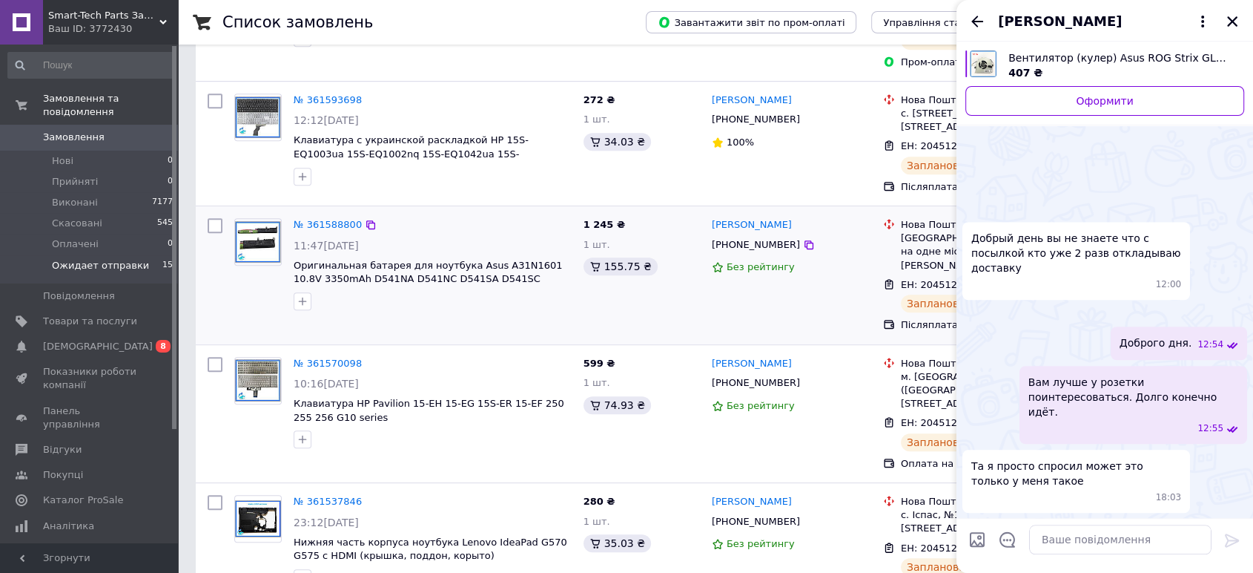
scroll to position [1869, 0]
click at [1225, 502] on div "Та я просто спросил может это только у меня такое 18:03" at bounding box center [1105, 480] width 285 height 63
click at [1230, 18] on icon "Закрити" at bounding box center [1233, 21] width 10 height 10
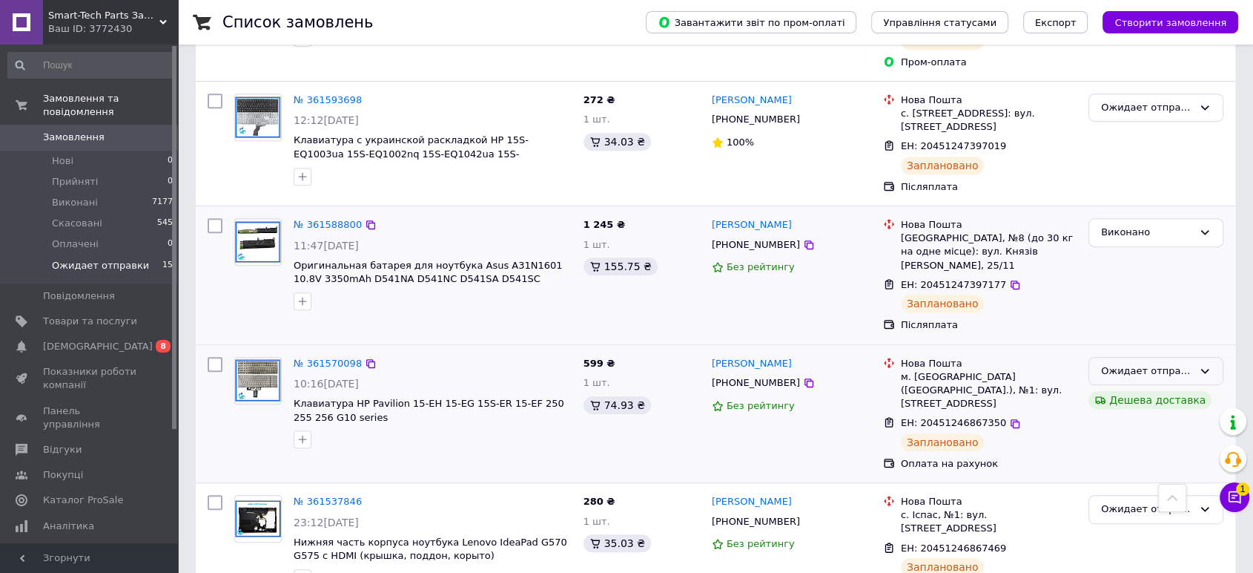
click at [1127, 363] on div "Ожидает отправки" at bounding box center [1147, 371] width 92 height 16
click at [1104, 415] on li "Виконано" at bounding box center [1157, 428] width 134 height 27
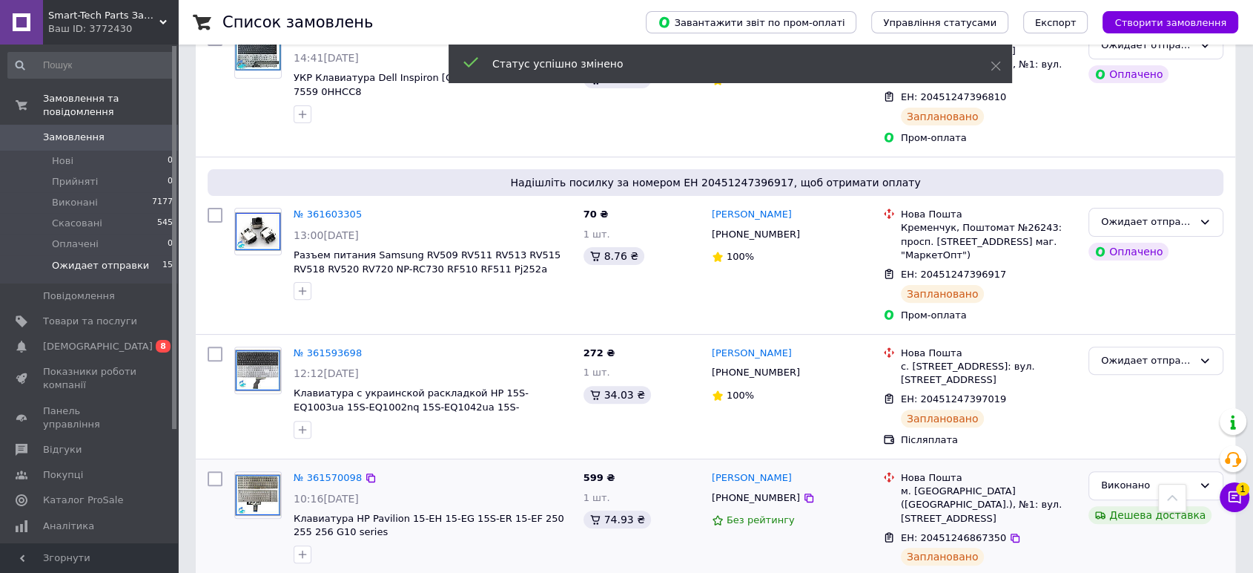
scroll to position [526, 0]
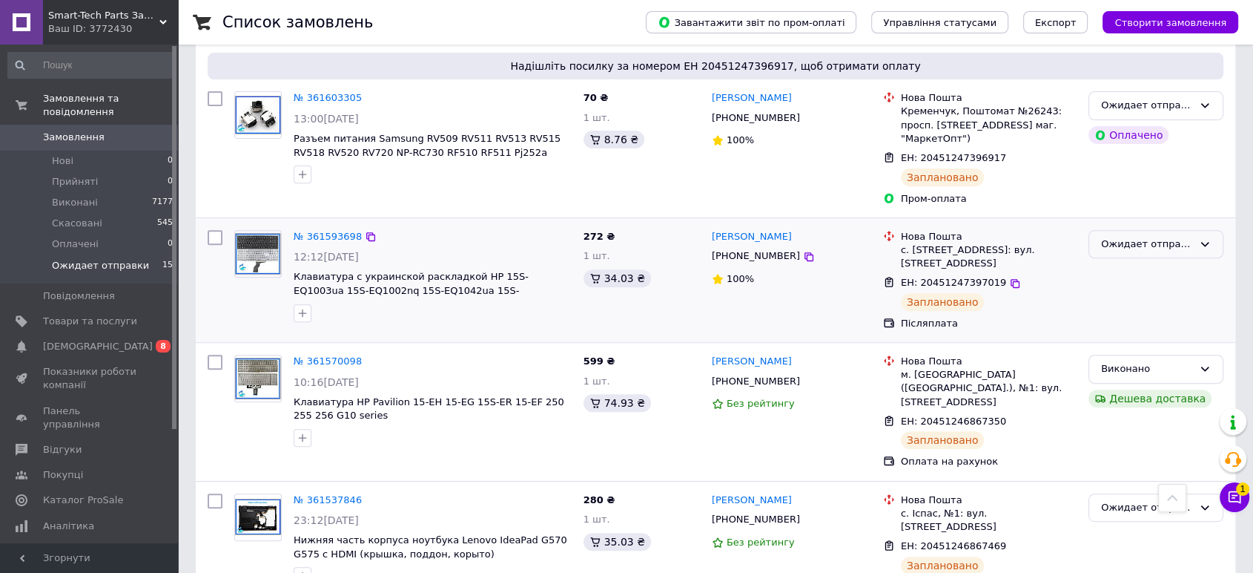
click at [1175, 237] on div "Ожидает отправки" at bounding box center [1147, 245] width 92 height 16
click at [1151, 289] on li "Виконано" at bounding box center [1157, 302] width 134 height 27
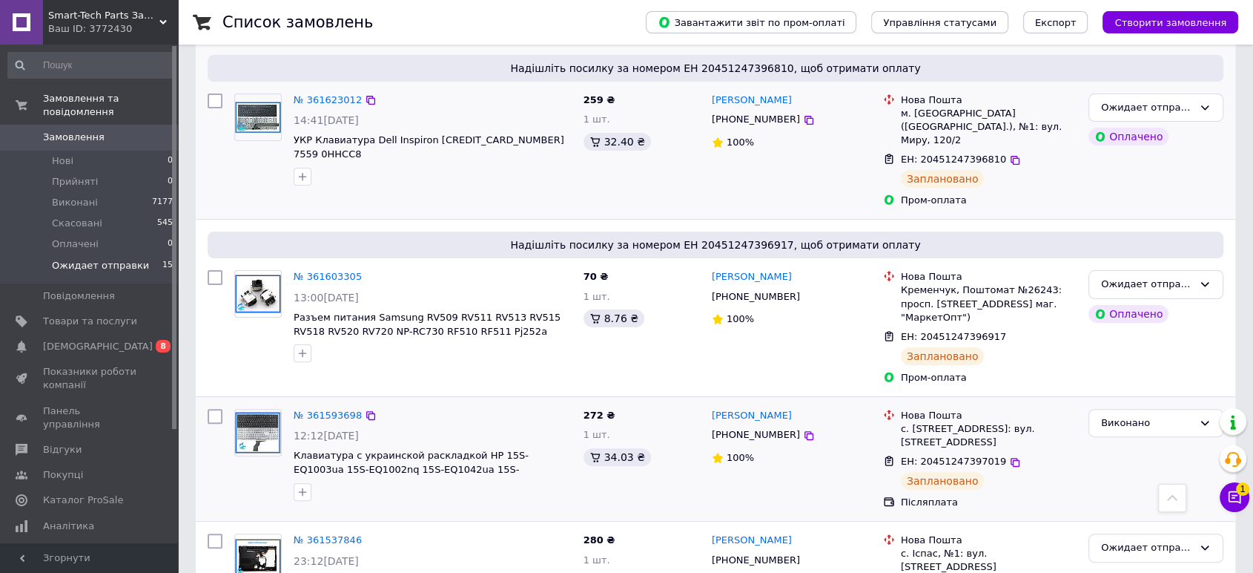
scroll to position [319, 0]
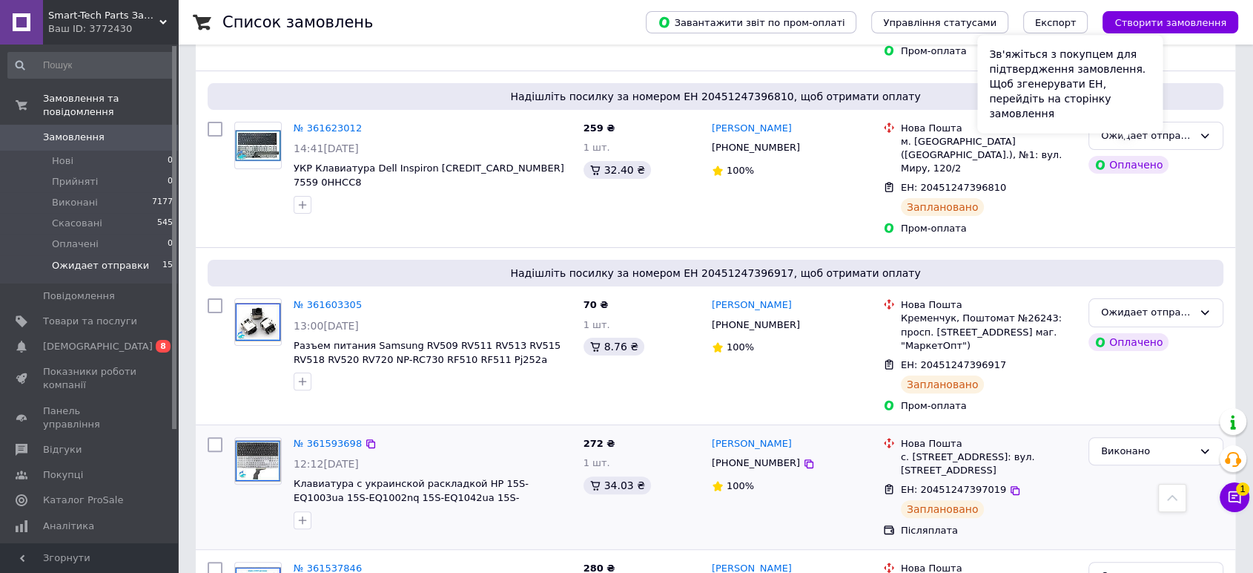
click at [1140, 128] on div "Зв'яжіться з покупцем для підтвердження замовлення. Щоб згенерувати ЕН, перейді…" at bounding box center [1070, 84] width 185 height 98
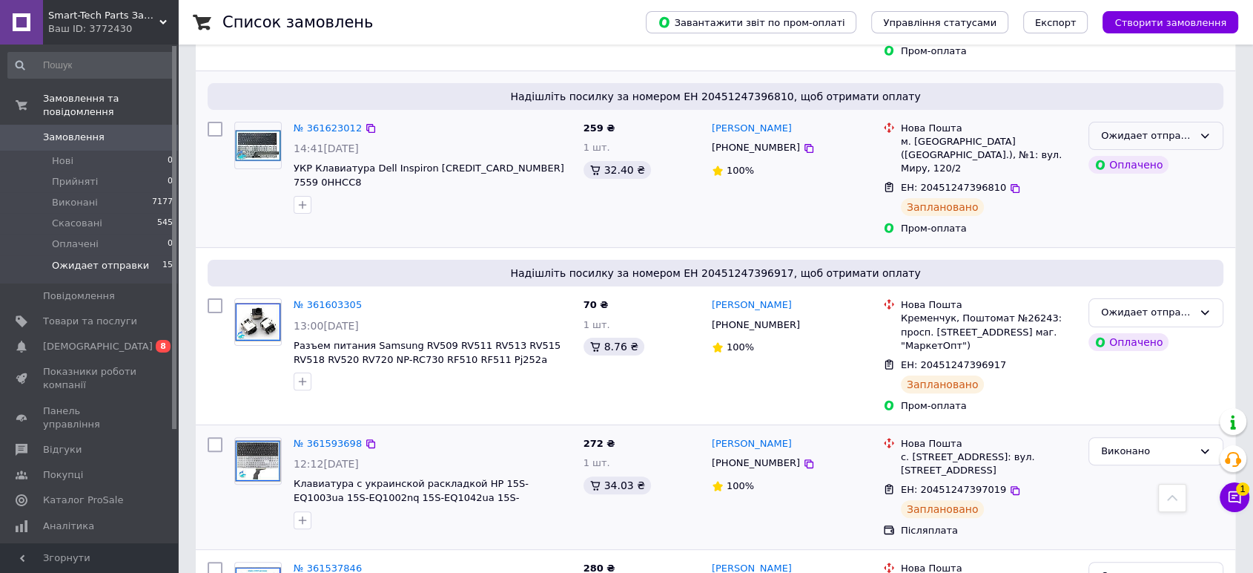
click at [1174, 129] on div "Ожидает отправки" at bounding box center [1156, 136] width 135 height 29
click at [1149, 180] on li "Виконано" at bounding box center [1157, 193] width 134 height 27
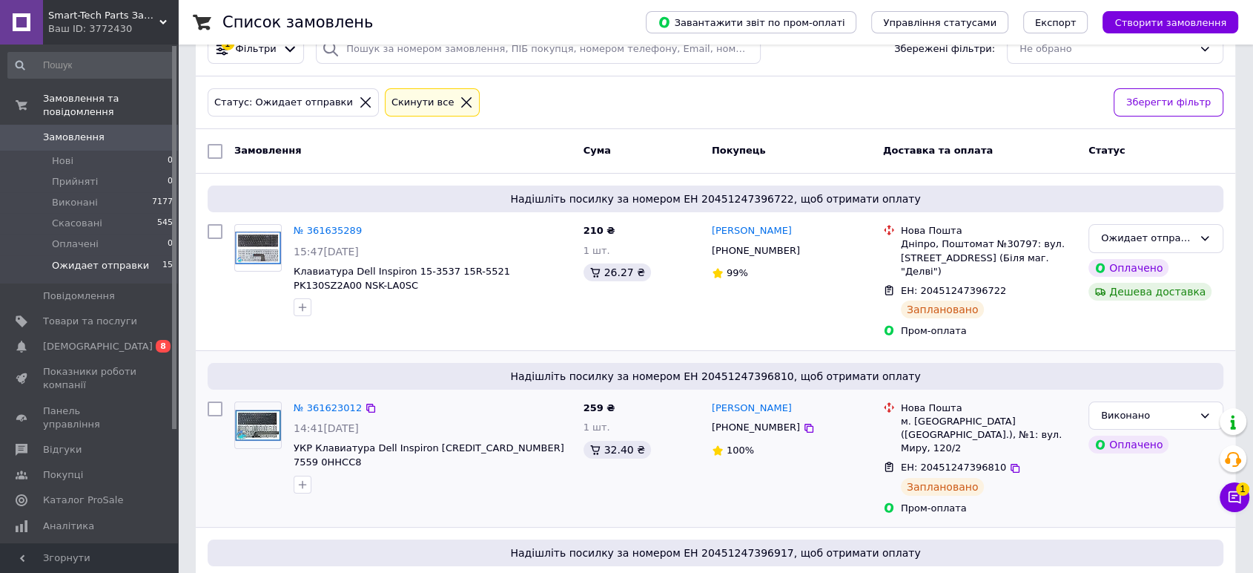
scroll to position [29, 0]
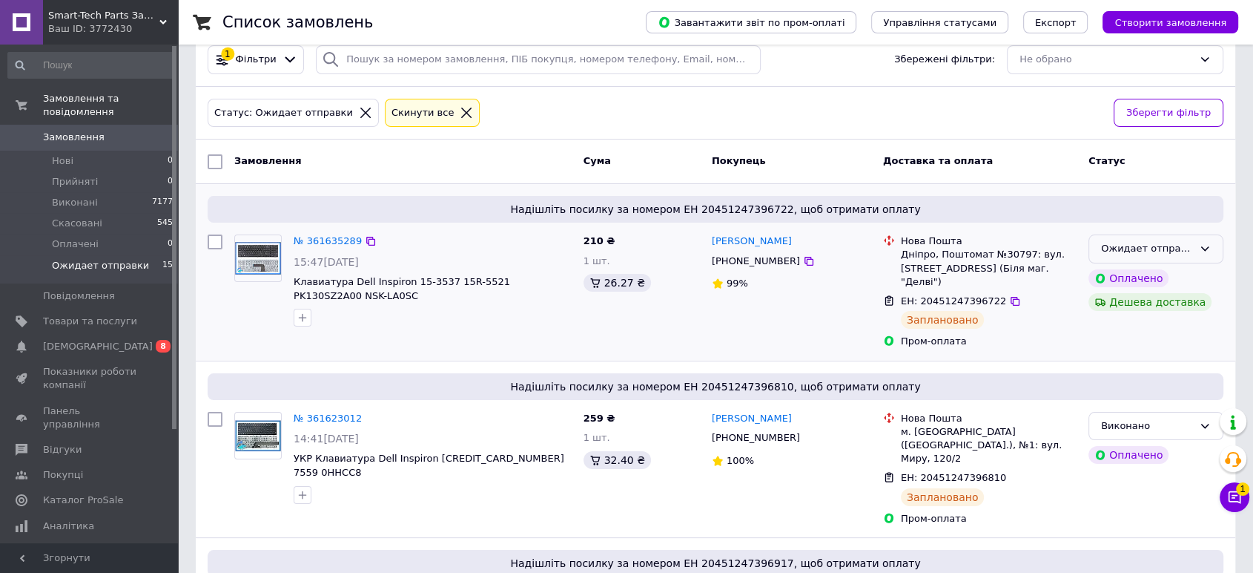
click at [1151, 246] on div "Ожидает отправки" at bounding box center [1147, 249] width 92 height 16
click at [1128, 298] on li "Виконано" at bounding box center [1157, 306] width 134 height 27
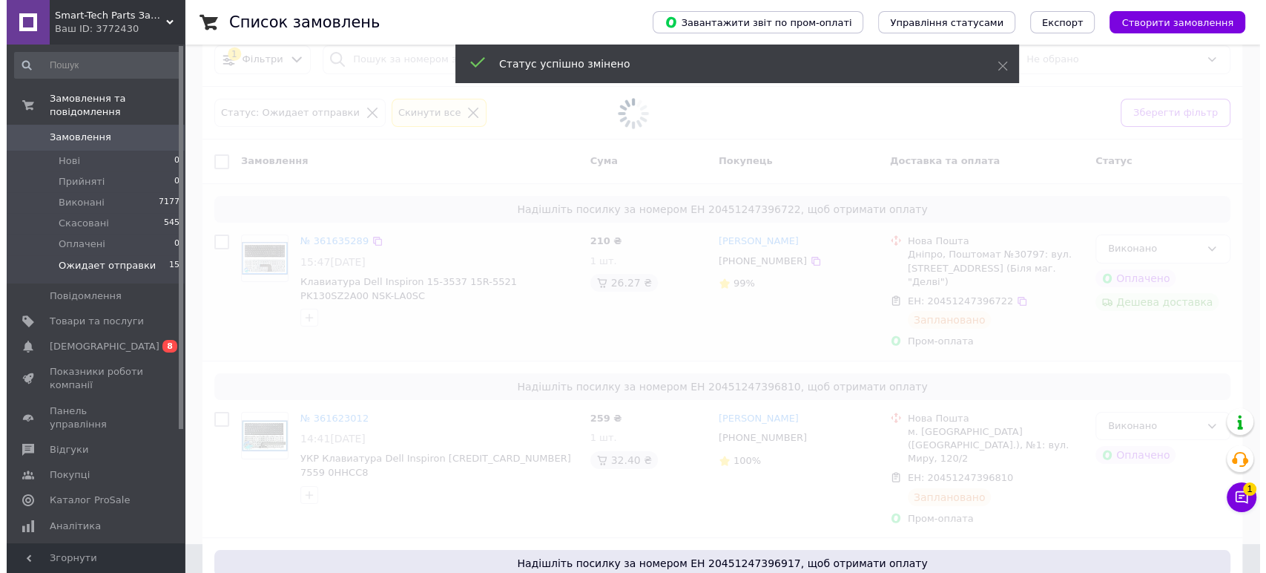
scroll to position [0, 0]
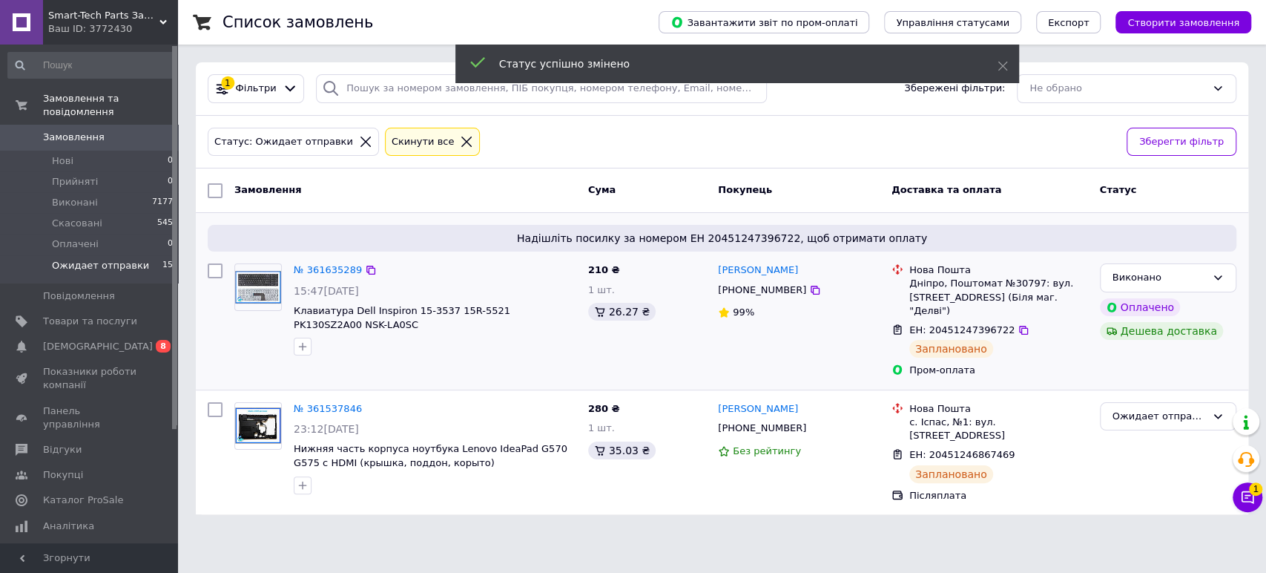
click at [95, 259] on span "Ожидает отправки" at bounding box center [100, 265] width 97 height 13
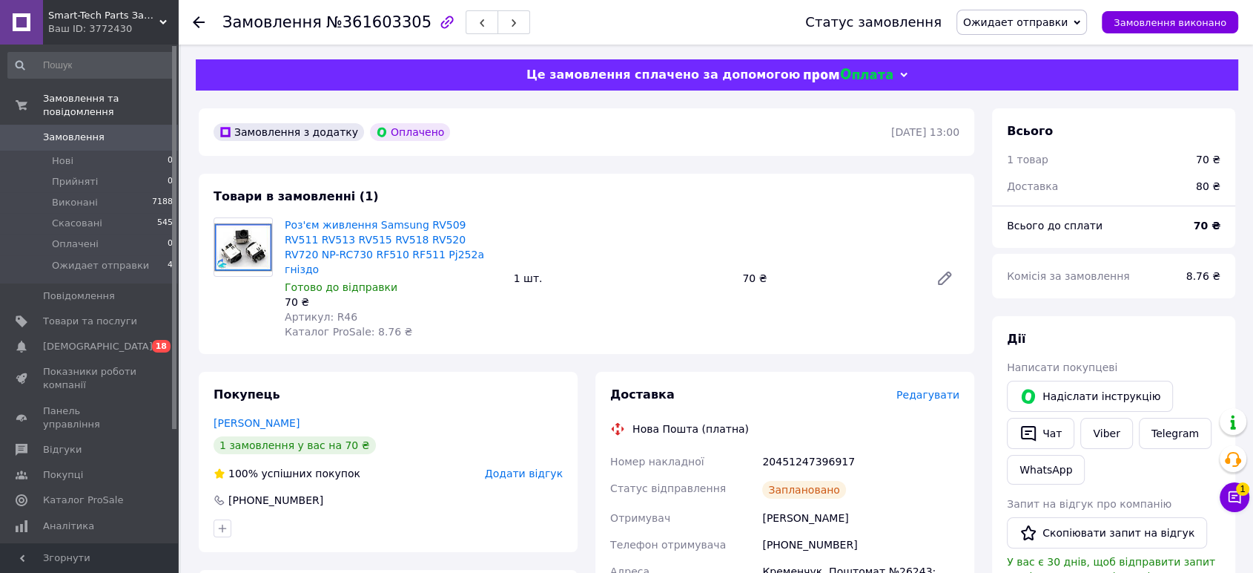
click at [227, 262] on img at bounding box center [243, 247] width 58 height 48
click at [314, 240] on link "Роз'єм живлення Samsung RV509 RV511 RV513 RV515 RV518 RV520 RV720 NP-RC730 RF51…" at bounding box center [385, 247] width 200 height 56
click at [1052, 31] on span "Ожидает отправки" at bounding box center [1022, 22] width 131 height 25
click at [1048, 76] on li "Виконано" at bounding box center [1022, 74] width 129 height 22
click at [1028, 21] on span "Ожидает отправки" at bounding box center [1015, 22] width 105 height 12
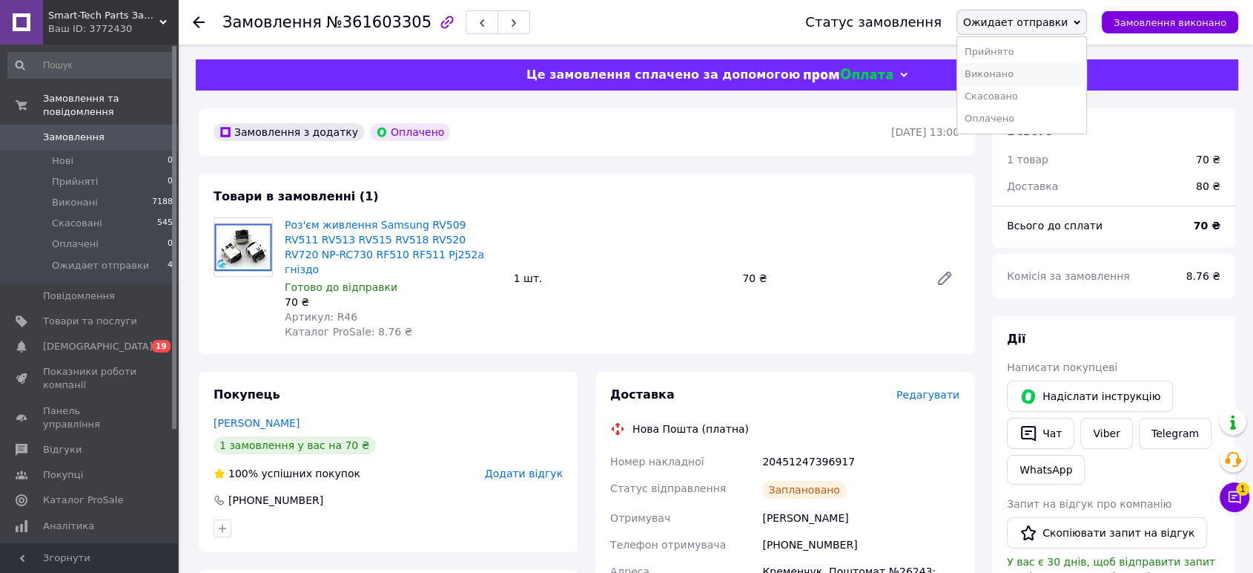
click at [1026, 76] on li "Виконано" at bounding box center [1022, 74] width 129 height 22
click at [1031, 26] on span "Ожидает отправки" at bounding box center [1015, 22] width 105 height 12
click at [1024, 70] on li "Виконано" at bounding box center [1022, 74] width 129 height 22
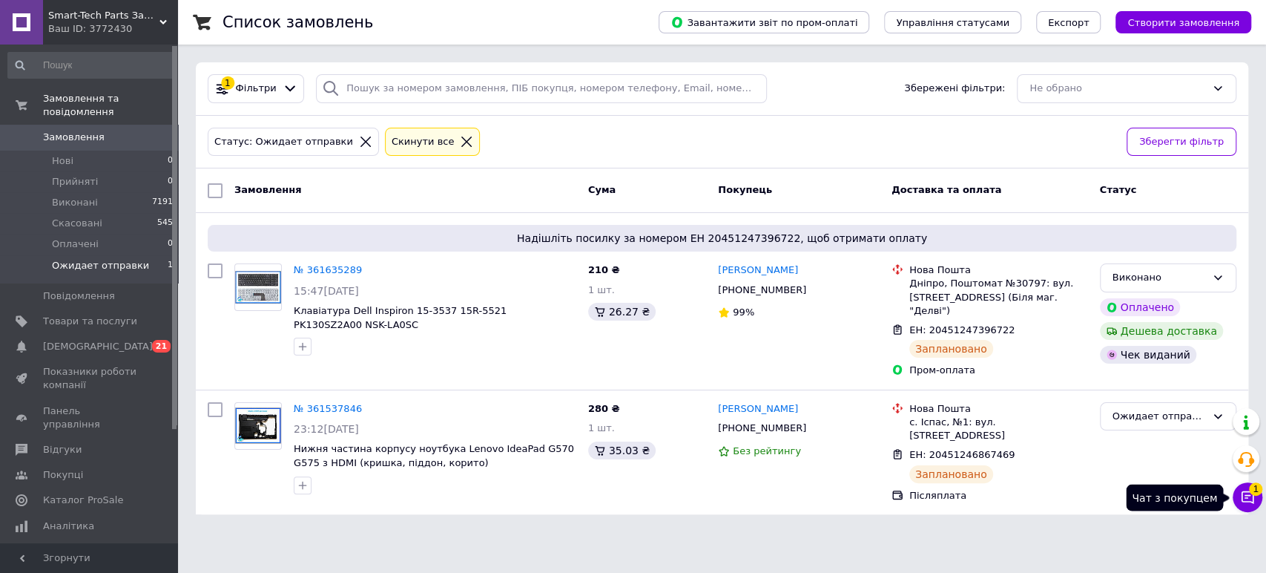
click at [1253, 496] on icon at bounding box center [1247, 497] width 15 height 15
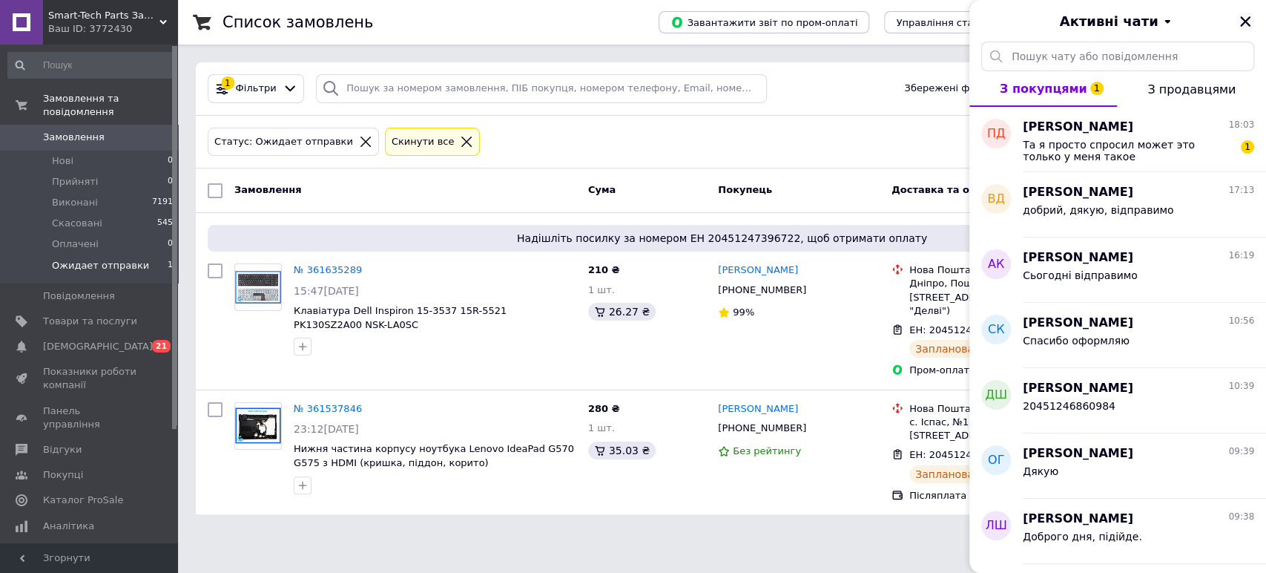
click at [1240, 25] on icon "Закрити" at bounding box center [1245, 21] width 10 height 10
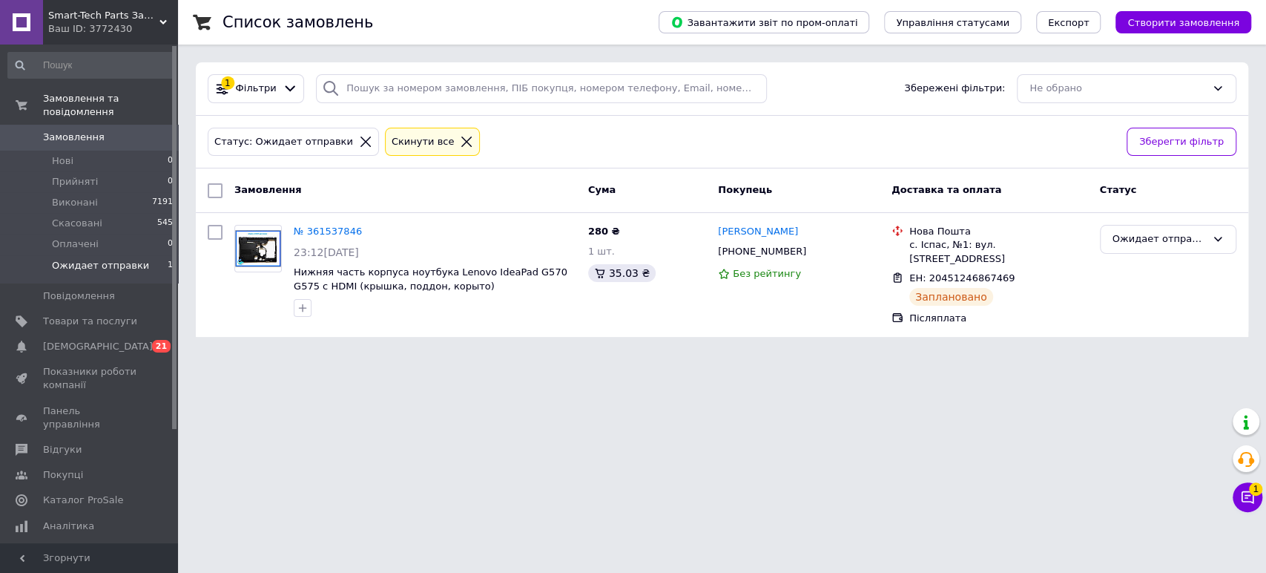
click at [112, 259] on span "Ожидает отправки" at bounding box center [100, 265] width 97 height 13
click at [1131, 237] on div "Ожидает отправки" at bounding box center [1159, 239] width 93 height 16
click at [1147, 294] on li "Виконано" at bounding box center [1168, 296] width 135 height 27
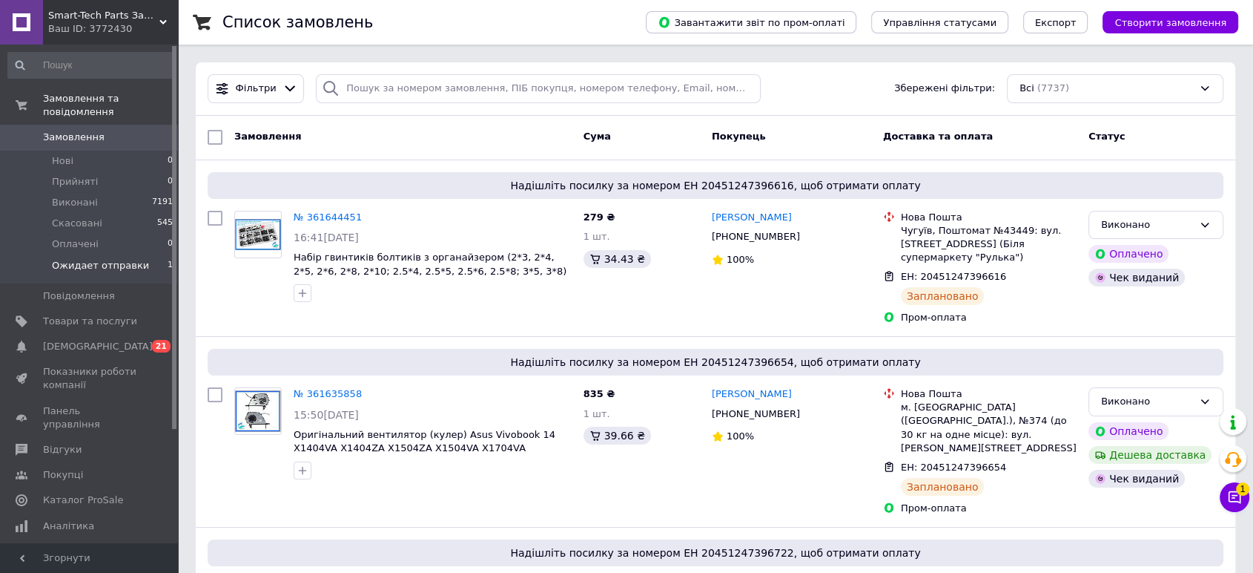
click at [82, 259] on span "Ожидает отправки" at bounding box center [100, 265] width 97 height 13
